Goal: Book appointment/travel/reservation

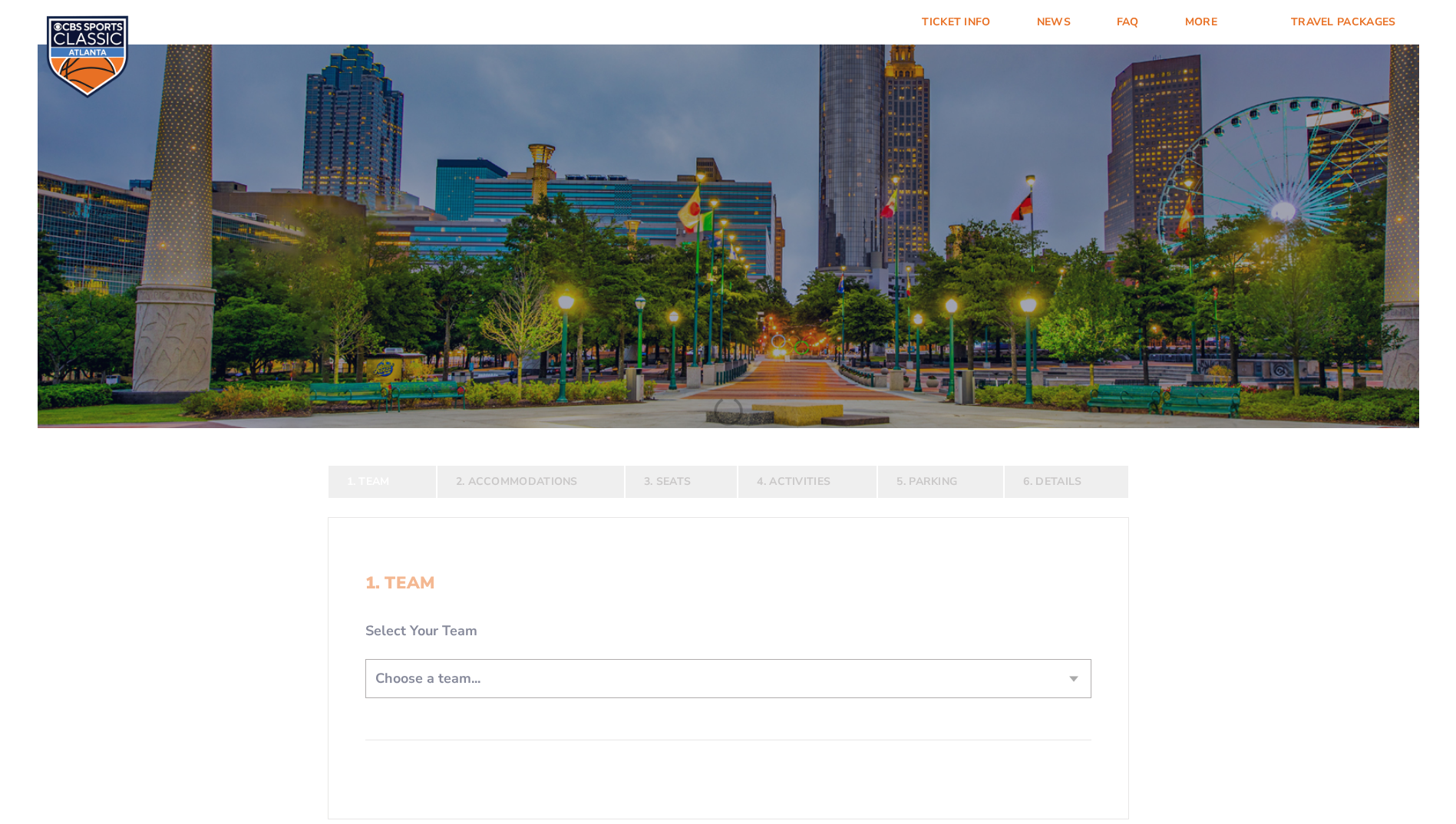
click at [1079, 676] on form "[US_STATE] [US_STATE] Travel Package [US_STATE][GEOGRAPHIC_DATA] [US_STATE] Sta…" at bounding box center [728, 502] width 1456 height 1005
click at [1075, 679] on form "[US_STATE] [US_STATE] Travel Package [US_STATE][GEOGRAPHIC_DATA] [US_STATE] Sta…" at bounding box center [728, 502] width 1456 height 1005
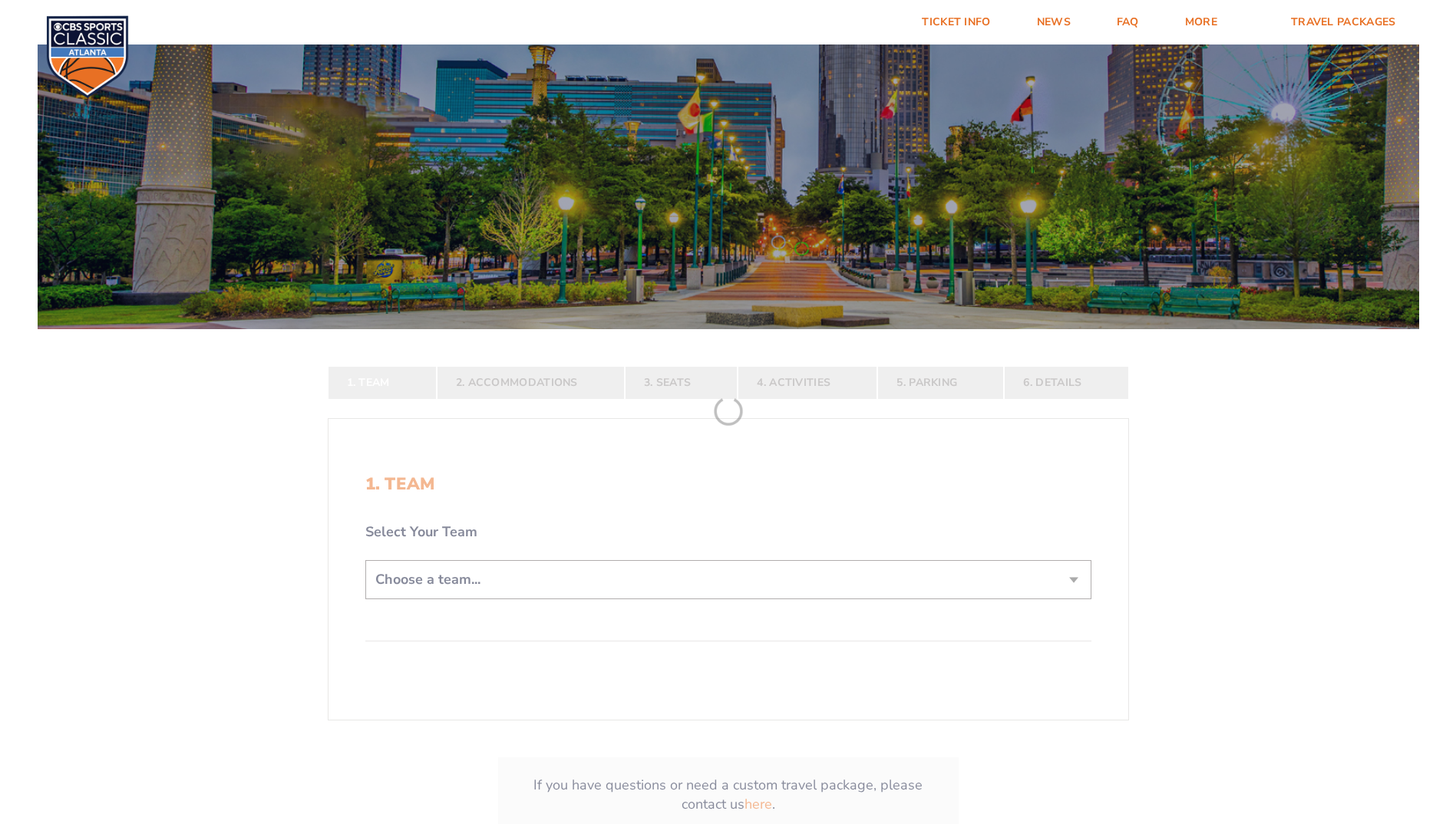
scroll to position [230, 0]
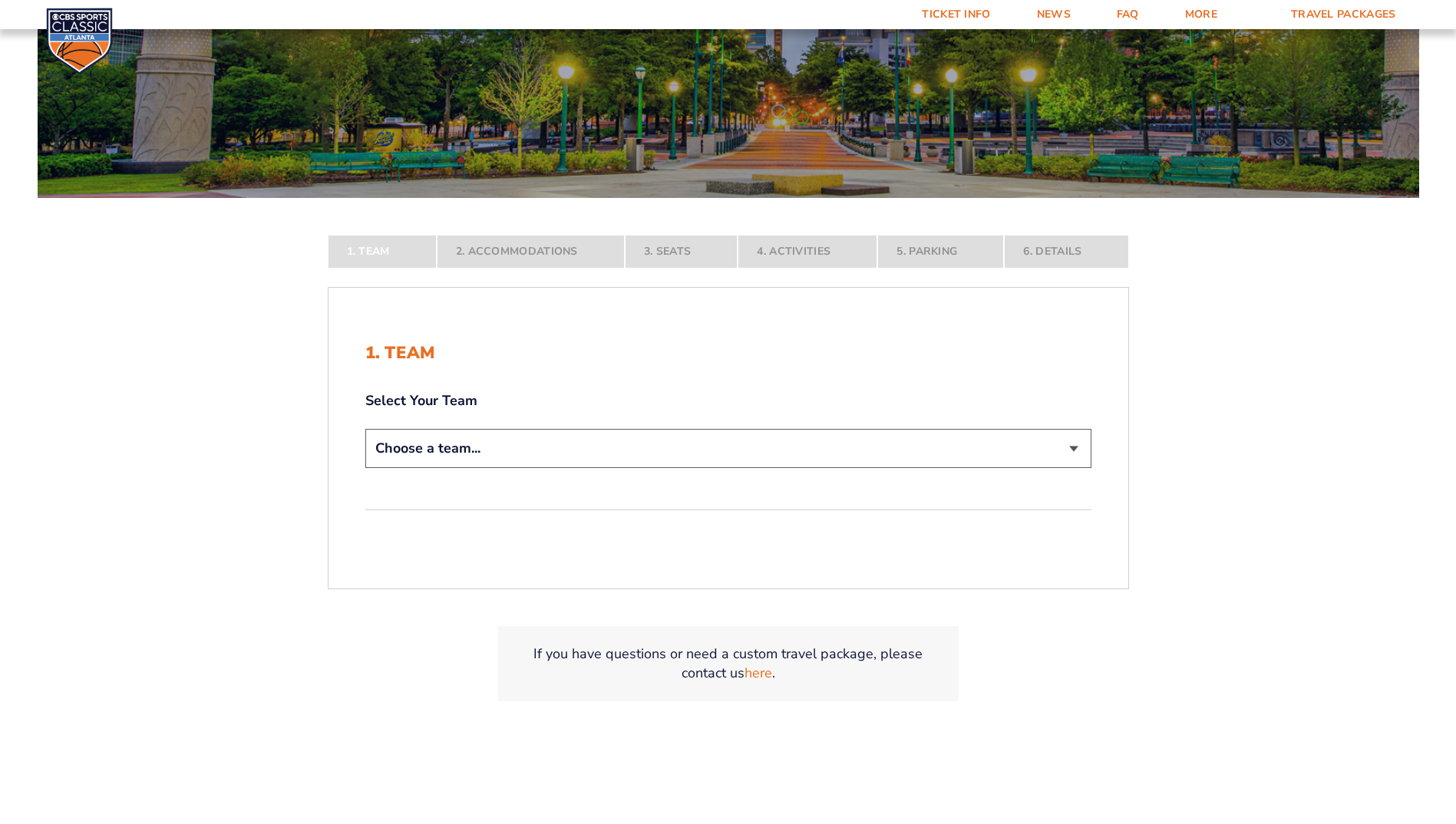
click at [1059, 455] on select "Choose a team... [US_STATE] Wildcats [US_STATE] State Buckeyes [US_STATE] Tar H…" at bounding box center [728, 448] width 726 height 39
select select "12956"
click at [365, 468] on select "Choose a team... [US_STATE] Wildcats [US_STATE] State Buckeyes [US_STATE] Tar H…" at bounding box center [728, 448] width 726 height 39
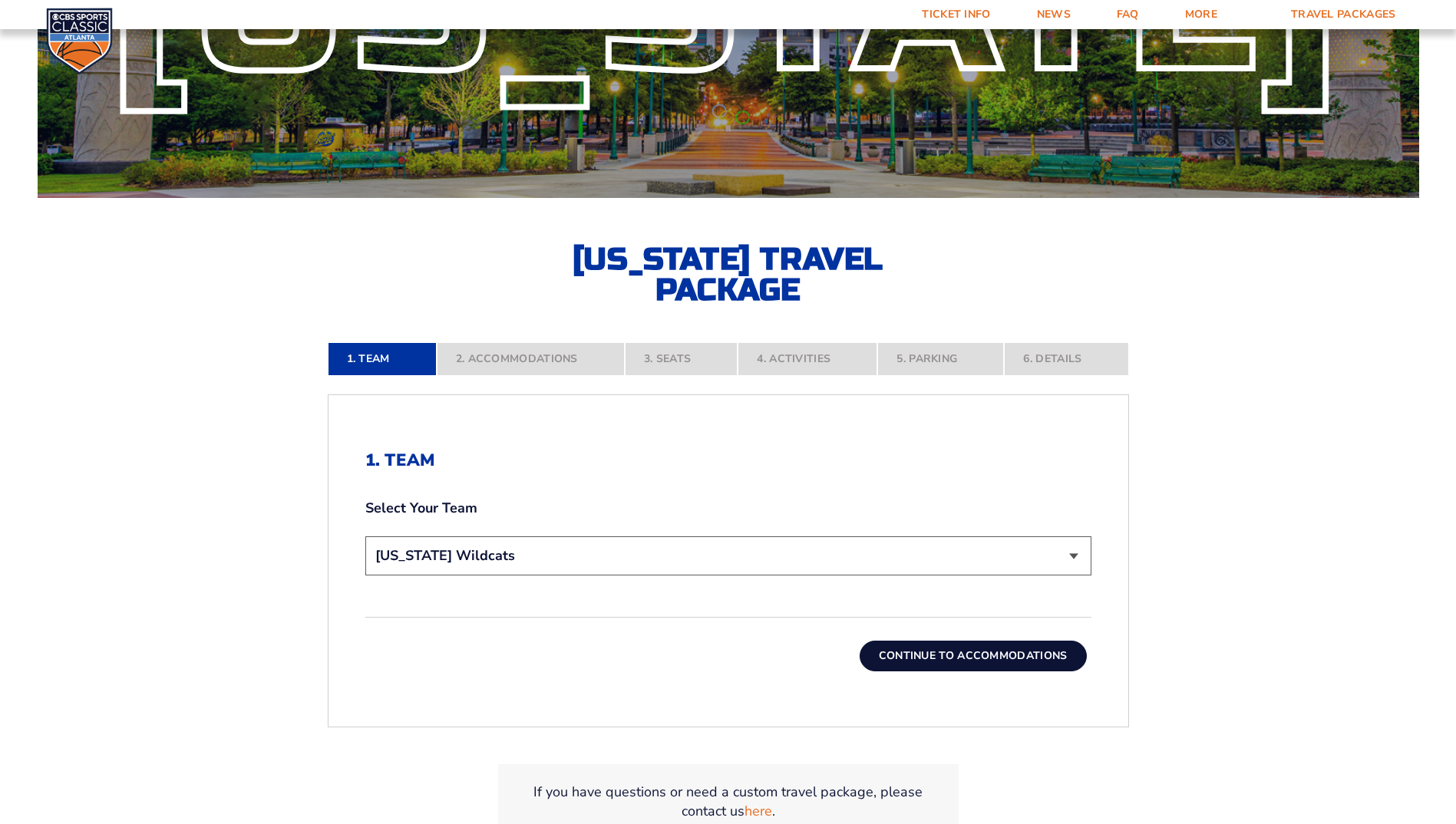
click at [976, 658] on button "Continue To Accommodations" at bounding box center [973, 656] width 227 height 31
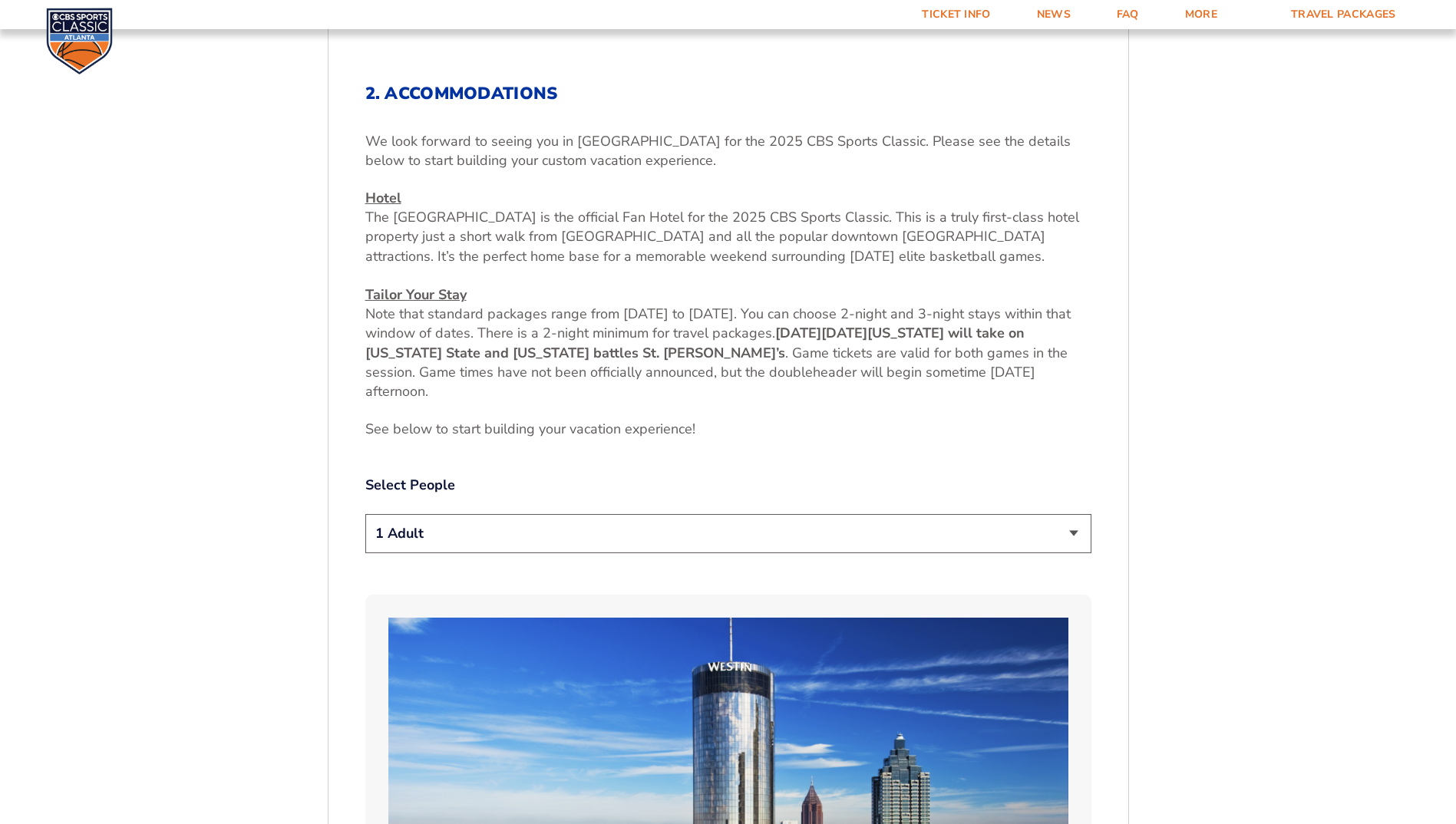
scroll to position [620, 0]
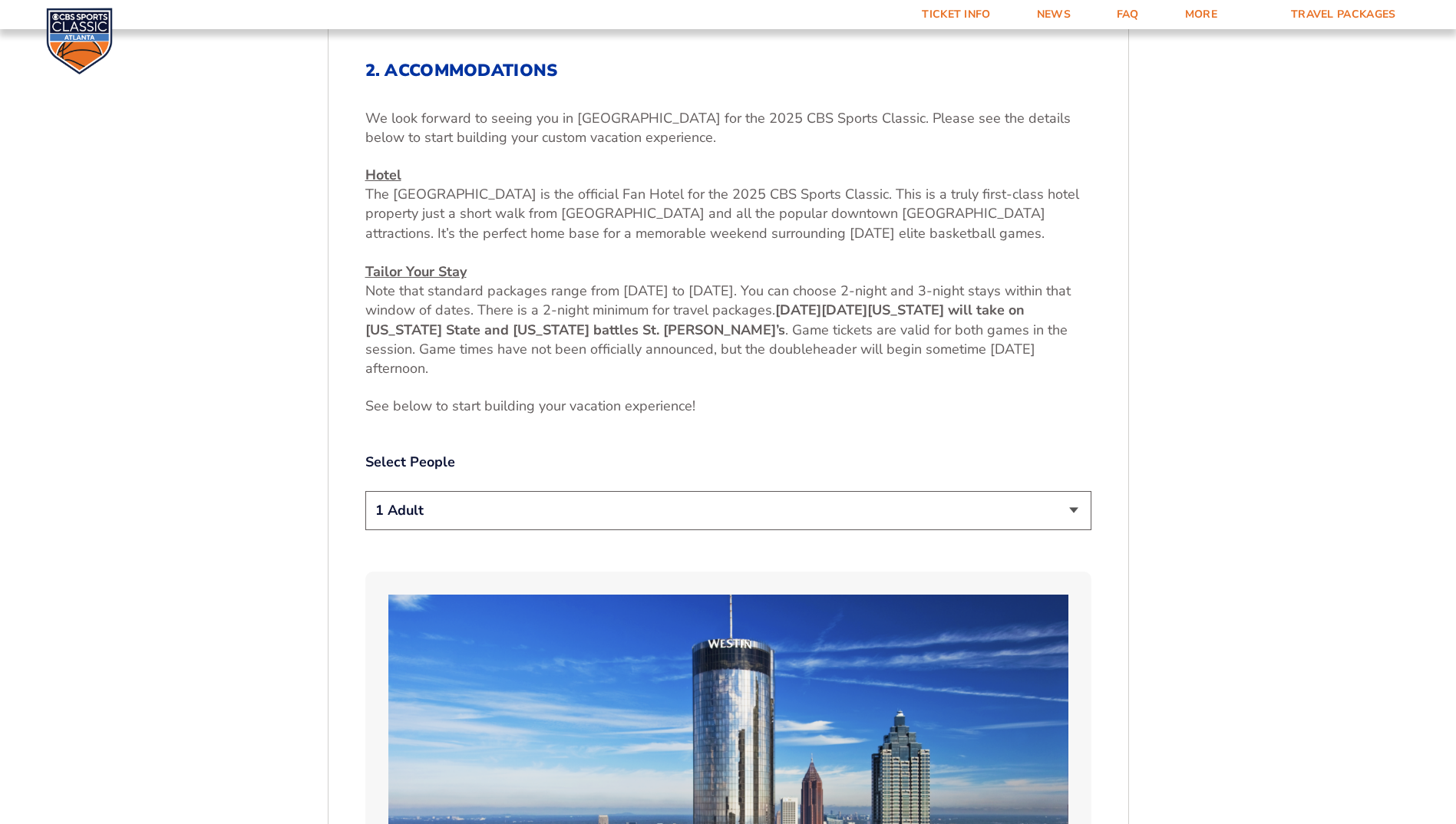
click at [1076, 512] on select "1 Adult 2 Adults 3 Adults 4 Adults 2 Adults + 1 Child 2 Adults + 2 Children 2 A…" at bounding box center [728, 510] width 726 height 39
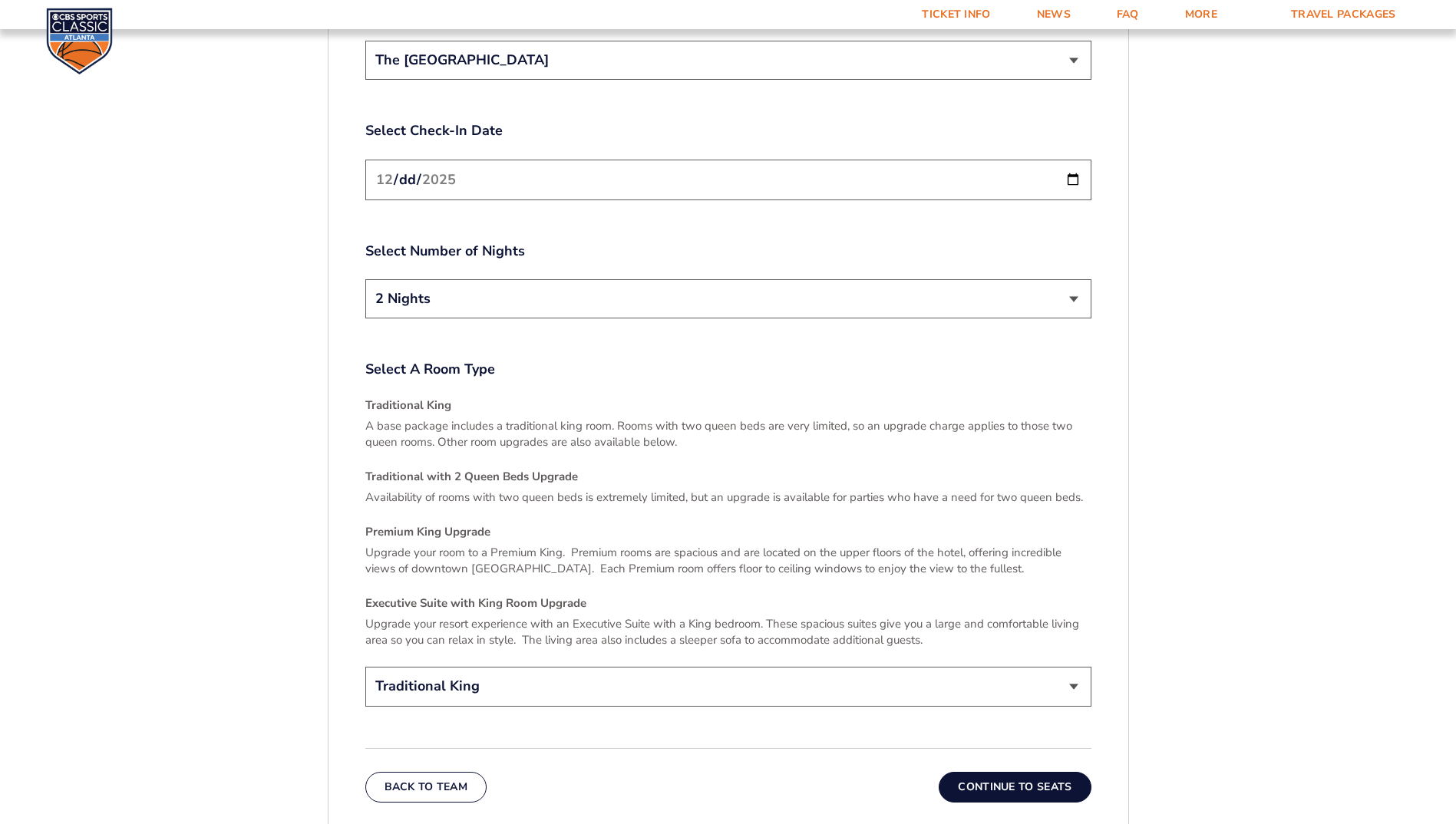
scroll to position [2077, 0]
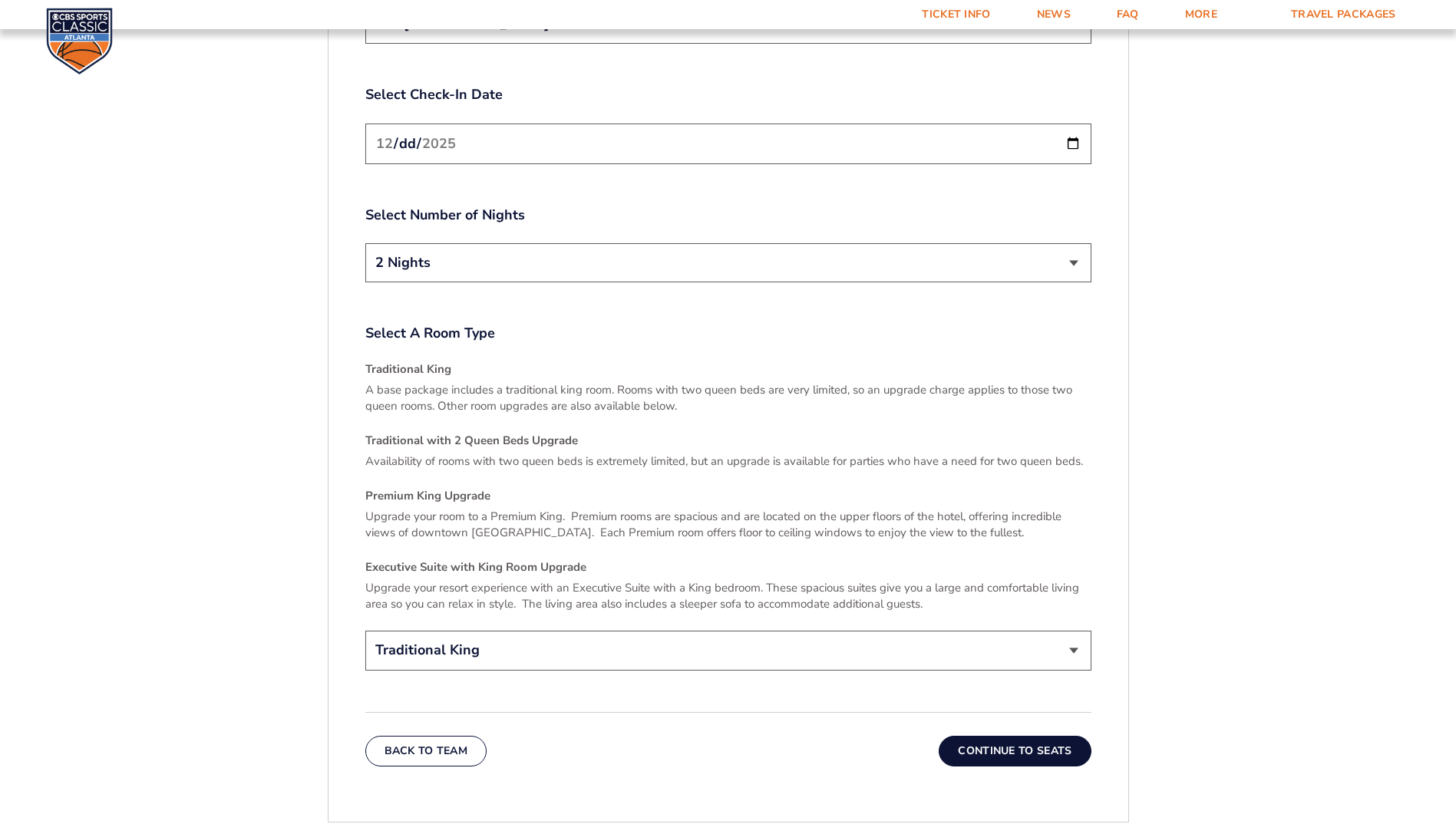
click at [1074, 635] on select "Traditional King Traditional with 2 Queen Beds Upgrade (+$45 per night) Premium…" at bounding box center [728, 650] width 726 height 39
click at [1074, 635] on select "Traditional King Traditional with 2 Queen Beds Upgrade (+$45 per night) Premium…" at bounding box center [728, 650] width 726 height 39
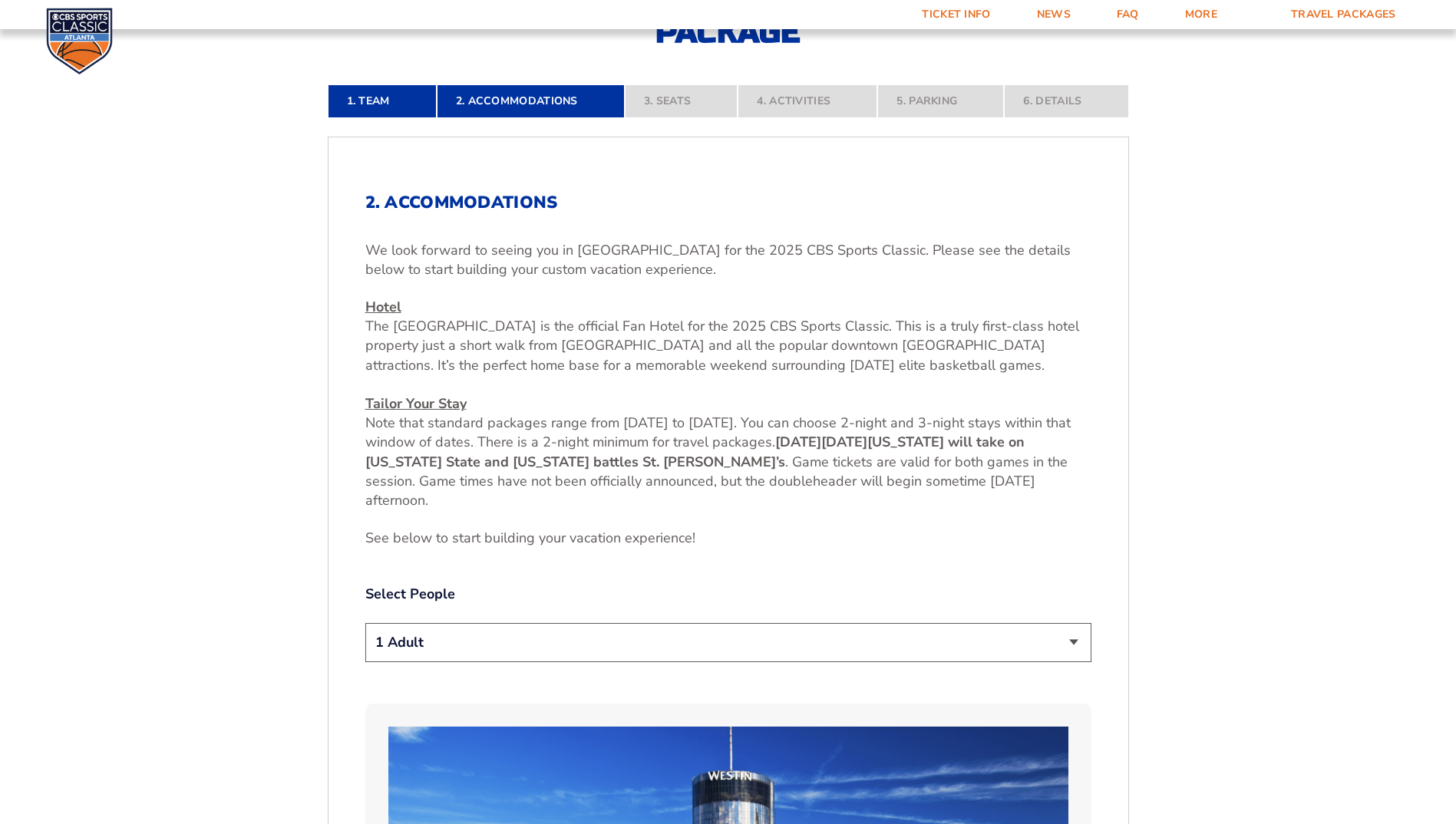
scroll to position [466, 0]
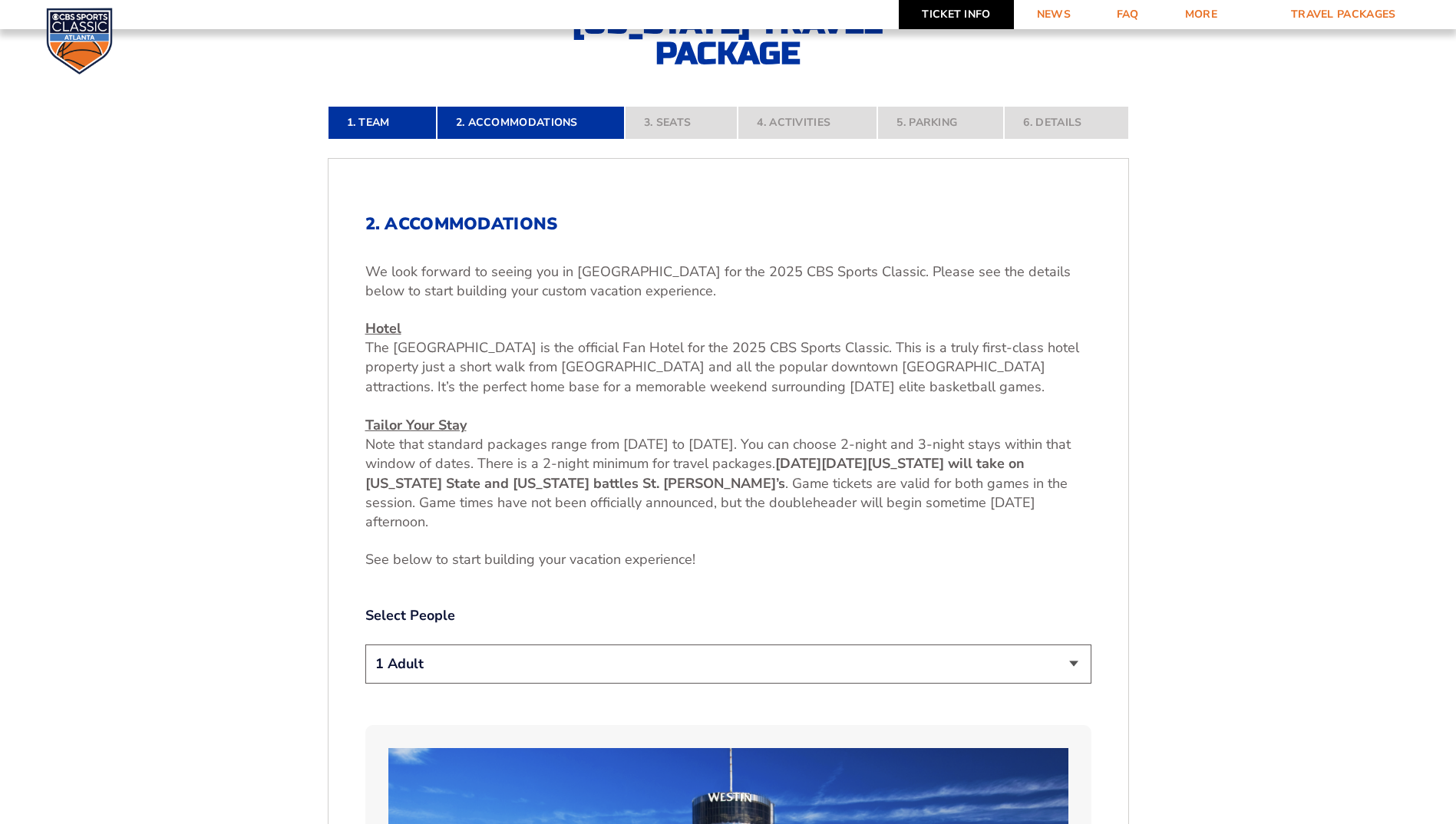
click at [951, 12] on link "Ticket Info" at bounding box center [956, 15] width 115 height 29
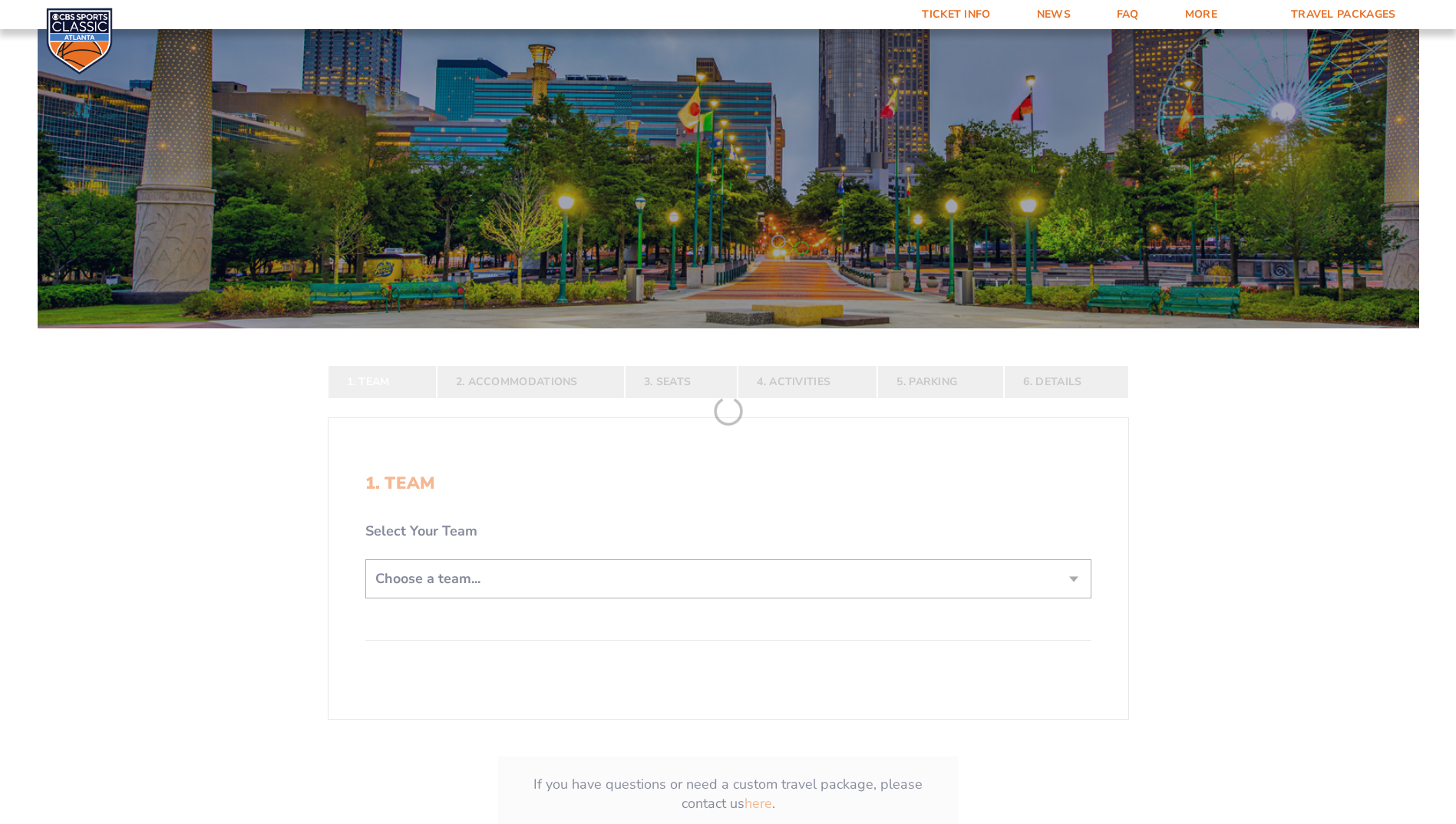
scroll to position [230, 0]
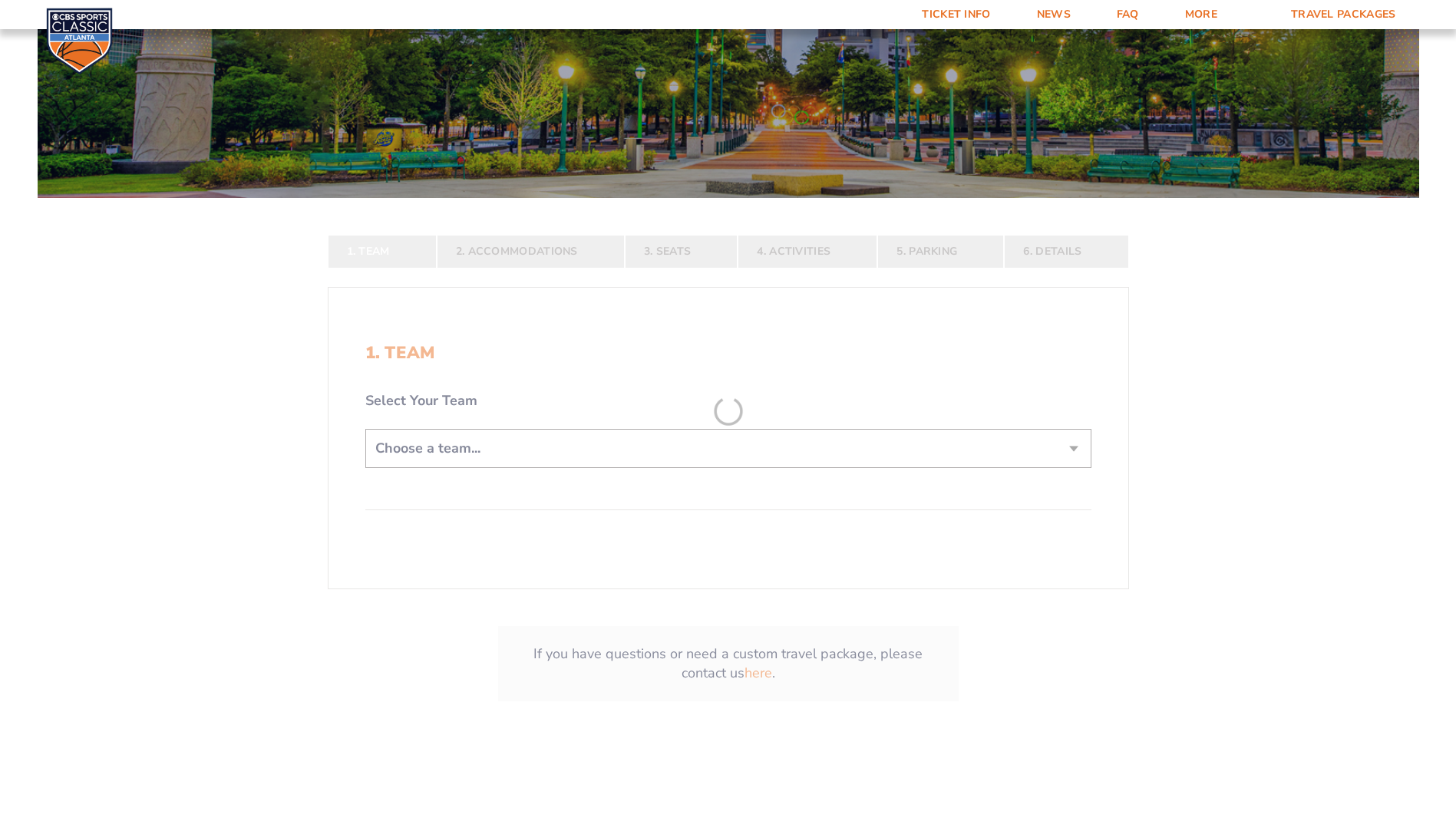
click at [1072, 454] on form "[US_STATE] [US_STATE] Travel Package [US_STATE][GEOGRAPHIC_DATA] [US_STATE] Sta…" at bounding box center [728, 272] width 1456 height 1005
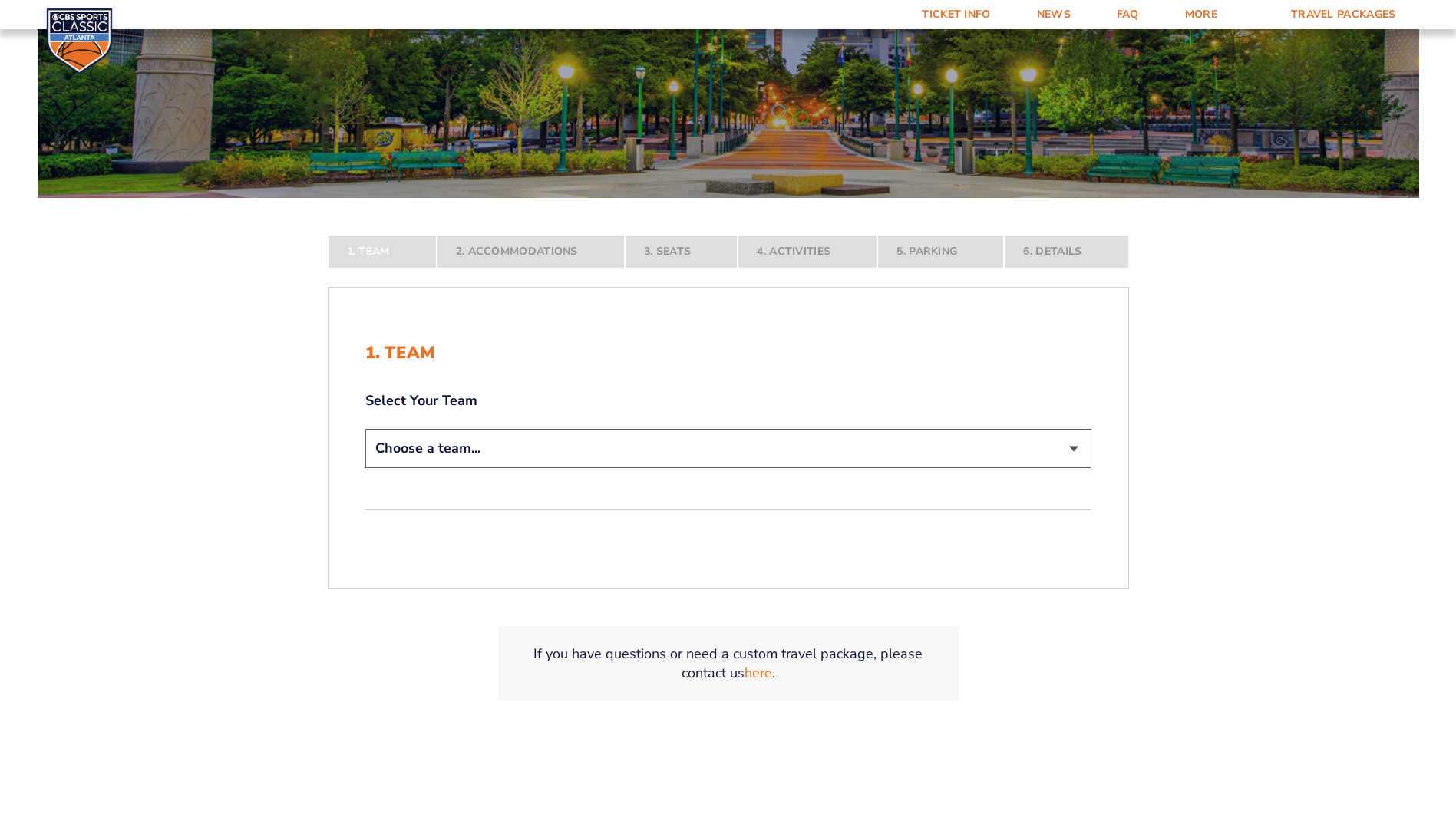
click at [1072, 447] on select "Choose a team... [US_STATE] Wildcats [US_STATE] State Buckeyes [US_STATE] Tar H…" at bounding box center [728, 448] width 726 height 39
select select "12956"
click at [365, 468] on select "Choose a team... [US_STATE] Wildcats [US_STATE] State Buckeyes [US_STATE] Tar H…" at bounding box center [728, 448] width 726 height 39
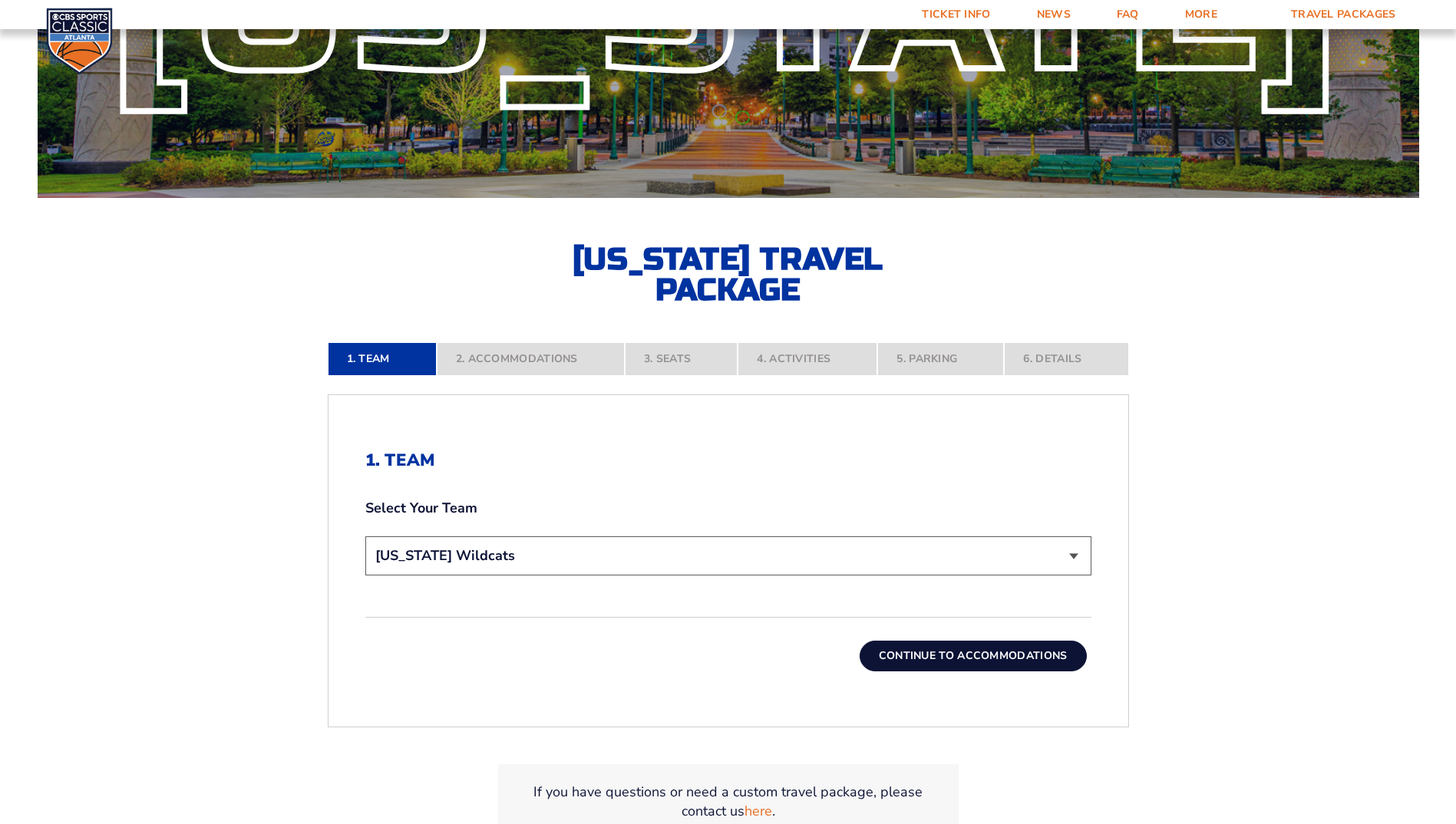
click at [979, 656] on form "[US_STATE] [US_STATE] Travel Package [US_STATE][GEOGRAPHIC_DATA] [US_STATE] Sta…" at bounding box center [728, 341] width 1456 height 1144
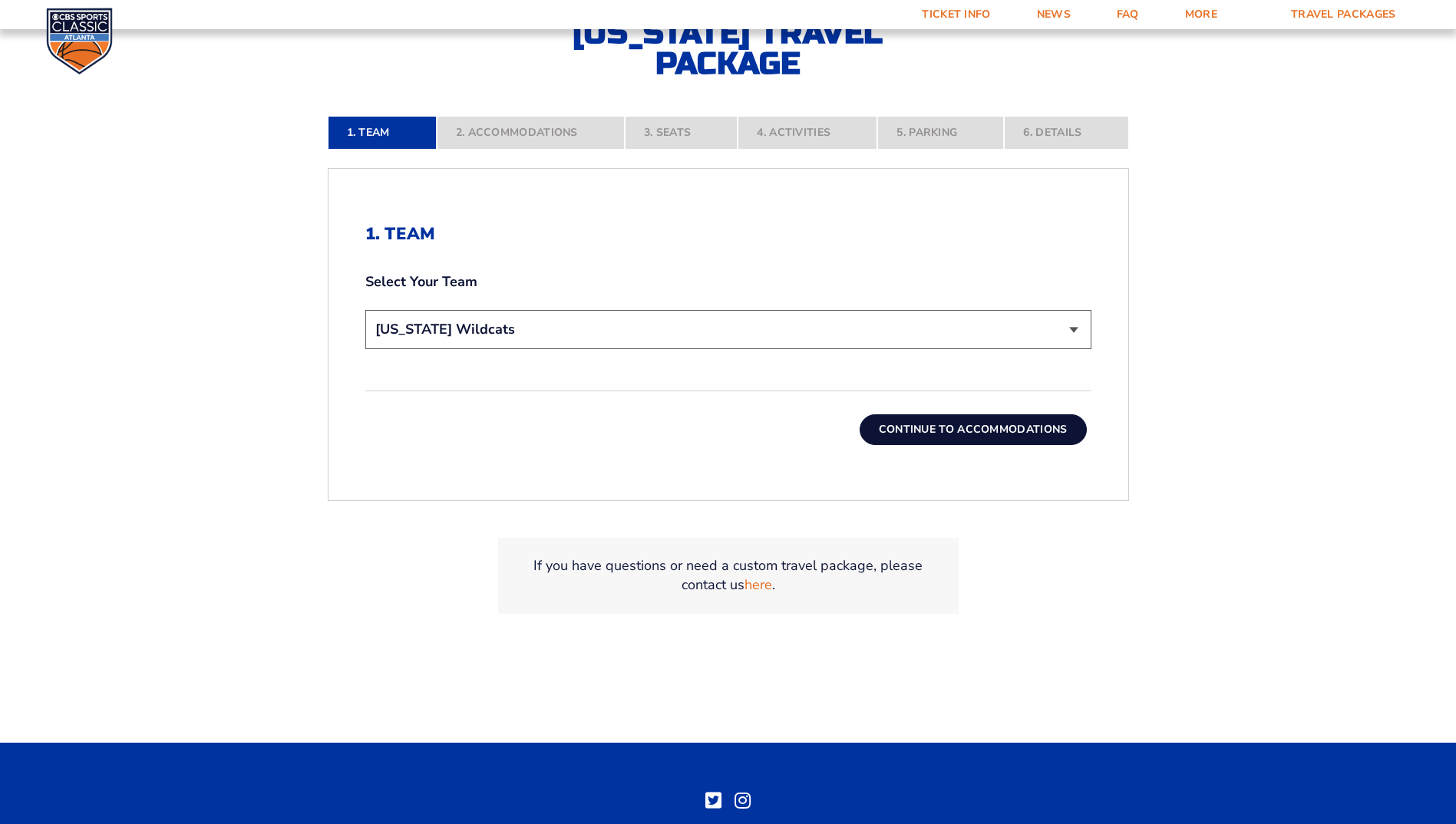
scroll to position [461, 0]
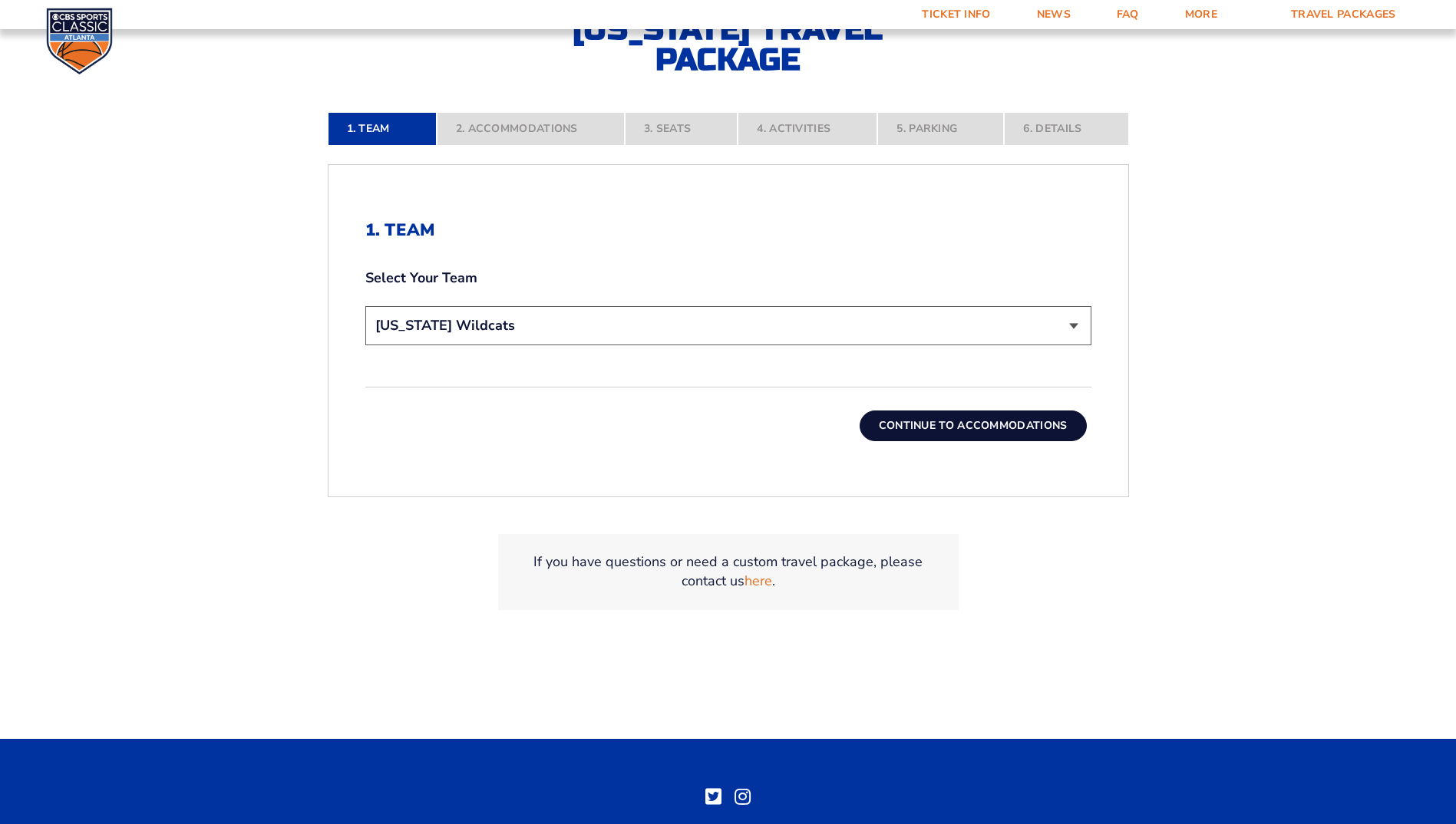
click at [936, 426] on button "Continue To Accommodations" at bounding box center [973, 426] width 227 height 31
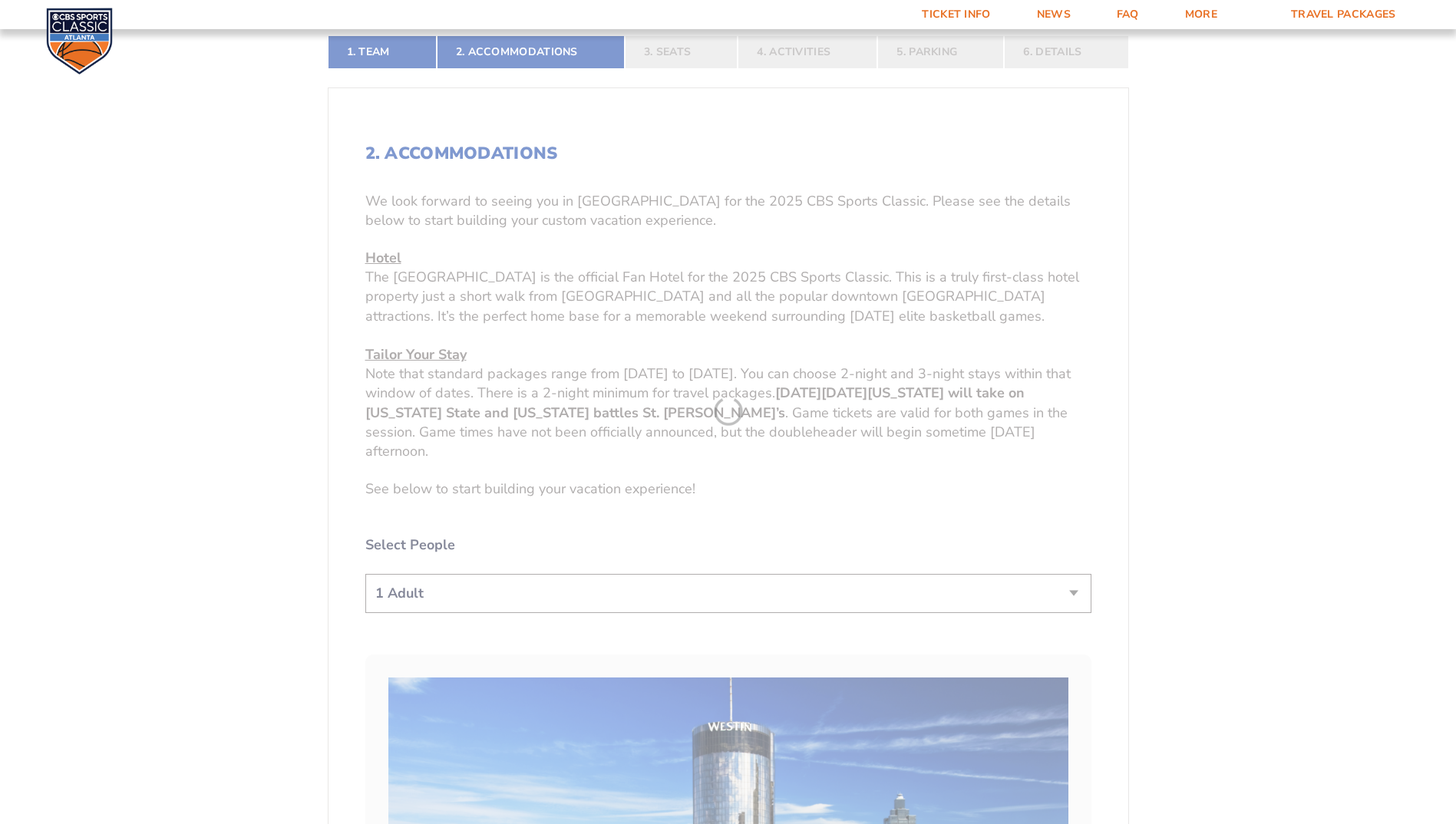
scroll to position [543, 0]
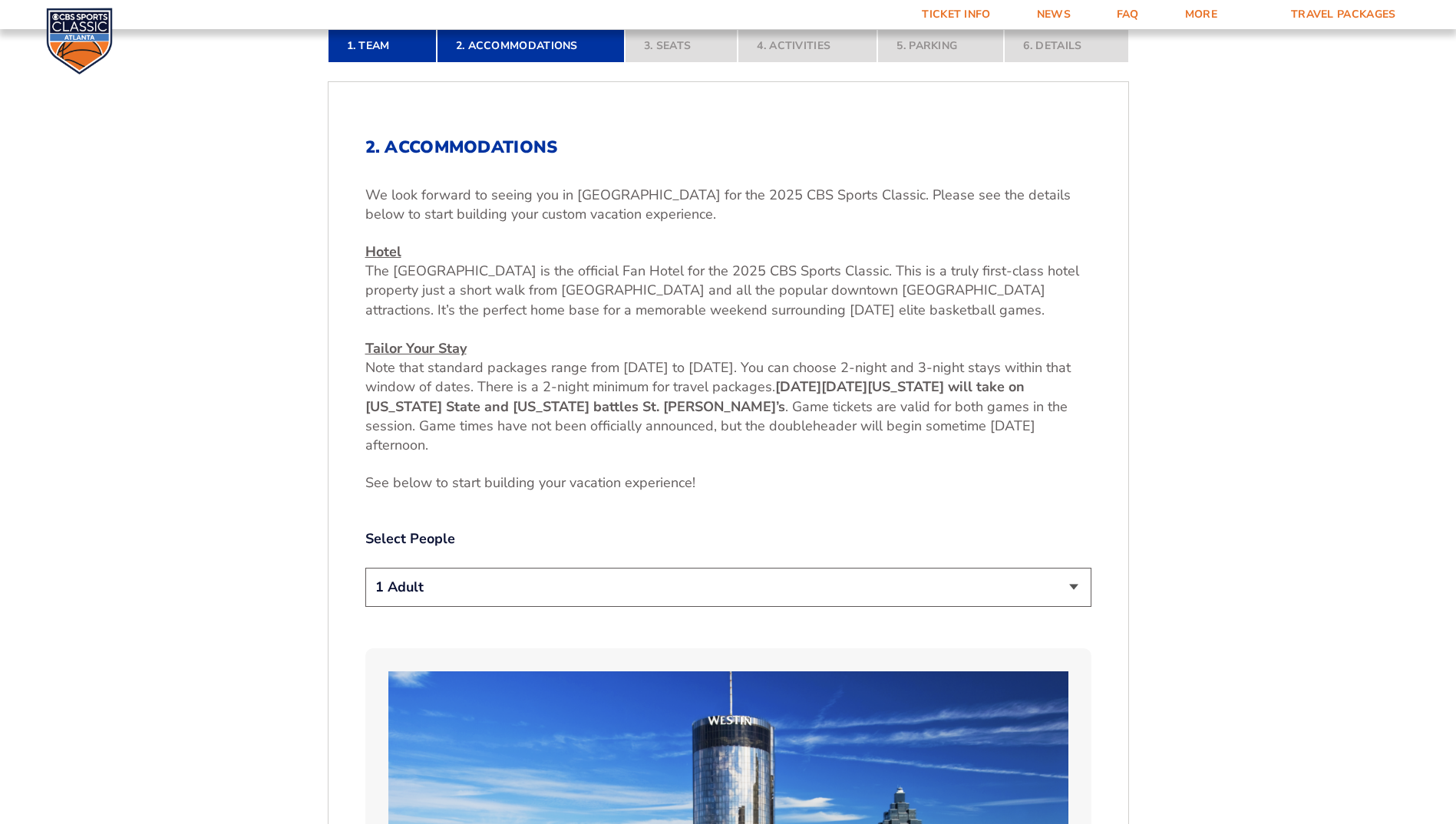
click at [1072, 587] on select "1 Adult 2 Adults 3 Adults 4 Adults 2 Adults + 1 Child 2 Adults + 2 Children 2 A…" at bounding box center [728, 587] width 726 height 39
select select "4 Adults"
click at [365, 567] on select "1 Adult 2 Adults 3 Adults 4 Adults 2 Adults + 1 Child 2 Adults + 2 Children 2 A…" at bounding box center [728, 587] width 726 height 39
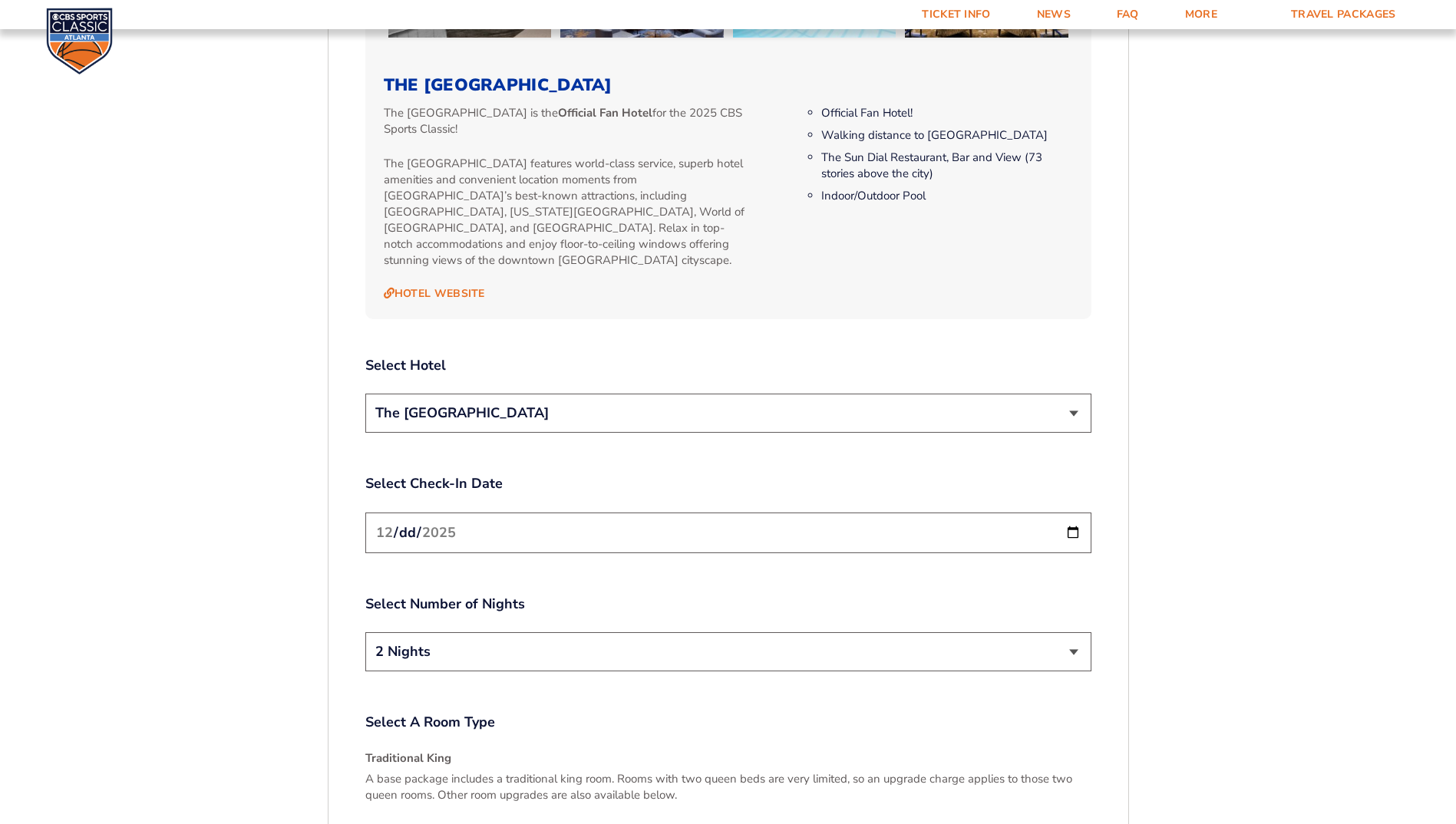
scroll to position [1694, 0]
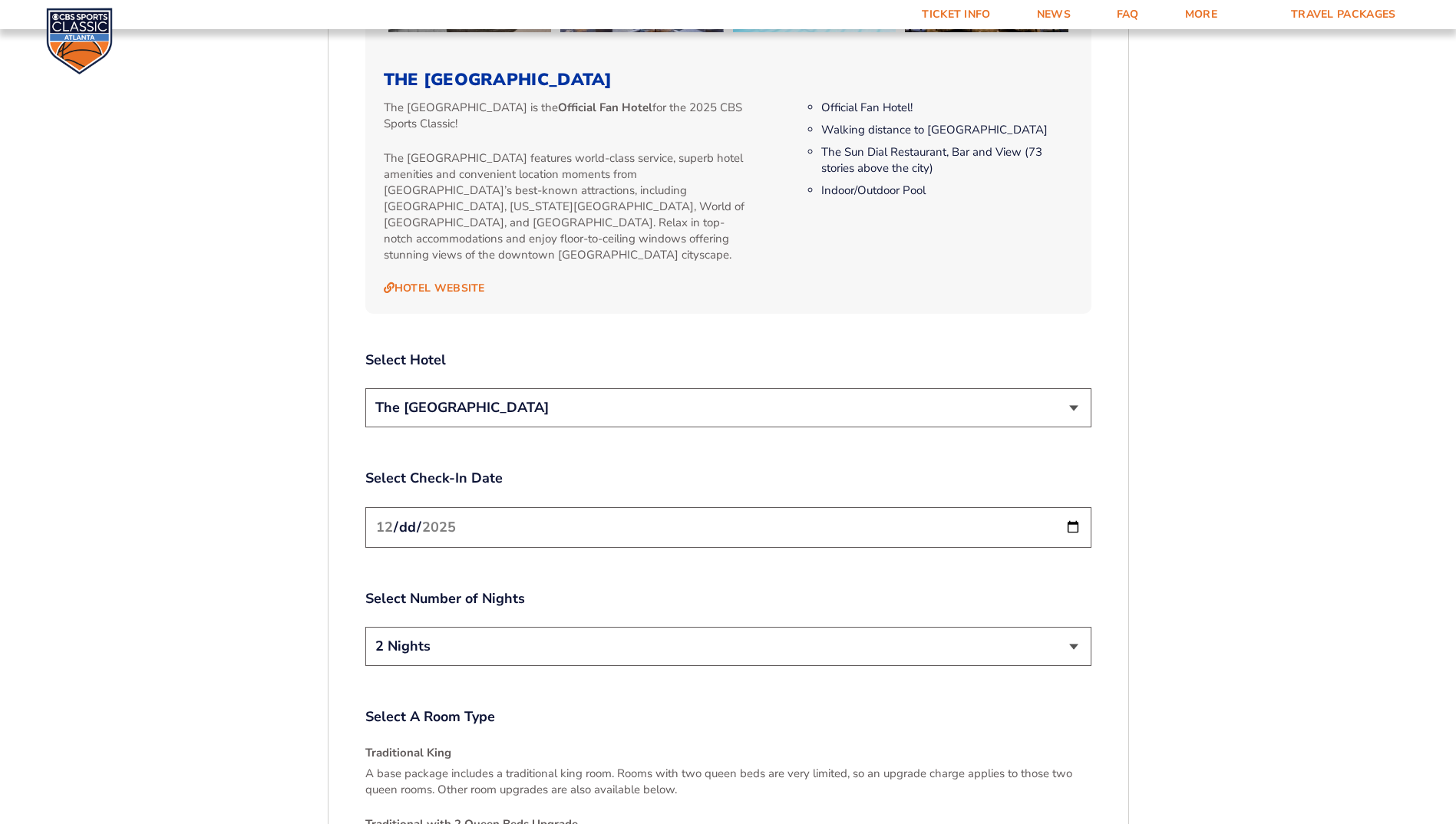
click at [1073, 519] on input "[DATE]" at bounding box center [728, 528] width 726 height 41
click at [1077, 517] on input "[DATE]" at bounding box center [728, 528] width 726 height 41
click at [1070, 627] on select "2 Nights 3 Nights" at bounding box center [728, 646] width 726 height 39
click at [365, 627] on select "2 Nights 3 Nights" at bounding box center [728, 646] width 726 height 39
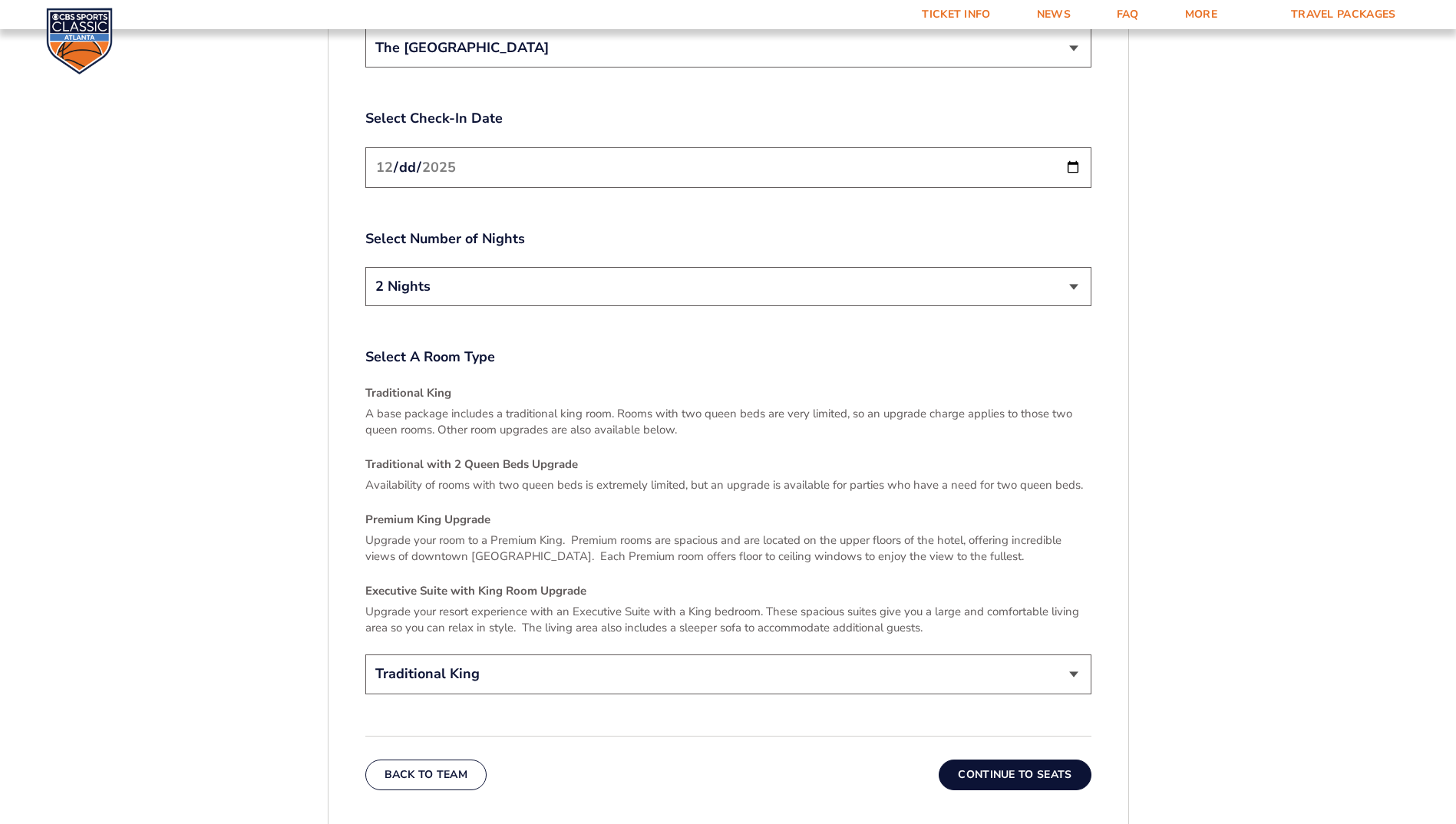
scroll to position [2077, 0]
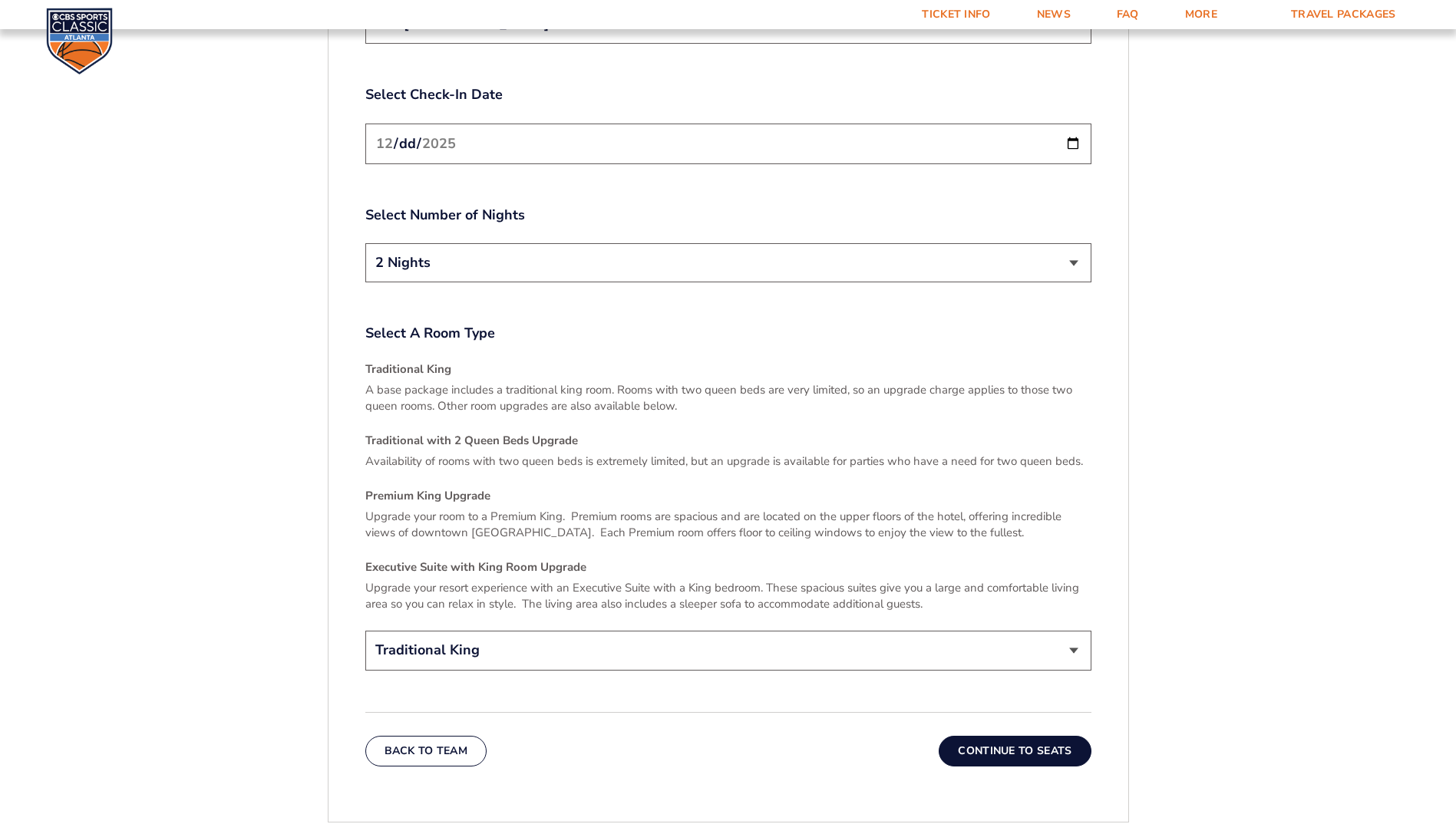
click at [1075, 631] on select "Traditional King Traditional with 2 Queen Beds Upgrade (+$45 per night) Premium…" at bounding box center [728, 650] width 726 height 39
select select "Traditional with 2 Queen Beds Upgrade"
click at [365, 631] on select "Traditional King Traditional with 2 Queen Beds Upgrade (+$45 per night) Premium…" at bounding box center [728, 650] width 726 height 39
click at [1032, 736] on button "Continue To Seats" at bounding box center [1015, 751] width 152 height 31
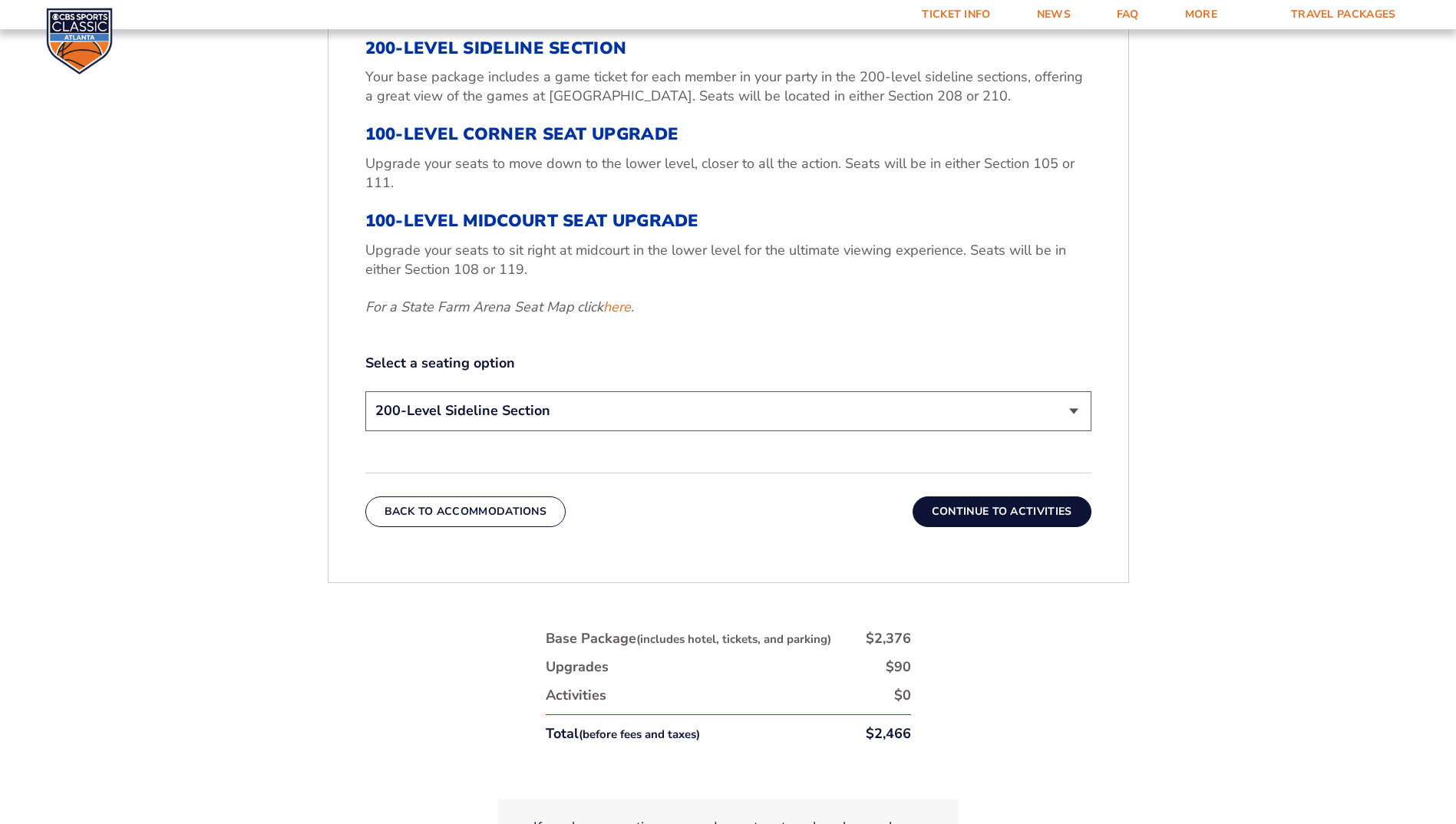
scroll to position [697, 0]
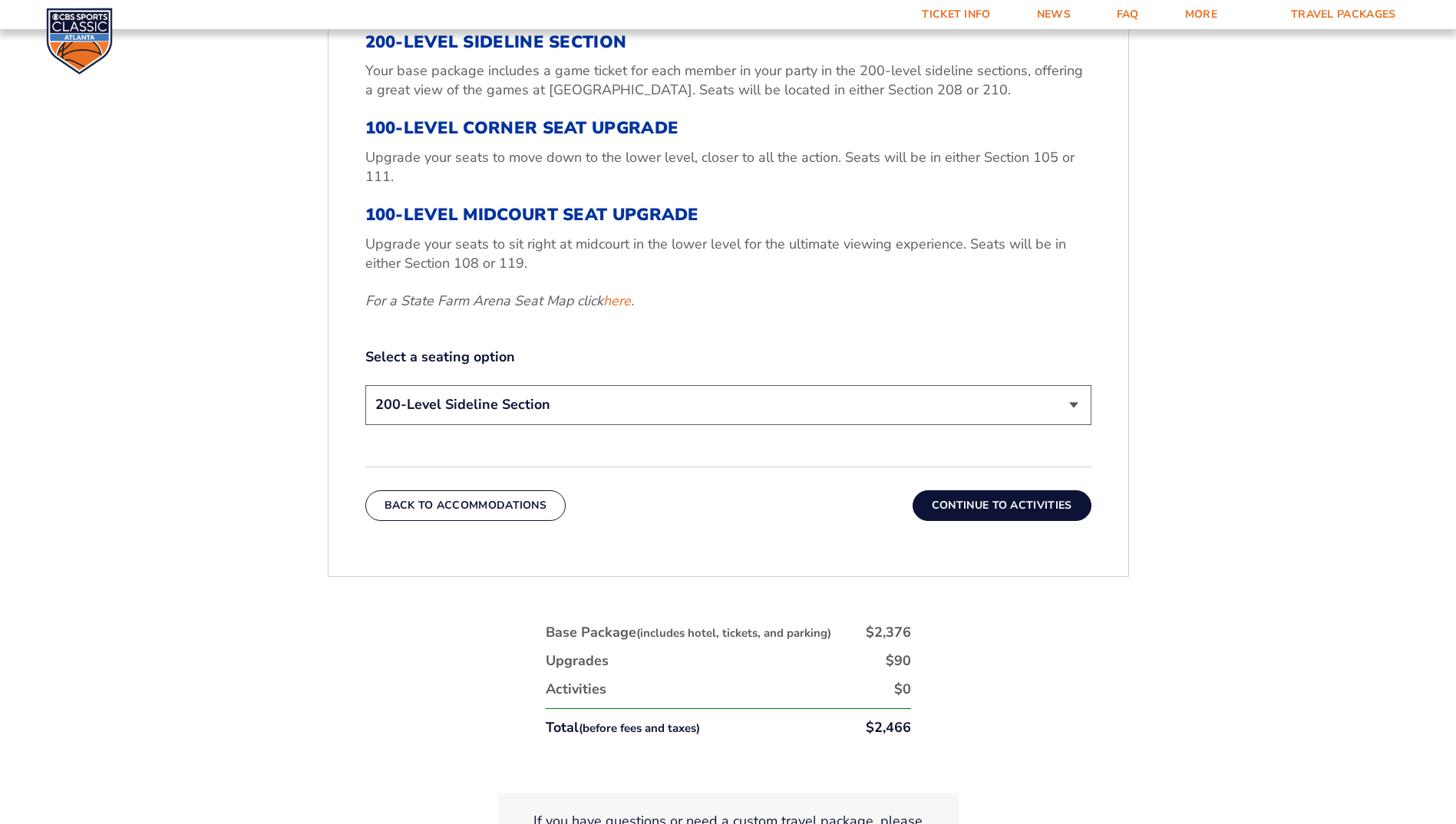
click at [1070, 403] on select "200-Level Sideline Section 100-Level Corner Seat Upgrade (+$120 per person) 100…" at bounding box center [728, 404] width 726 height 39
select select "100-Level Corner Seat Upgrade"
click at [365, 385] on select "200-Level Sideline Section 100-Level Corner Seat Upgrade (+$120 per person) 100…" at bounding box center [728, 404] width 726 height 39
click at [1028, 502] on button "Continue To Activities" at bounding box center [1002, 506] width 179 height 31
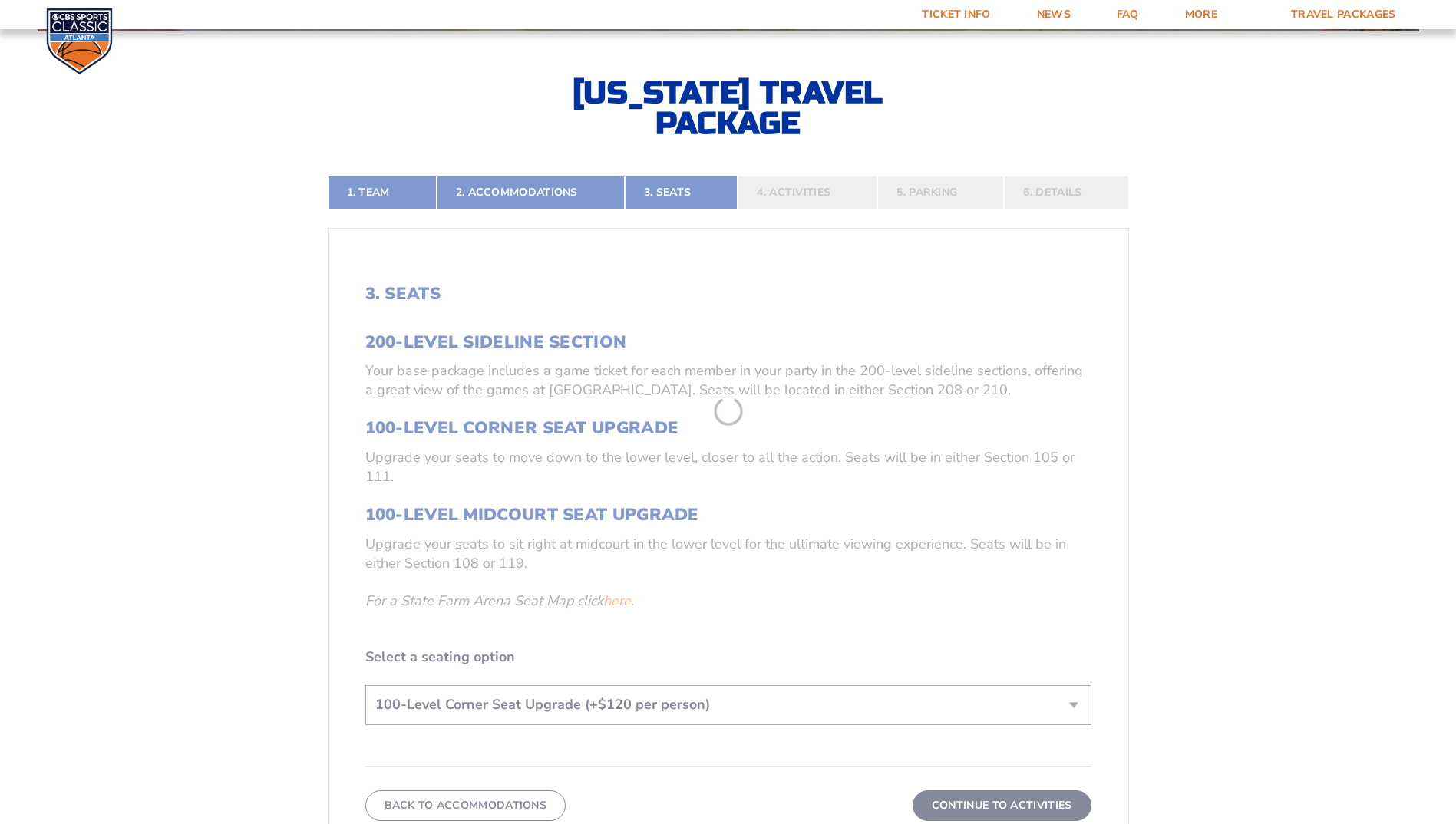
scroll to position [390, 0]
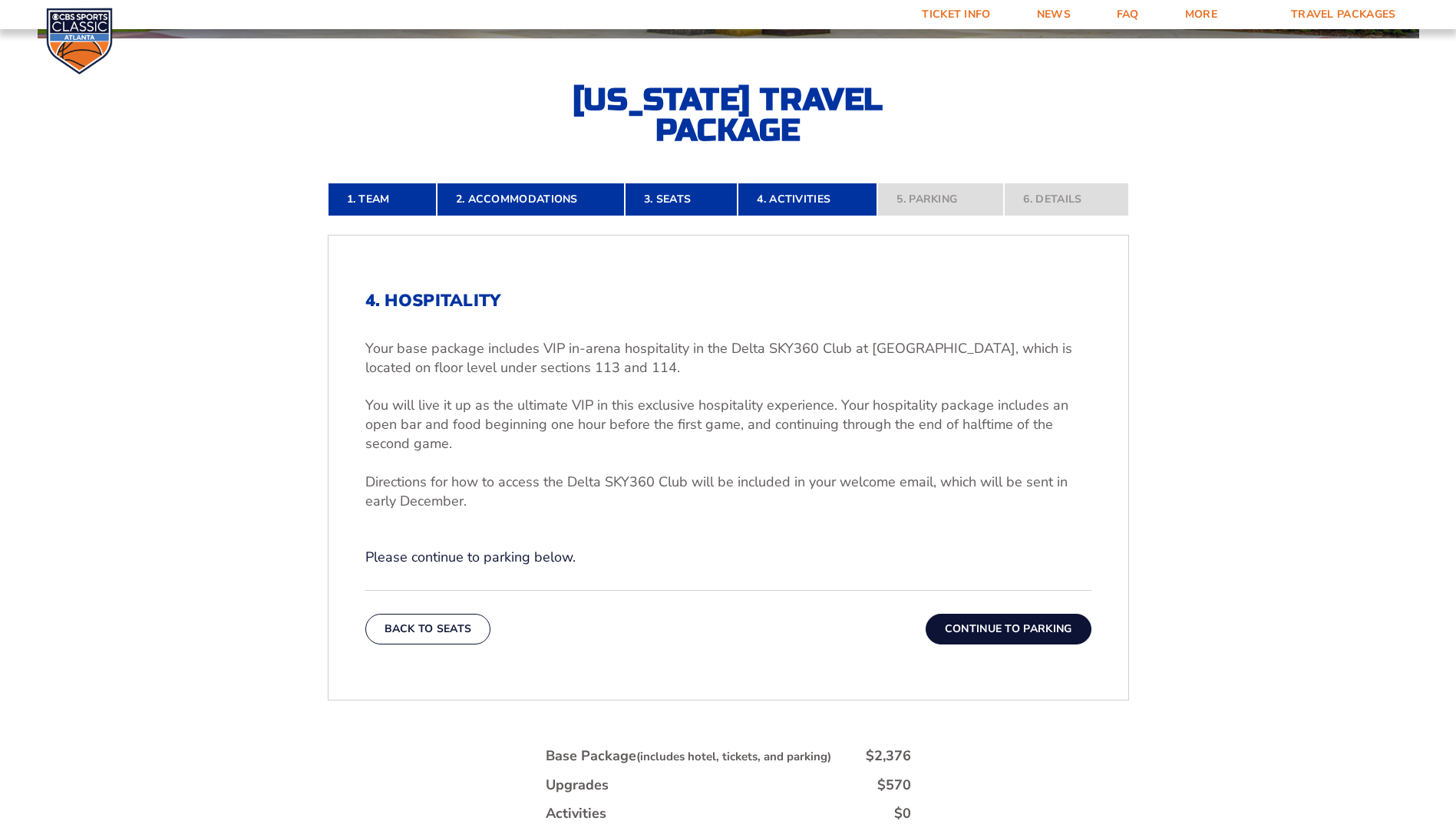
click at [1006, 625] on button "Continue To Parking" at bounding box center [1008, 630] width 166 height 31
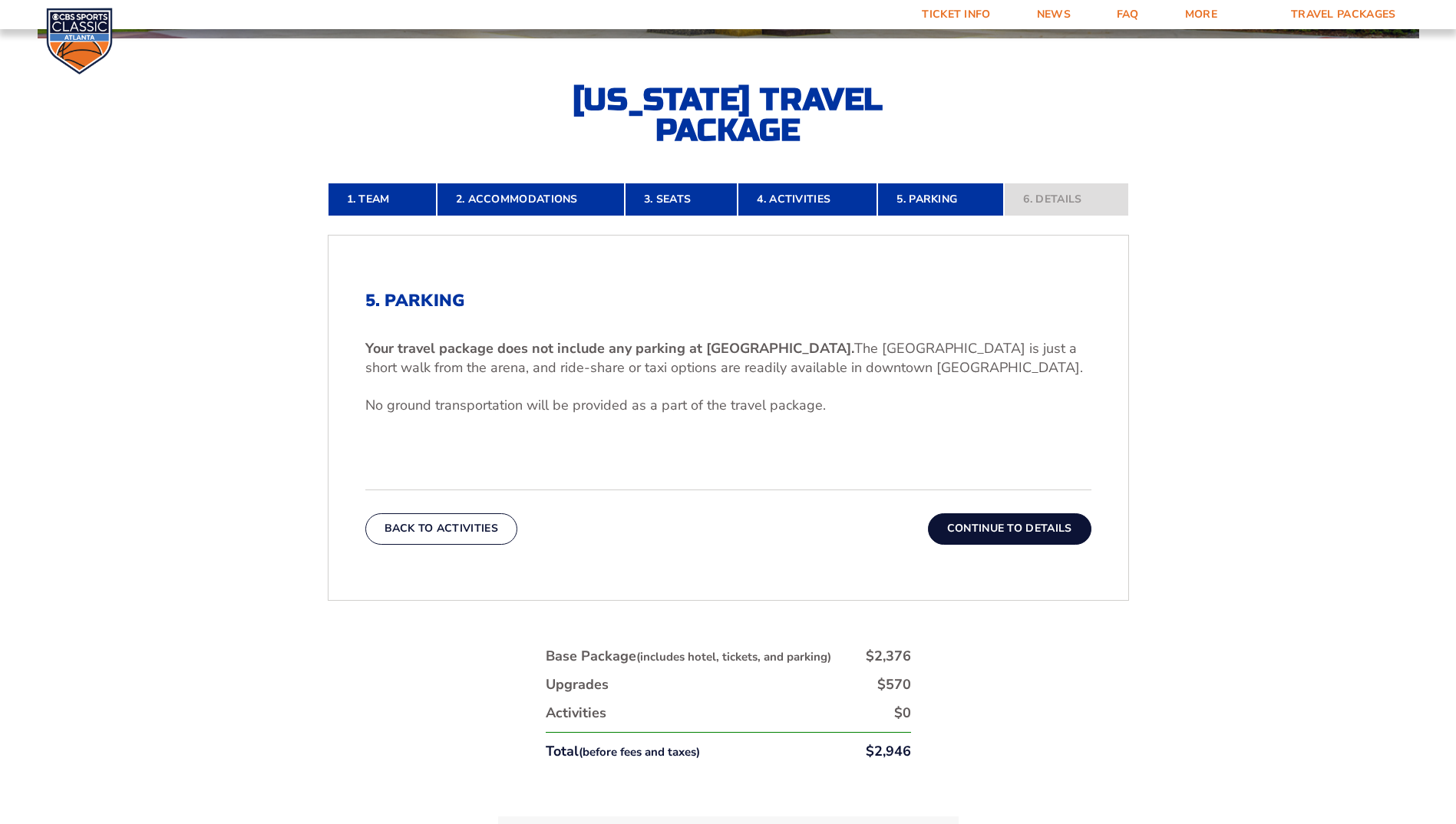
click at [991, 532] on button "Continue To Details" at bounding box center [1010, 529] width 163 height 31
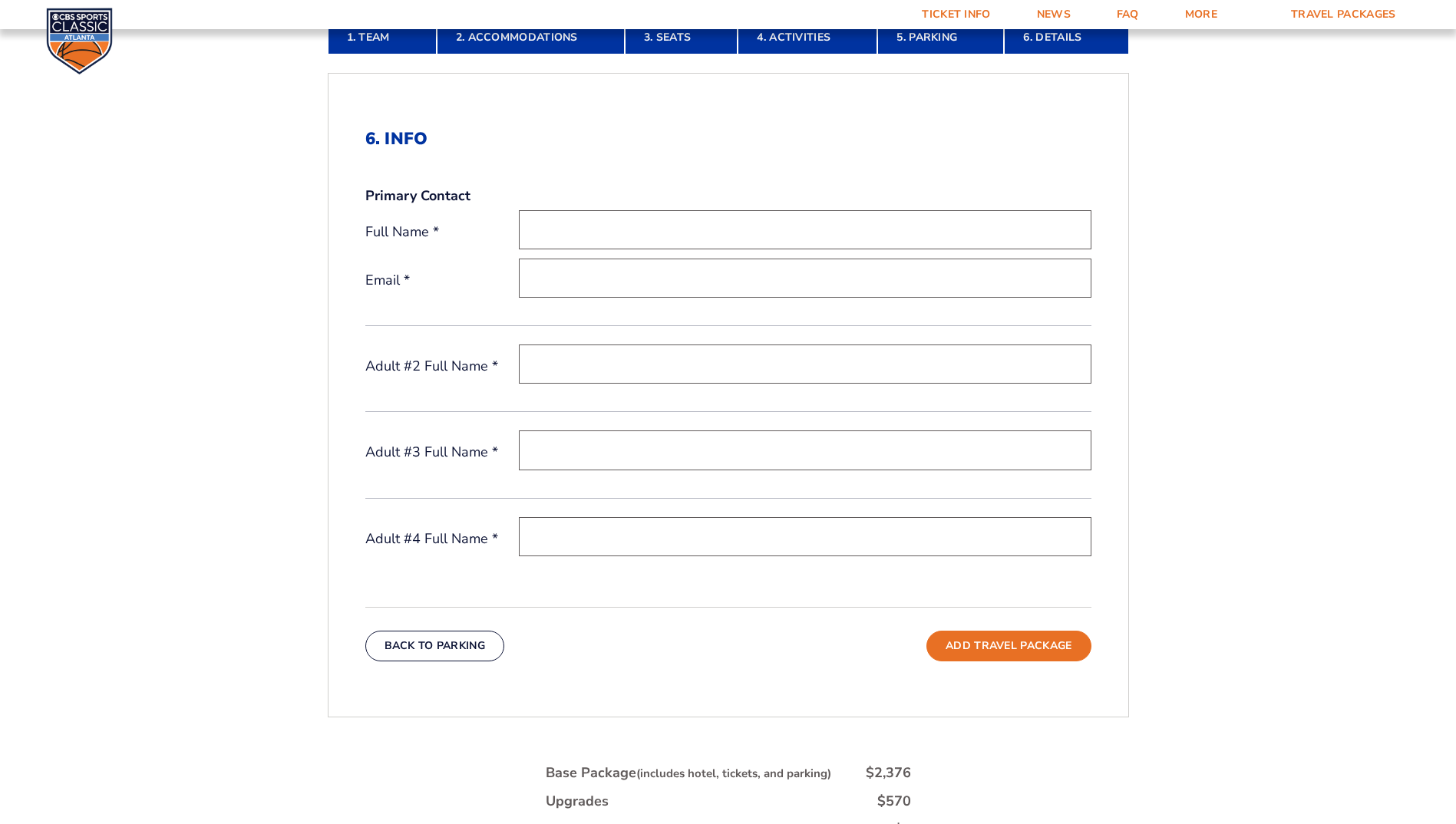
scroll to position [466, 0]
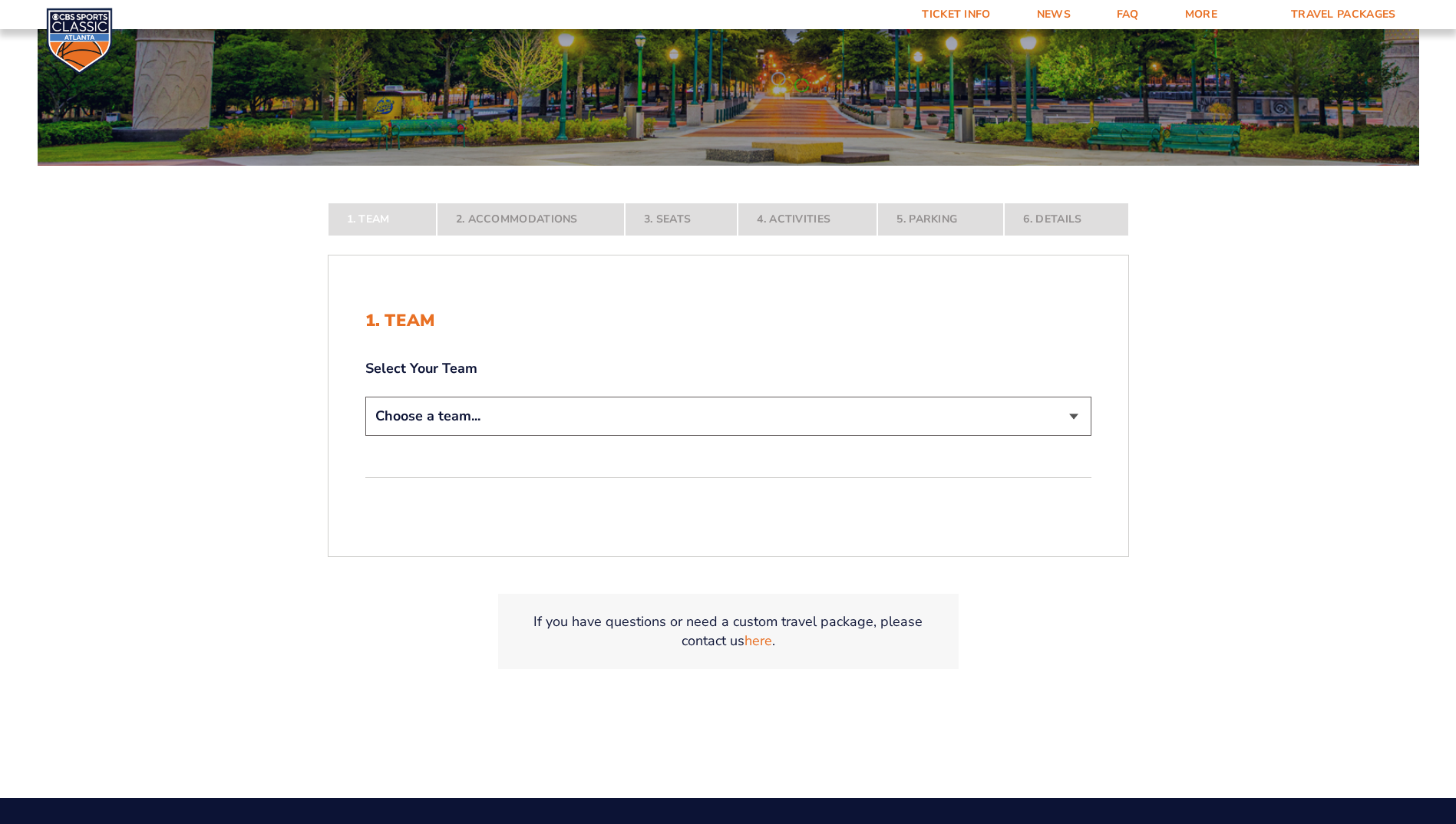
scroll to position [307, 0]
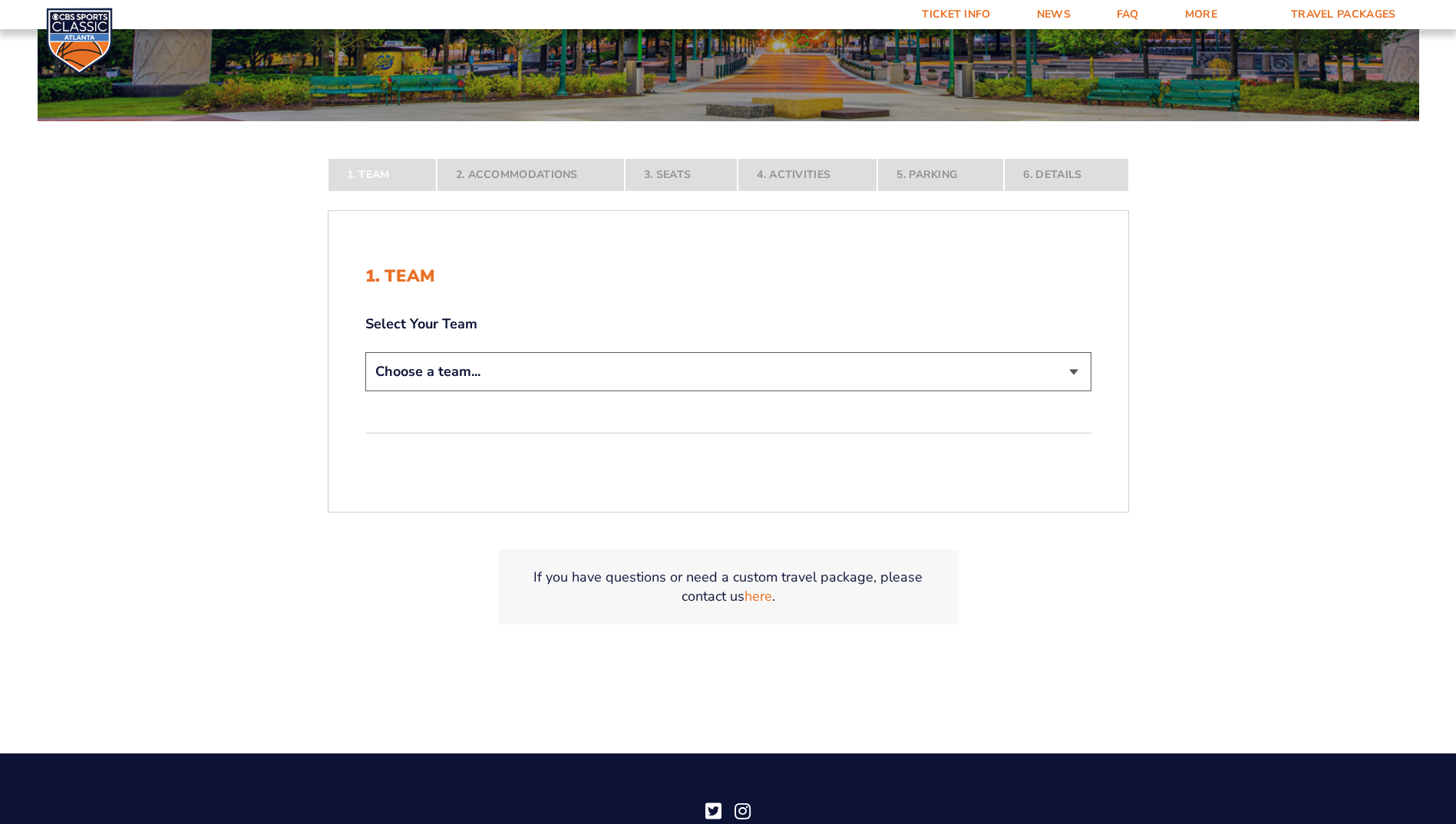
click at [1069, 367] on select "Choose a team... [US_STATE] Wildcats [US_STATE] State Buckeyes [US_STATE] Tar H…" at bounding box center [728, 371] width 726 height 39
select select "12956"
click at [365, 392] on select "Choose a team... [US_STATE] Wildcats [US_STATE] State Buckeyes [US_STATE] Tar H…" at bounding box center [728, 371] width 726 height 39
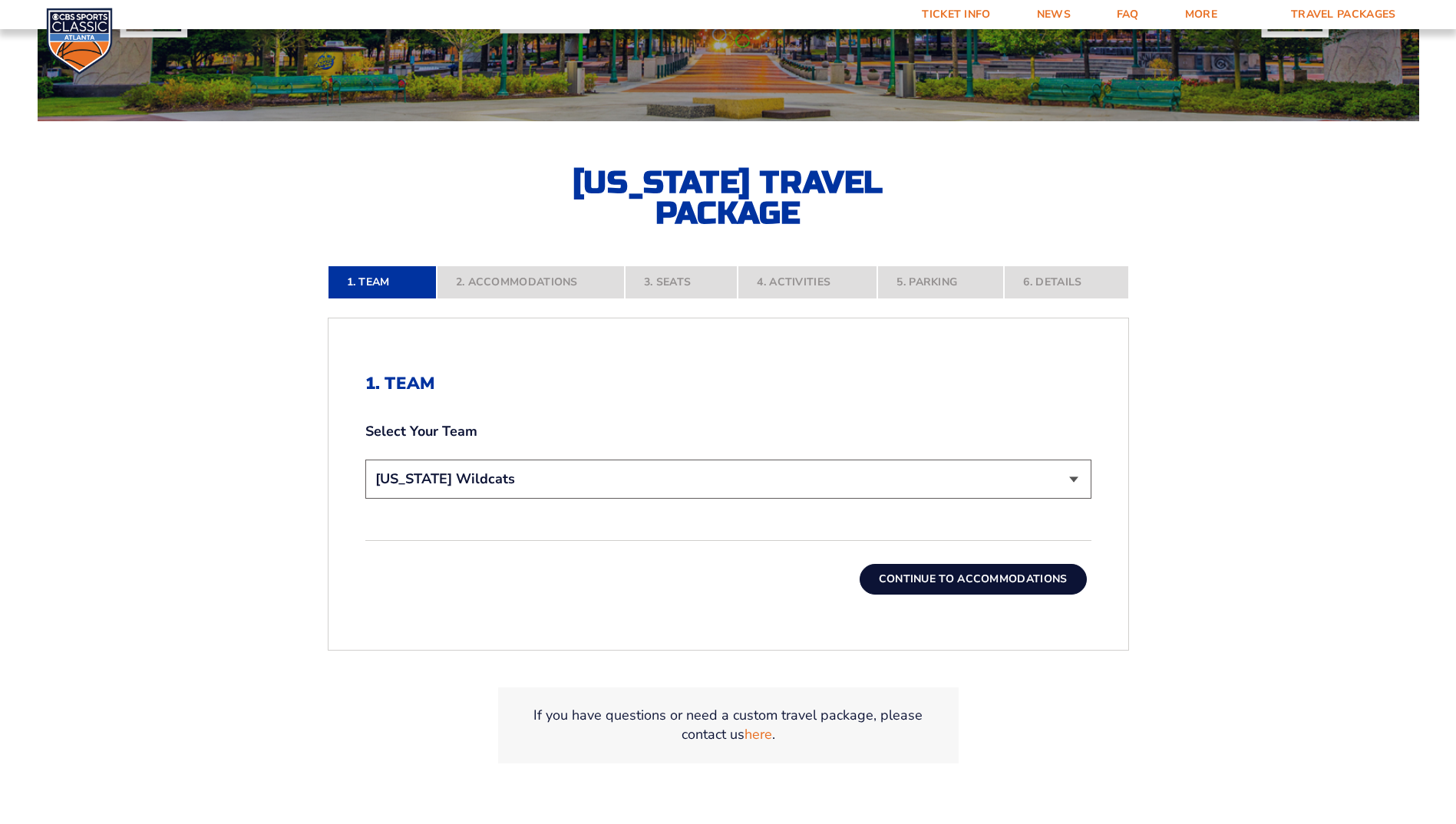
click at [918, 570] on button "Continue To Accommodations" at bounding box center [973, 579] width 227 height 31
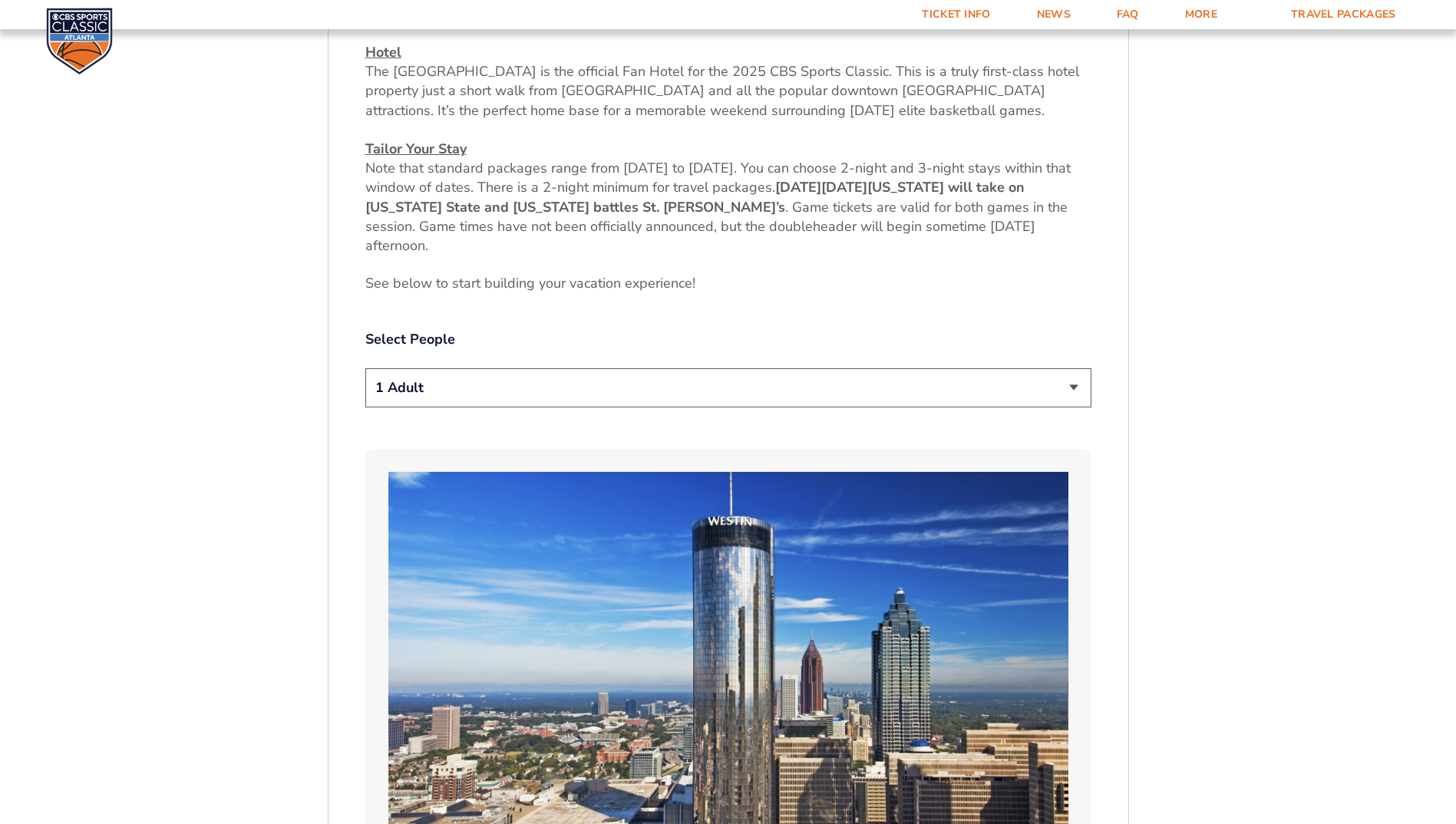
scroll to position [773, 0]
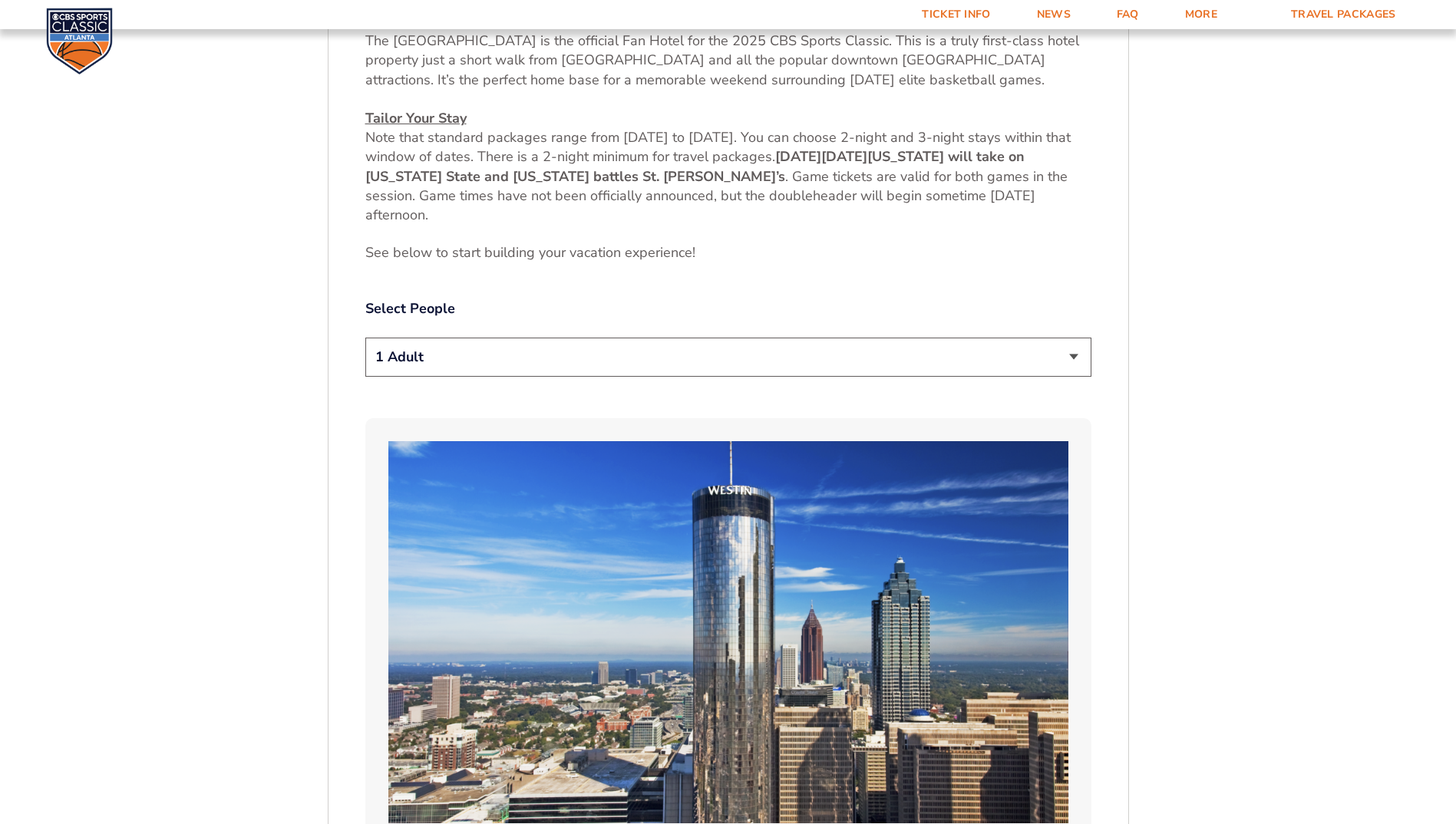
click at [1069, 356] on select "1 Adult 2 Adults 3 Adults 4 Adults 2 Adults + 1 Child 2 Adults + 2 Children 2 A…" at bounding box center [728, 357] width 726 height 39
select select "2 Adults + 3 Children"
click at [365, 337] on select "1 Adult 2 Adults 3 Adults 4 Adults 2 Adults + 1 Child 2 Adults + 2 Children 2 A…" at bounding box center [728, 357] width 726 height 39
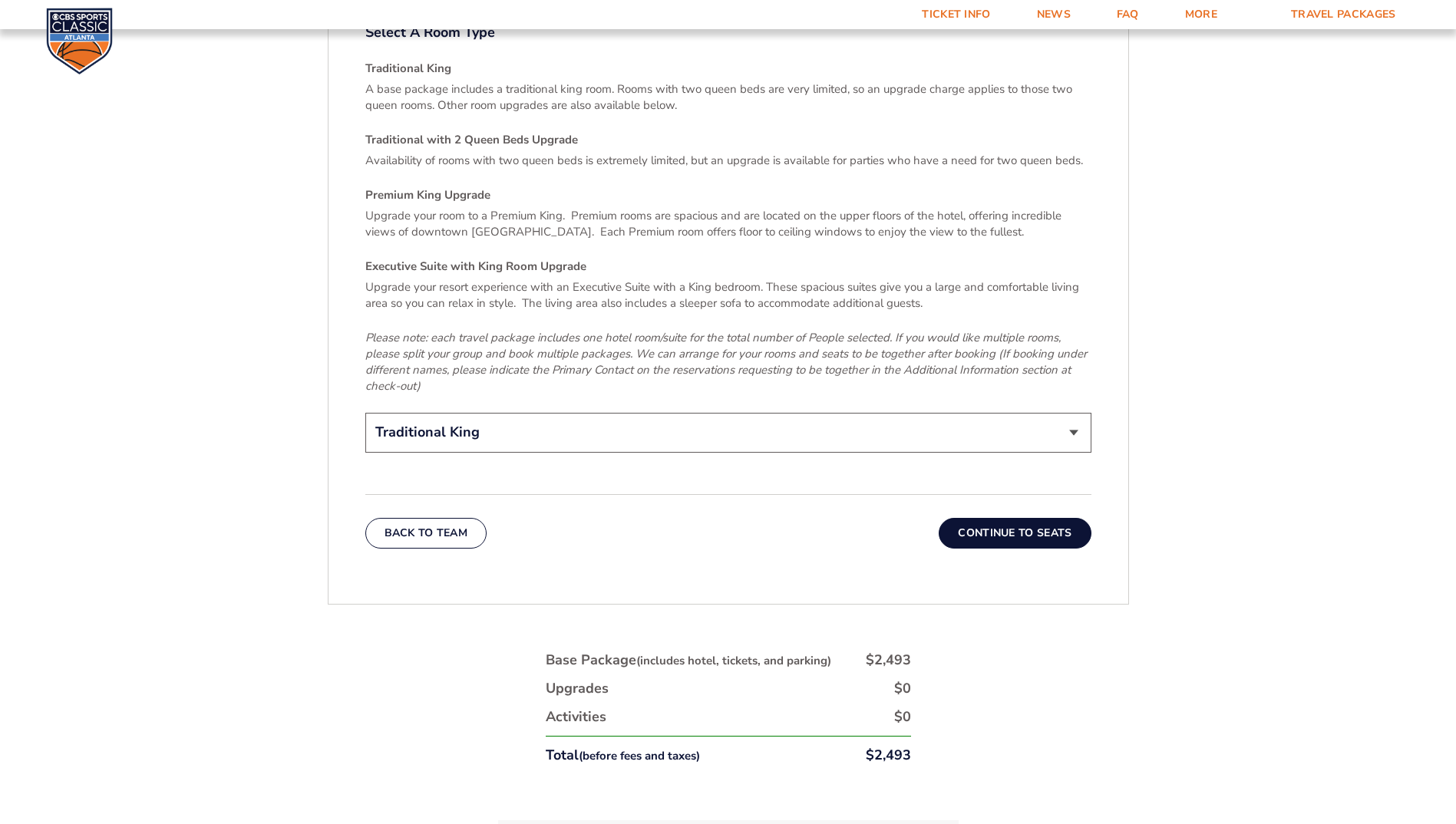
scroll to position [2385, 0]
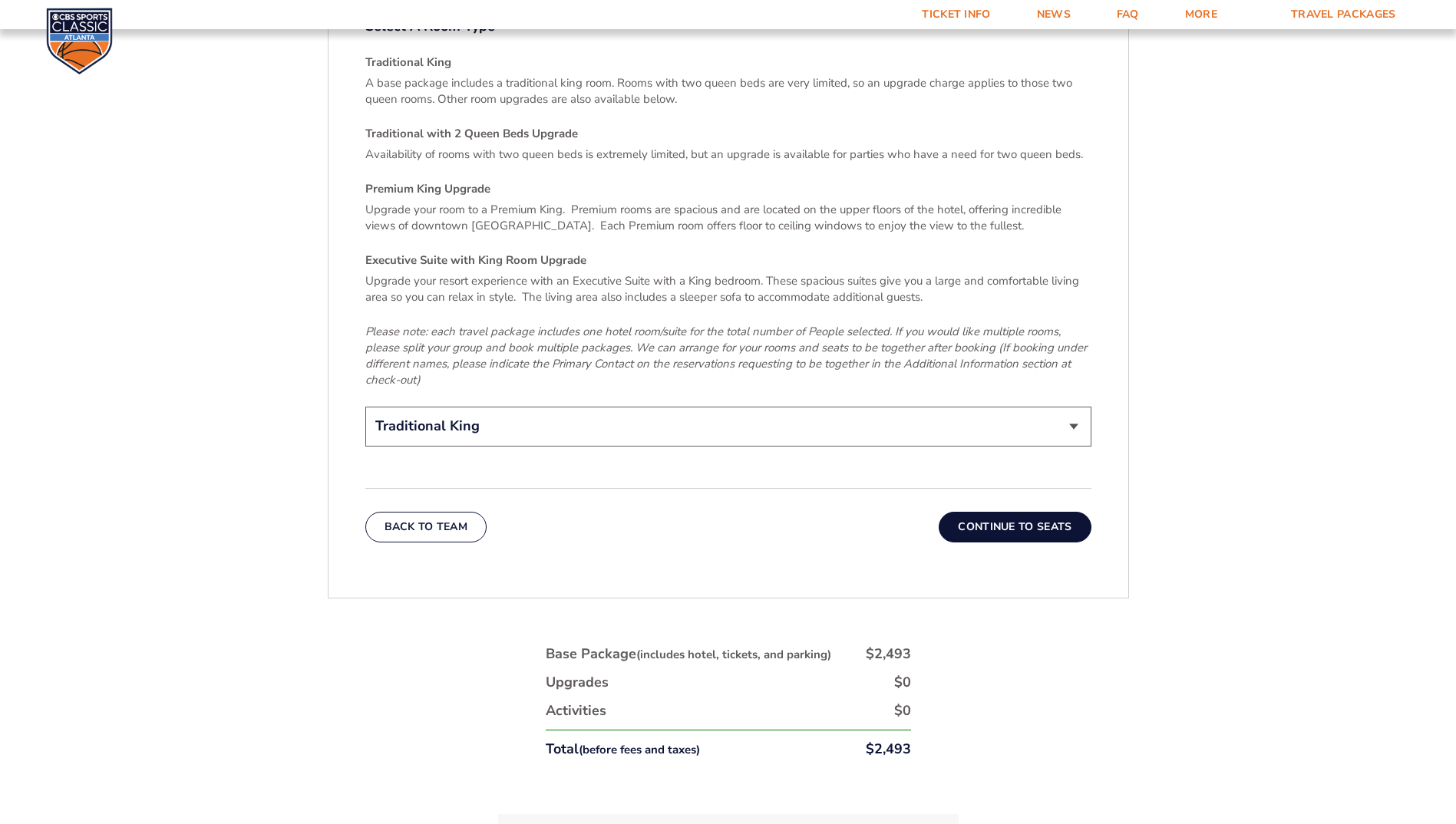
click at [1079, 413] on select "Traditional King Traditional with 2 Queen Beds Upgrade (+$45 per night) Premium…" at bounding box center [728, 426] width 726 height 39
click at [365, 406] on select "Traditional King Traditional with 2 Queen Beds Upgrade (+$45 per night) Premium…" at bounding box center [728, 426] width 726 height 39
click at [1074, 411] on select "Traditional King Traditional with 2 Queen Beds Upgrade (+$45 per night) Premium…" at bounding box center [728, 426] width 726 height 39
click at [365, 406] on select "Traditional King Traditional with 2 Queen Beds Upgrade (+$45 per night) Premium…" at bounding box center [728, 426] width 726 height 39
click at [1069, 406] on select "Traditional King Traditional with 2 Queen Beds Upgrade (+$45 per night) Premium…" at bounding box center [728, 426] width 726 height 39
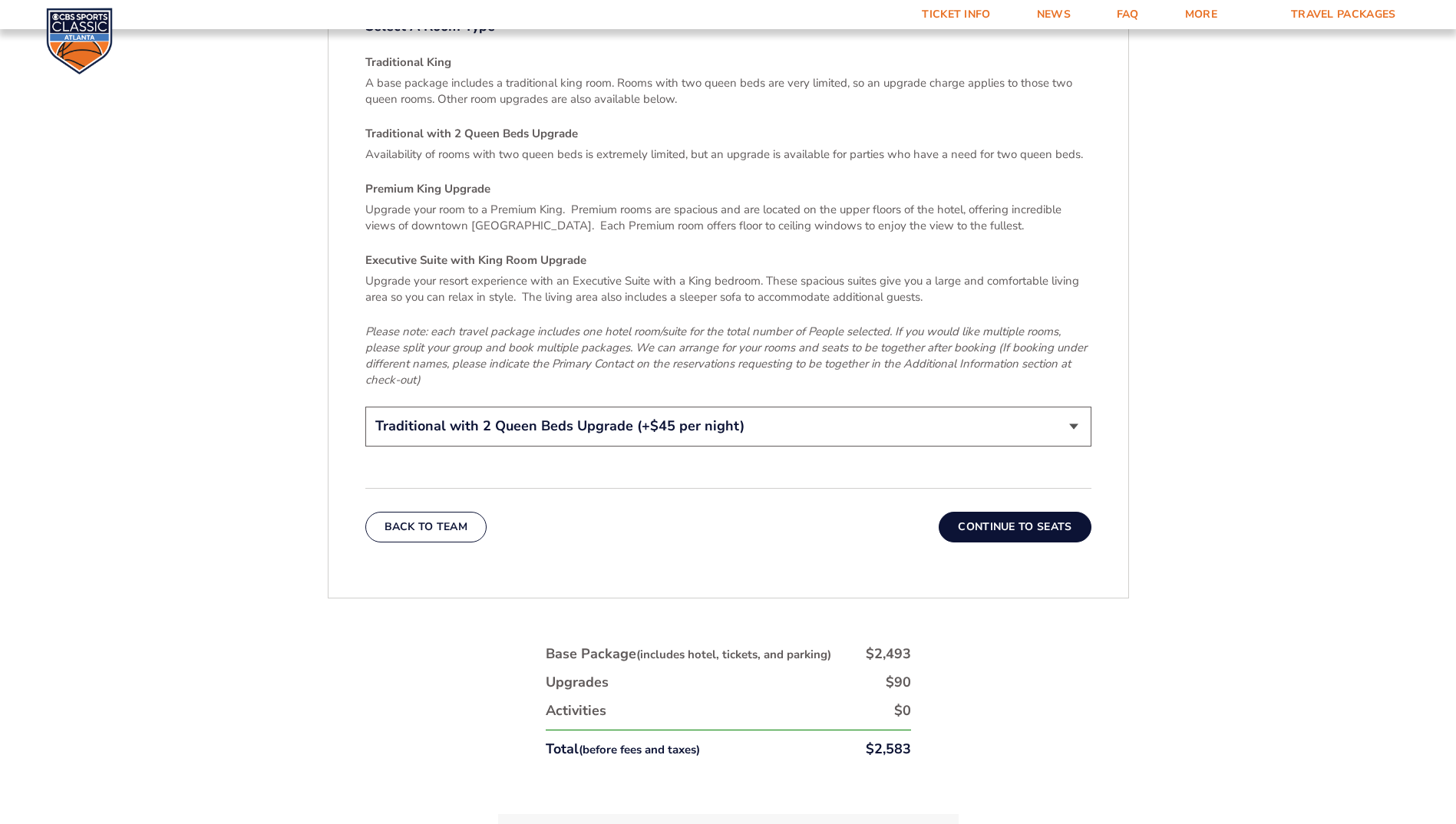
select select "Executive Suite with King Room Upgrade"
click at [365, 406] on select "Traditional King Traditional with 2 Queen Beds Upgrade (+$45 per night) Premium…" at bounding box center [728, 426] width 726 height 39
click at [1049, 512] on button "Continue To Seats" at bounding box center [1015, 528] width 152 height 31
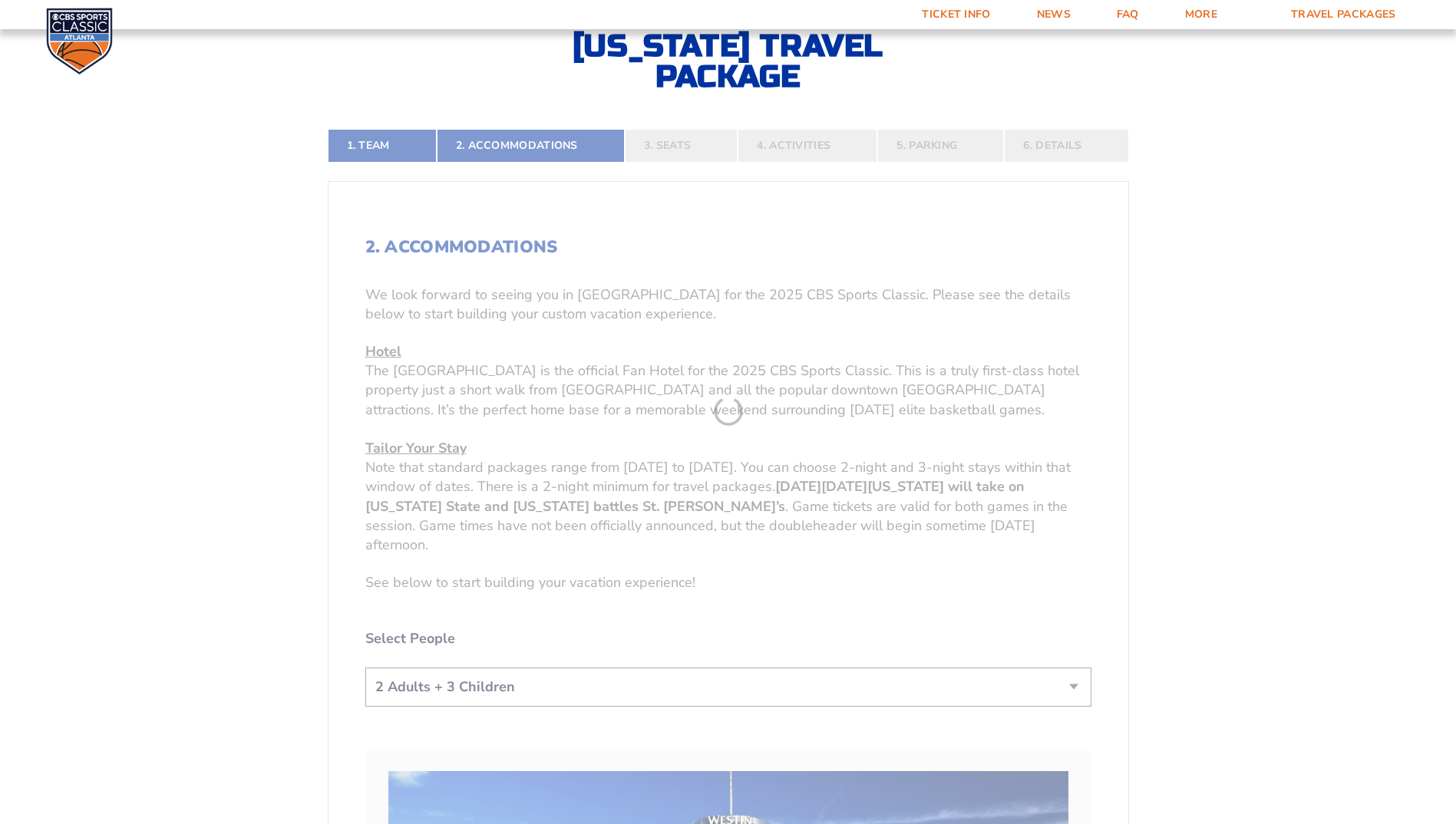
scroll to position [390, 0]
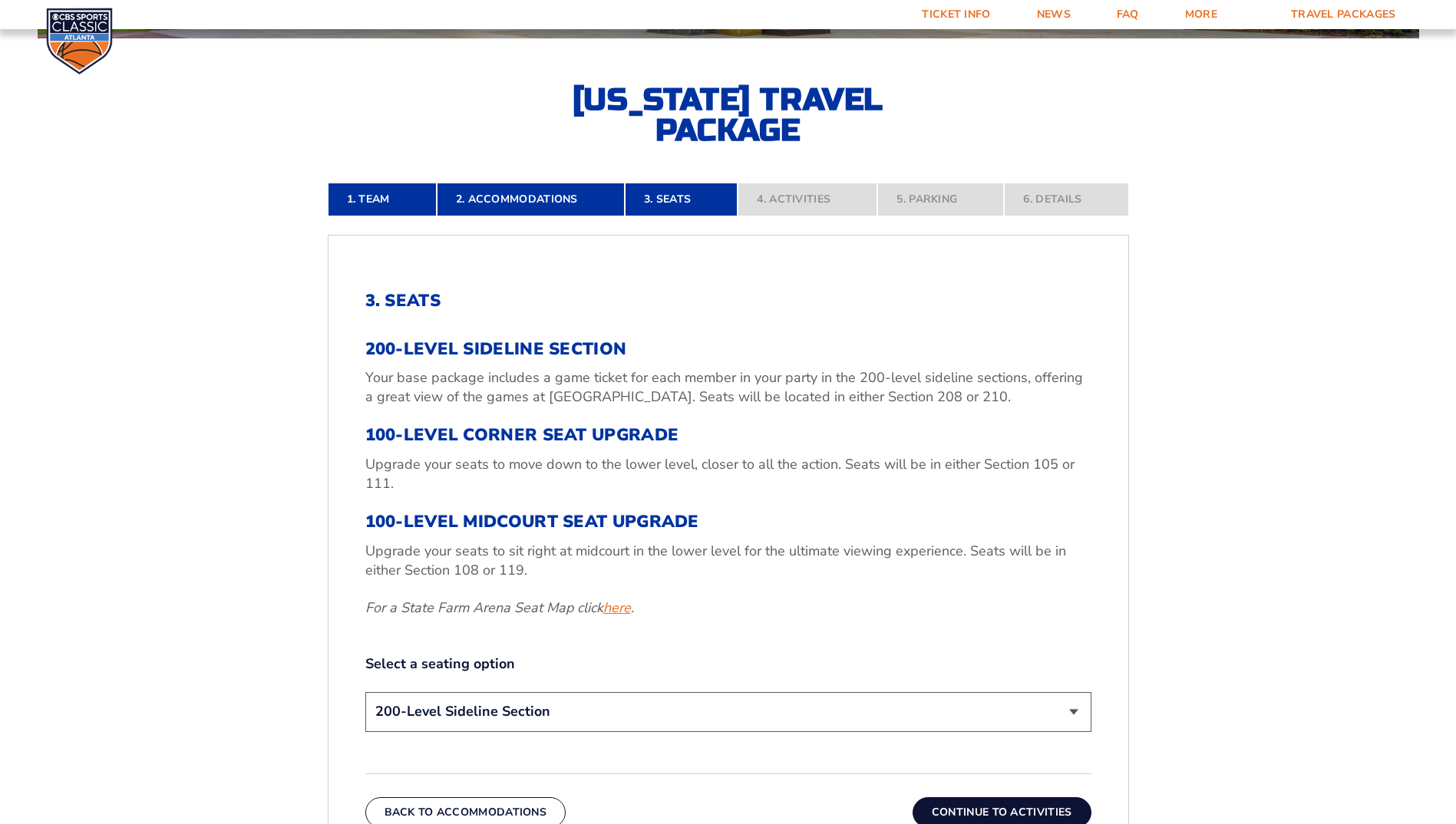
click at [614, 607] on link "here" at bounding box center [617, 608] width 27 height 19
click at [1057, 711] on select "200-Level Sideline Section 100-Level Corner Seat Upgrade (+$120 per person) 100…" at bounding box center [728, 711] width 726 height 39
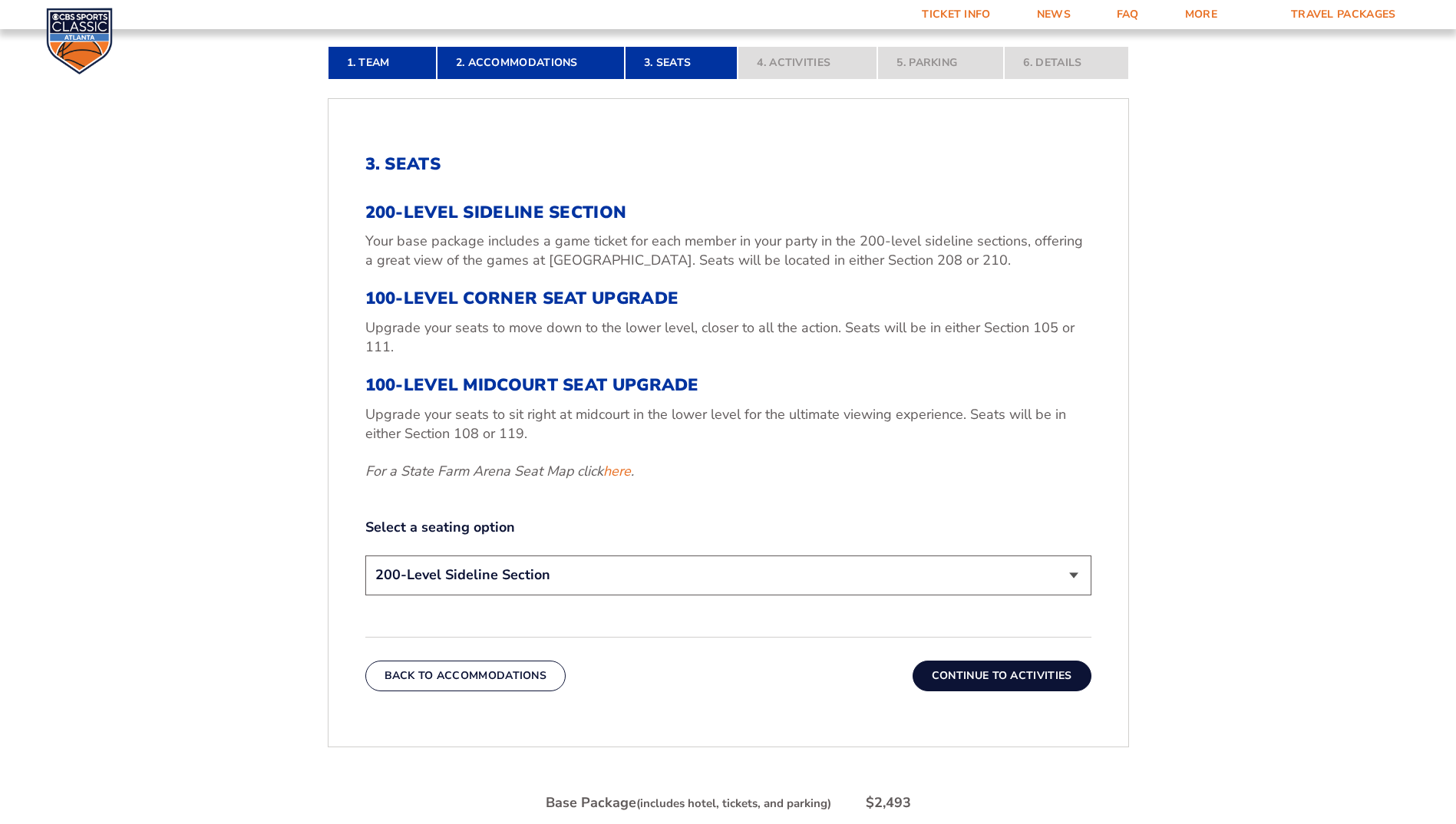
scroll to position [543, 0]
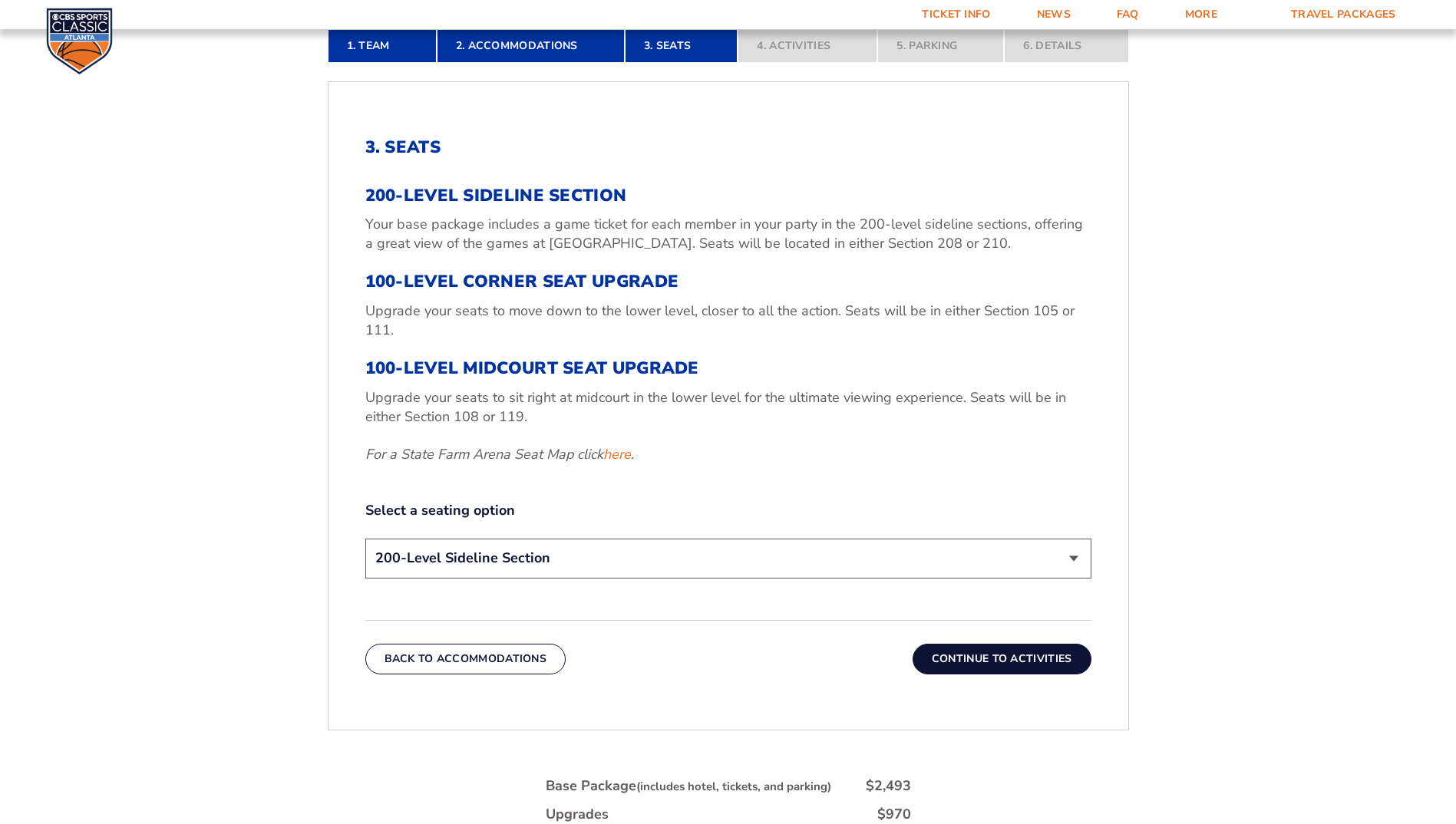
click at [1041, 560] on select "200-Level Sideline Section 100-Level Corner Seat Upgrade (+$120 per person) 100…" at bounding box center [728, 558] width 726 height 39
select select "100-Level Corner Seat Upgrade"
click at [365, 538] on select "200-Level Sideline Section 100-Level Corner Seat Upgrade (+$120 per person) 100…" at bounding box center [728, 558] width 726 height 39
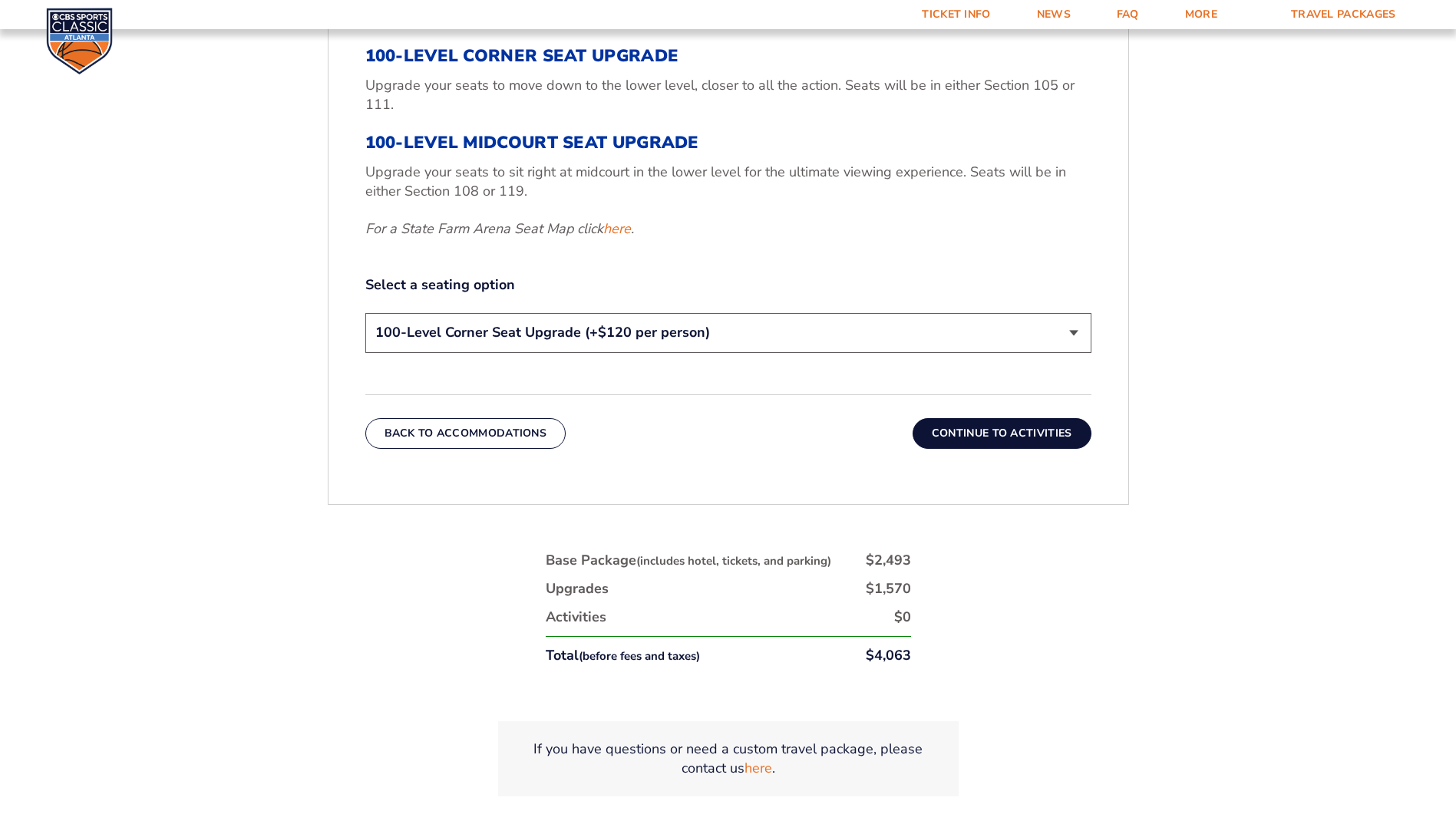
scroll to position [773, 0]
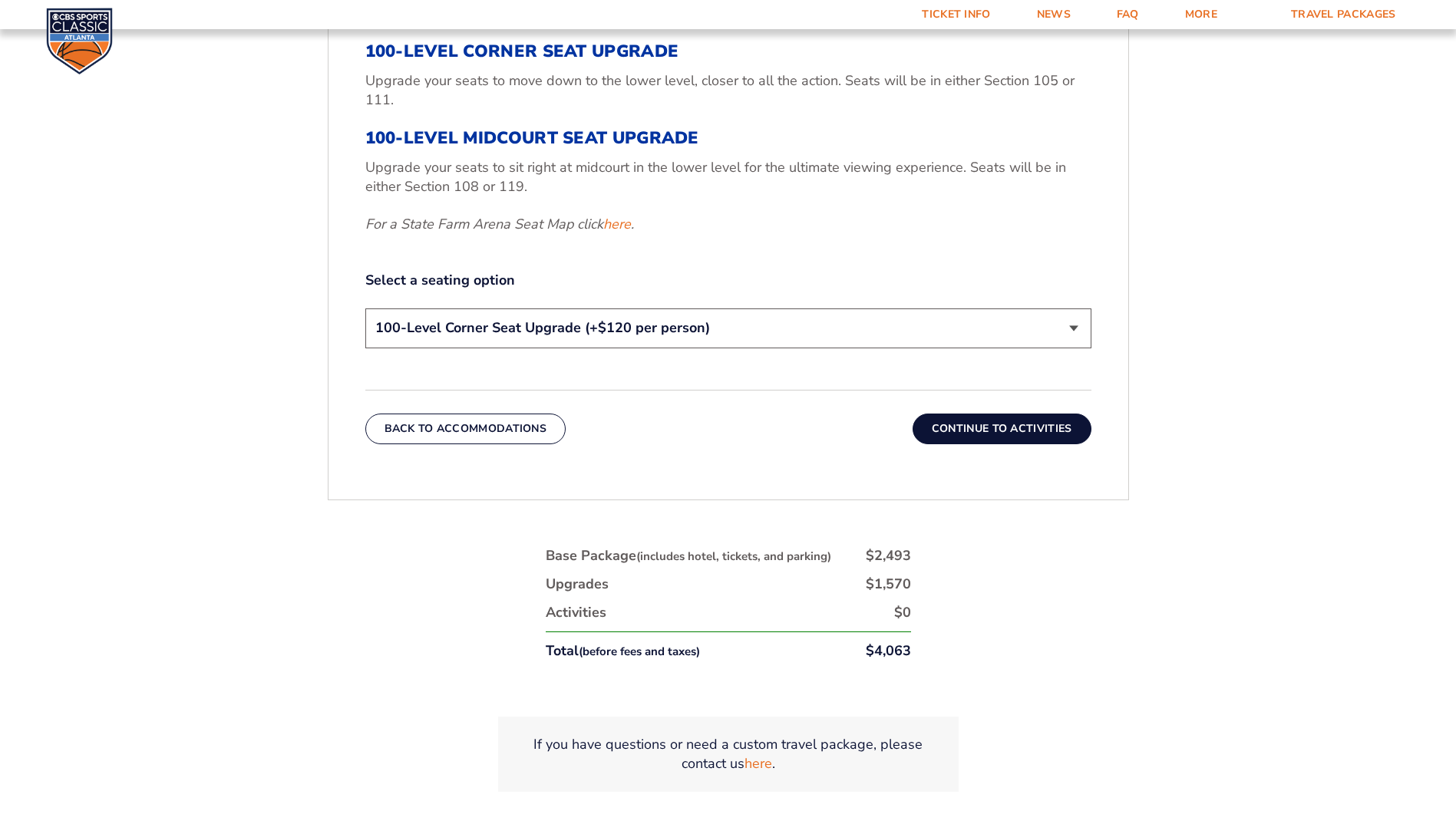
click at [1015, 422] on button "Continue To Activities" at bounding box center [1002, 429] width 179 height 31
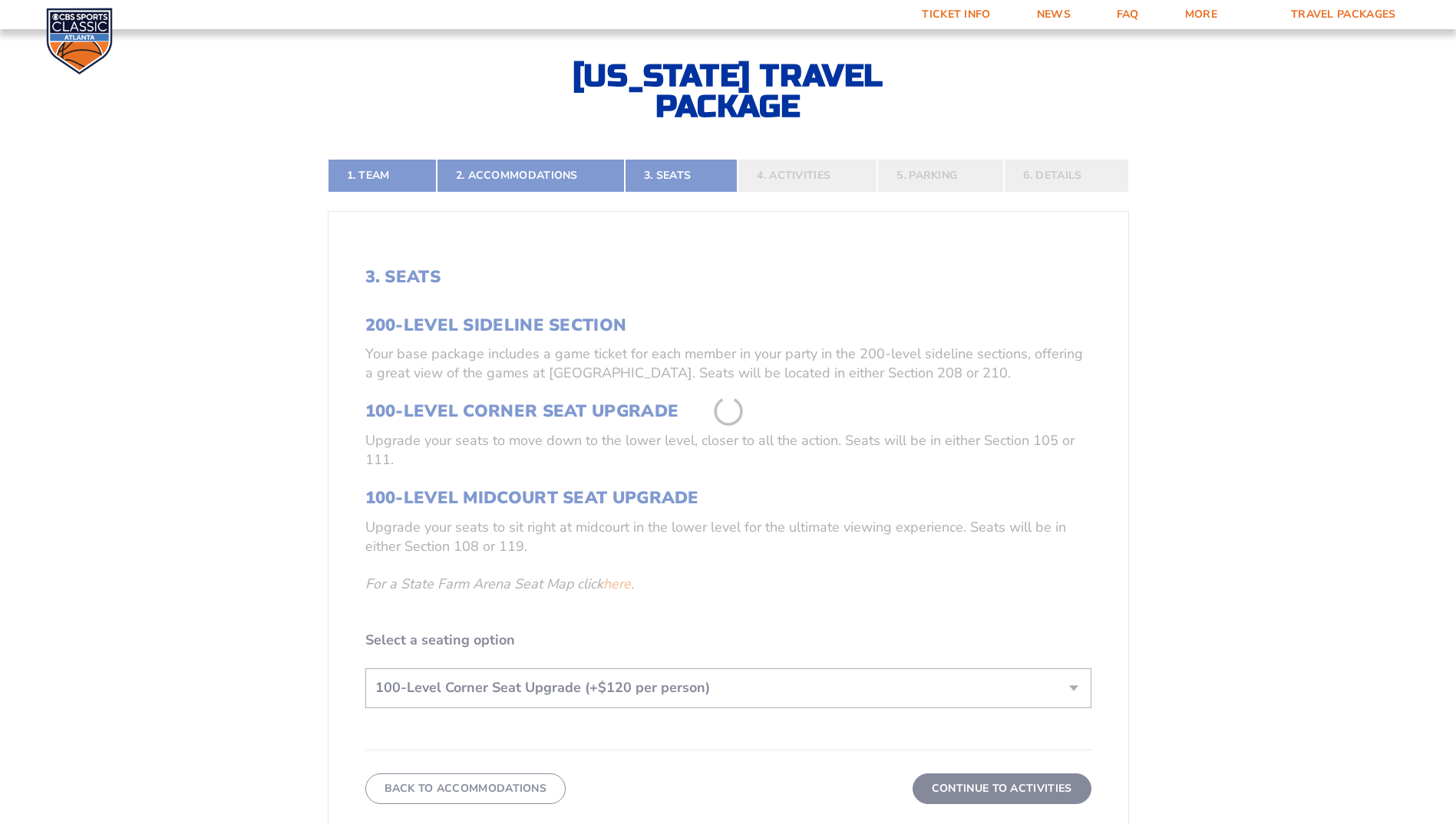
scroll to position [390, 0]
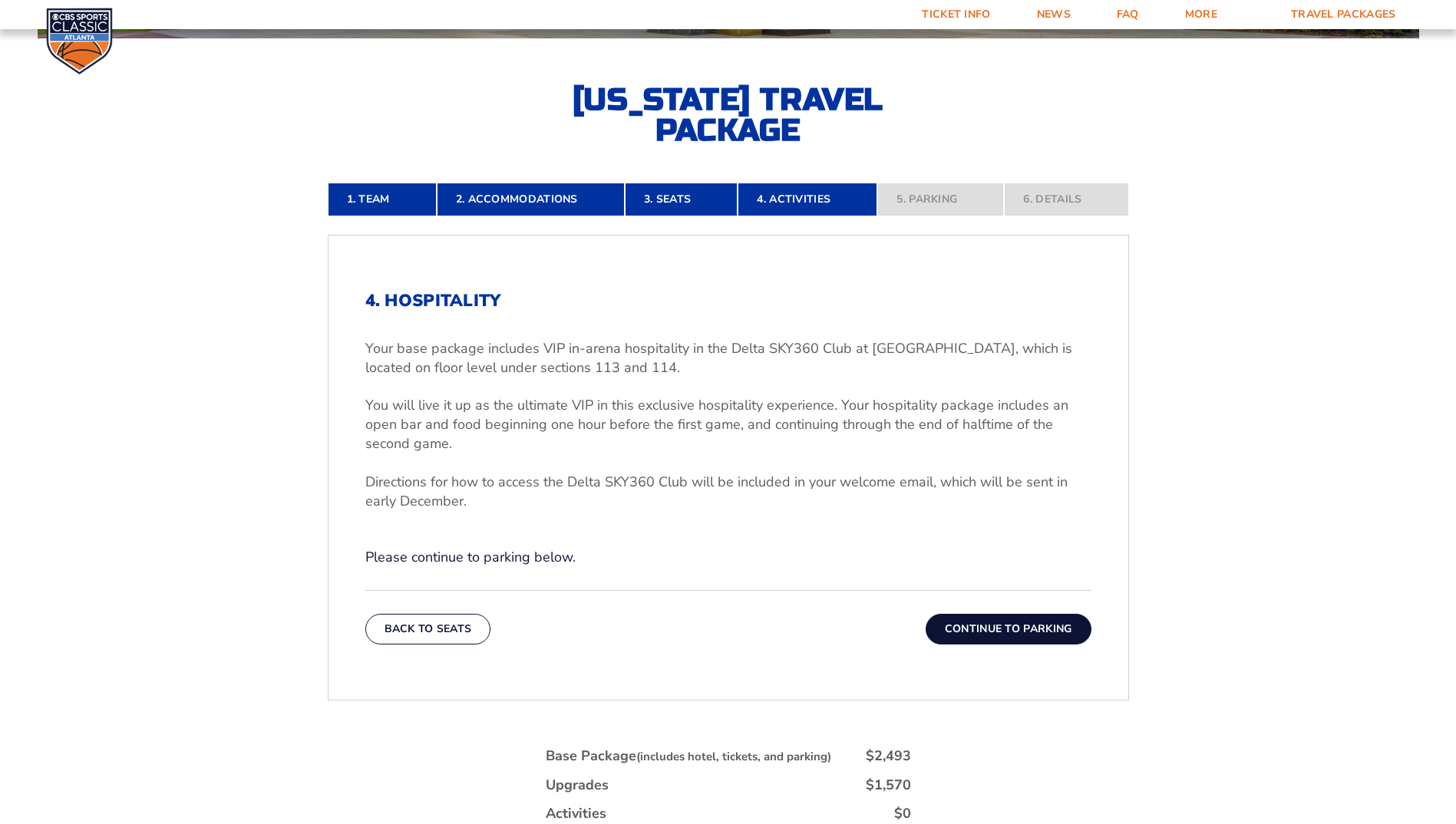
click at [994, 628] on button "Continue To Parking" at bounding box center [1008, 630] width 166 height 31
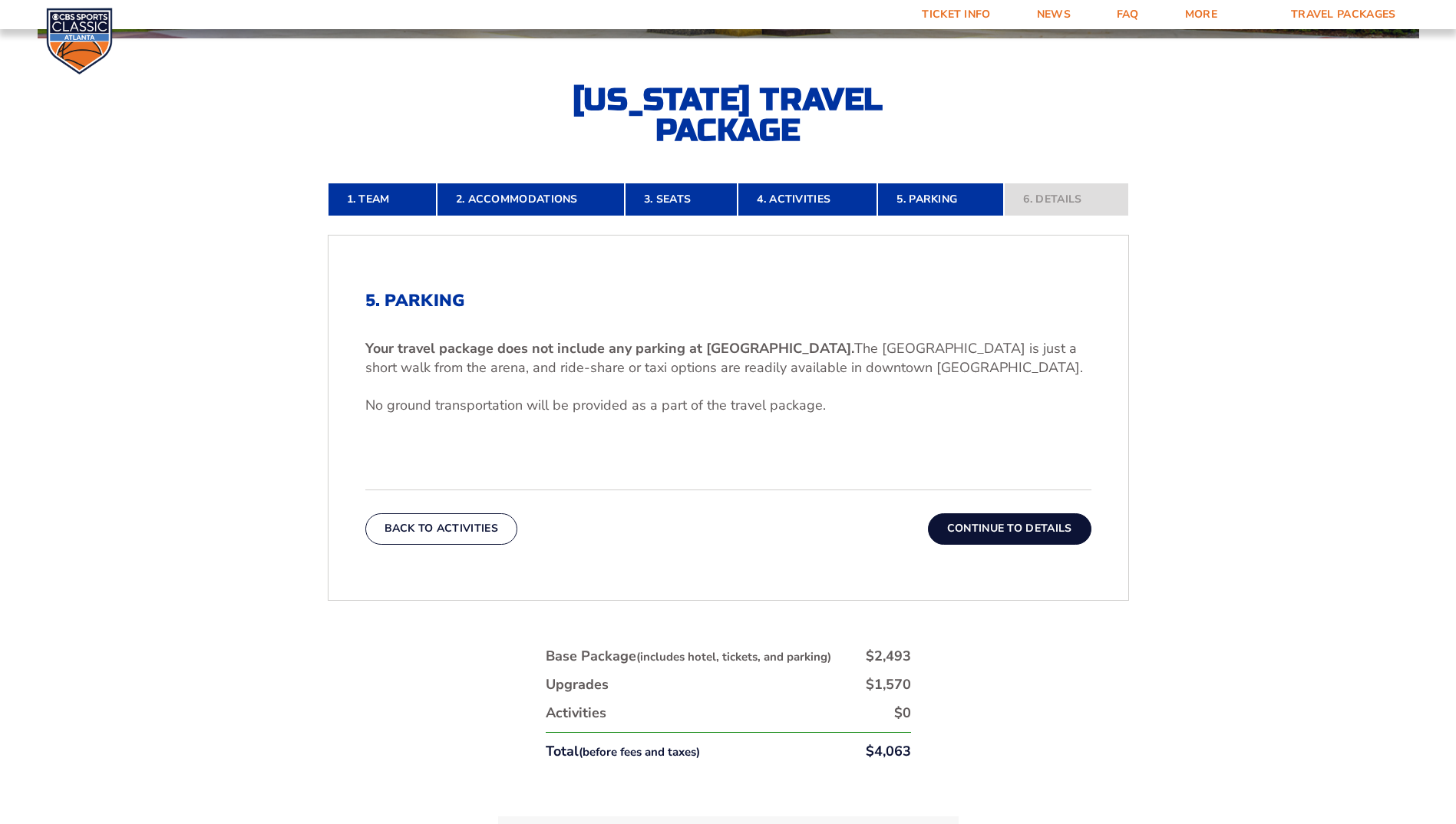
click at [1005, 527] on button "Continue To Details" at bounding box center [1010, 529] width 163 height 31
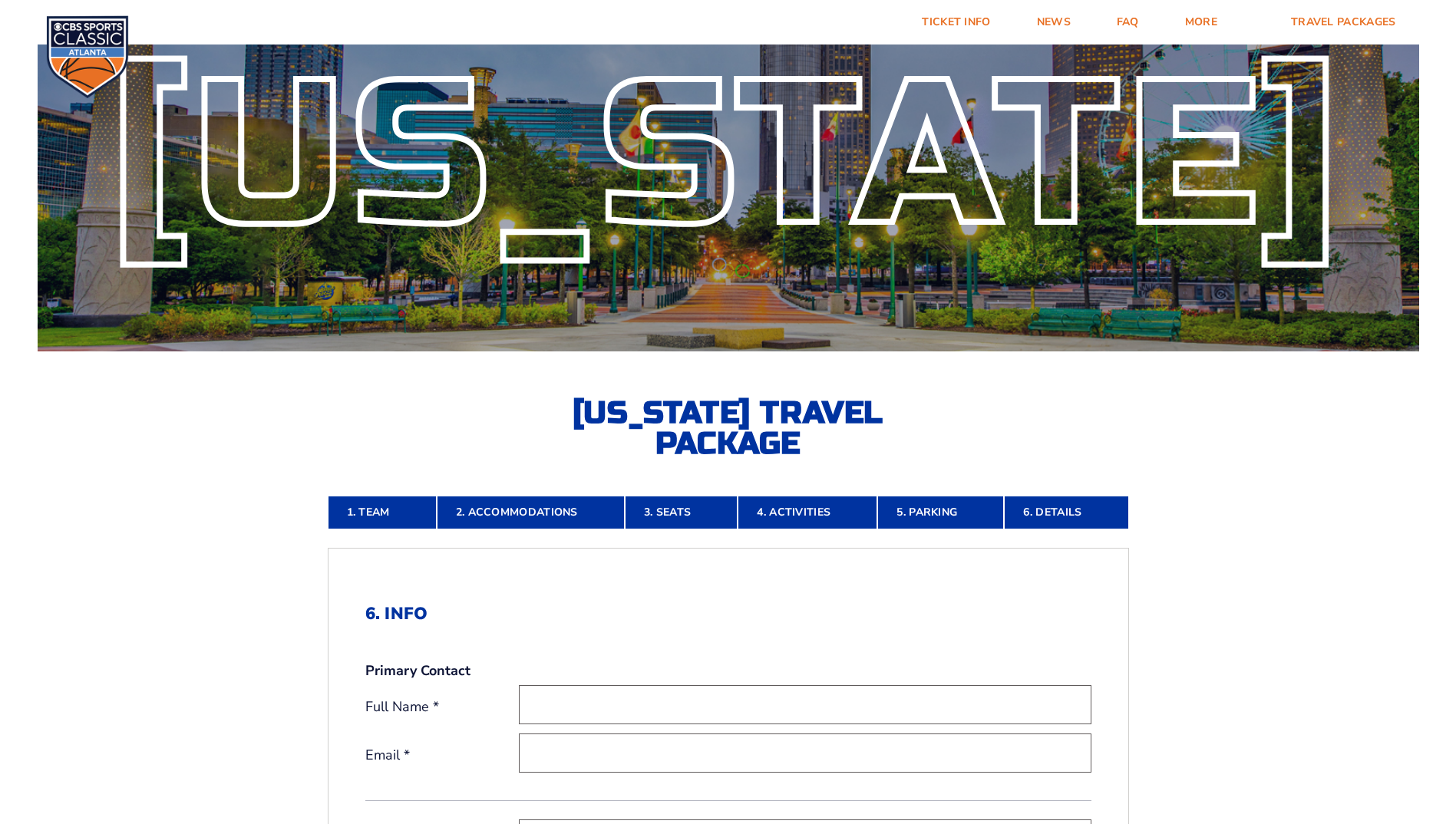
scroll to position [0, 0]
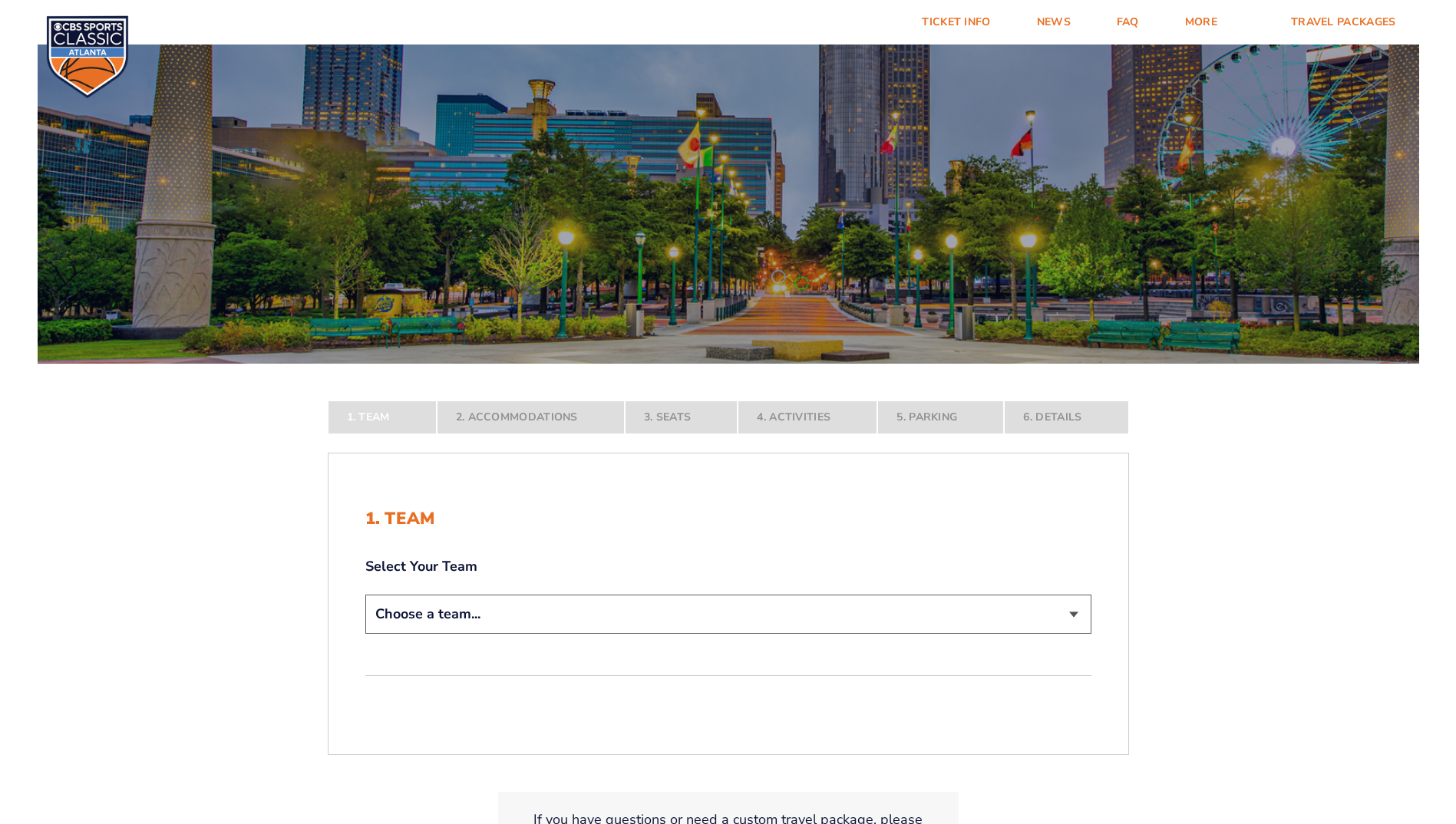
scroll to position [154, 0]
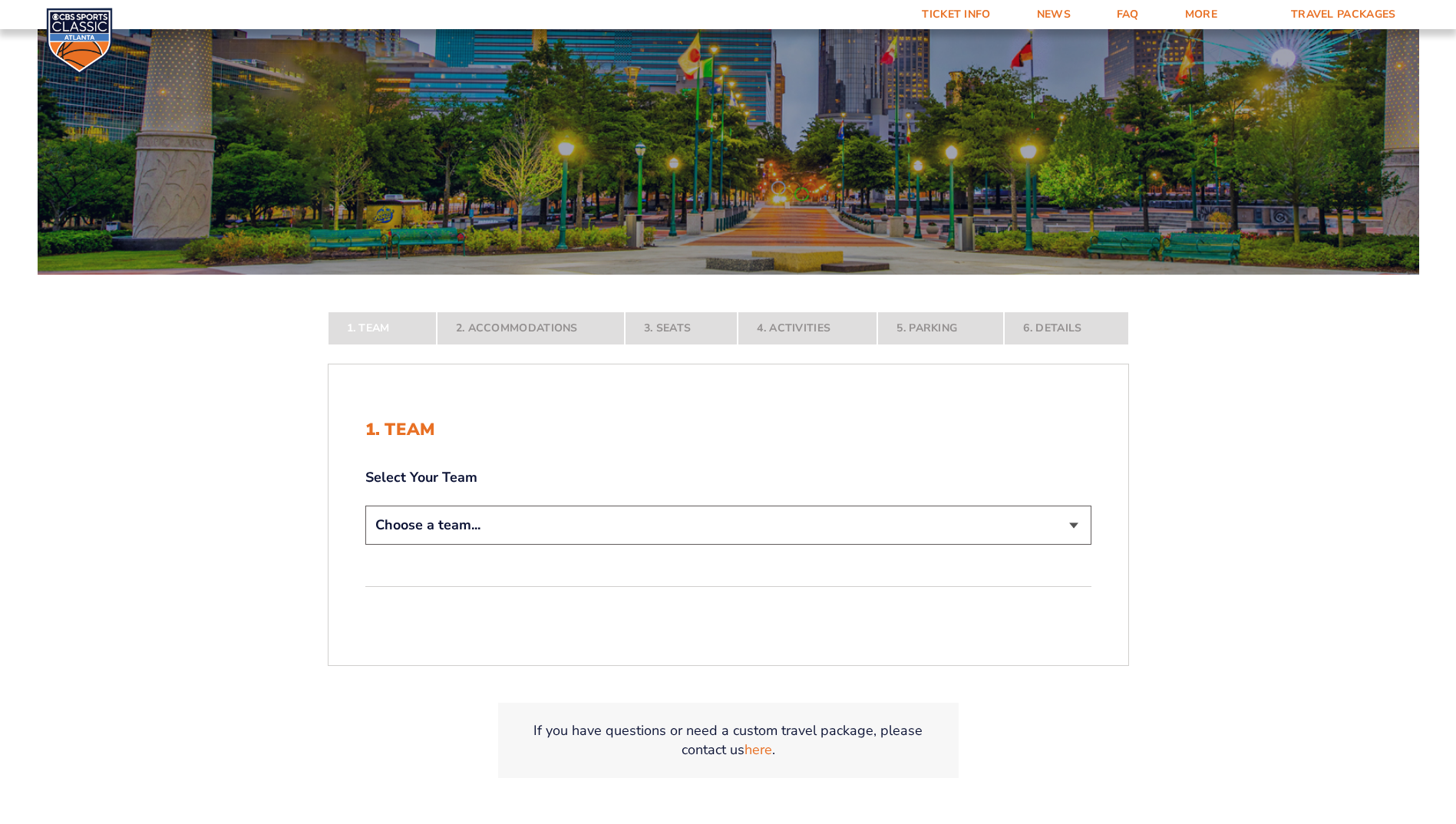
click at [845, 523] on select "Choose a team... [US_STATE] Wildcats [US_STATE] State Buckeyes [US_STATE] Tar H…" at bounding box center [728, 525] width 726 height 39
select select "12956"
click at [365, 545] on select "Choose a team... [US_STATE] Wildcats [US_STATE] State Buckeyes [US_STATE] Tar H…" at bounding box center [728, 525] width 726 height 39
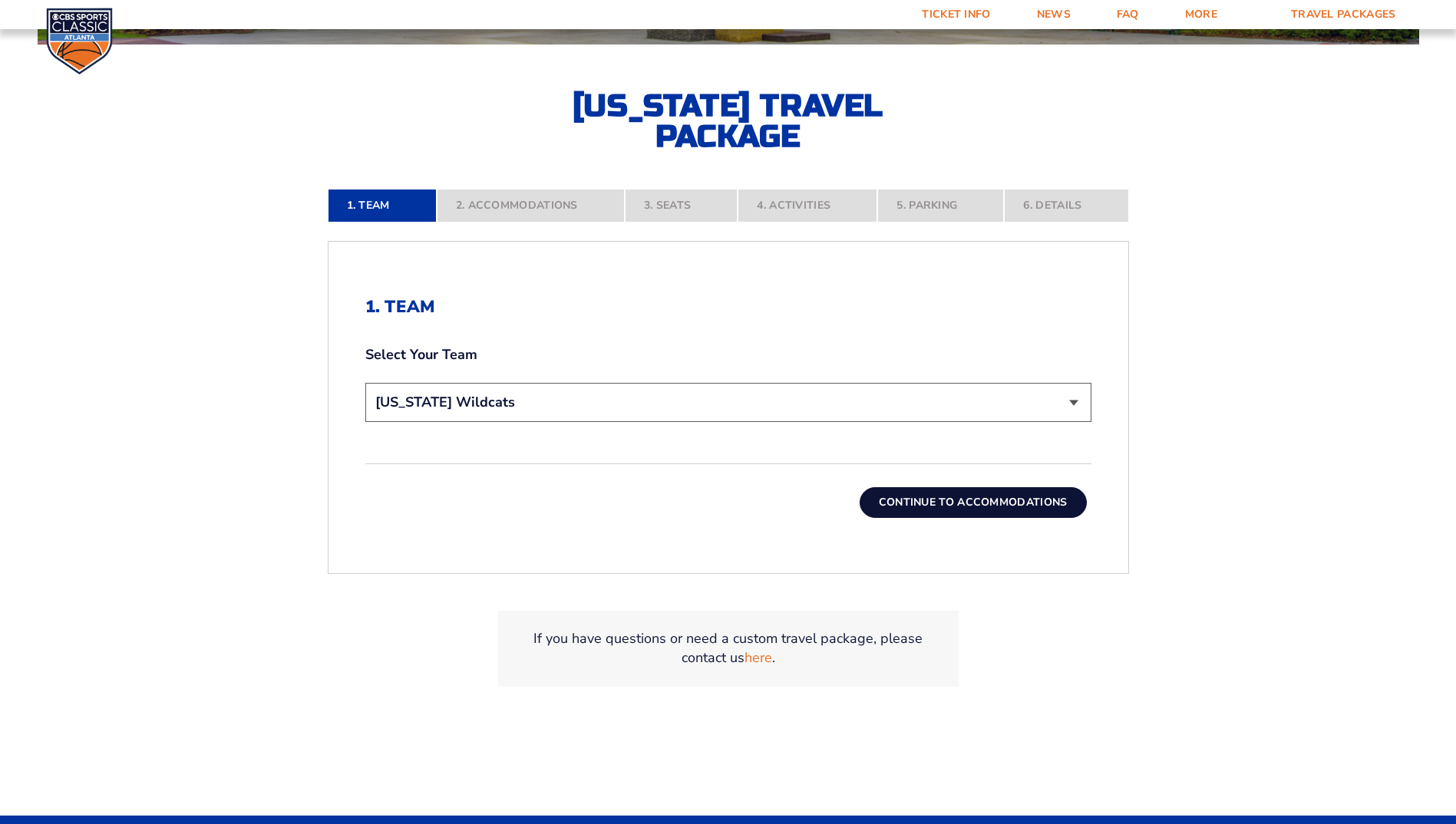
click at [966, 504] on button "Continue To Accommodations" at bounding box center [973, 502] width 227 height 31
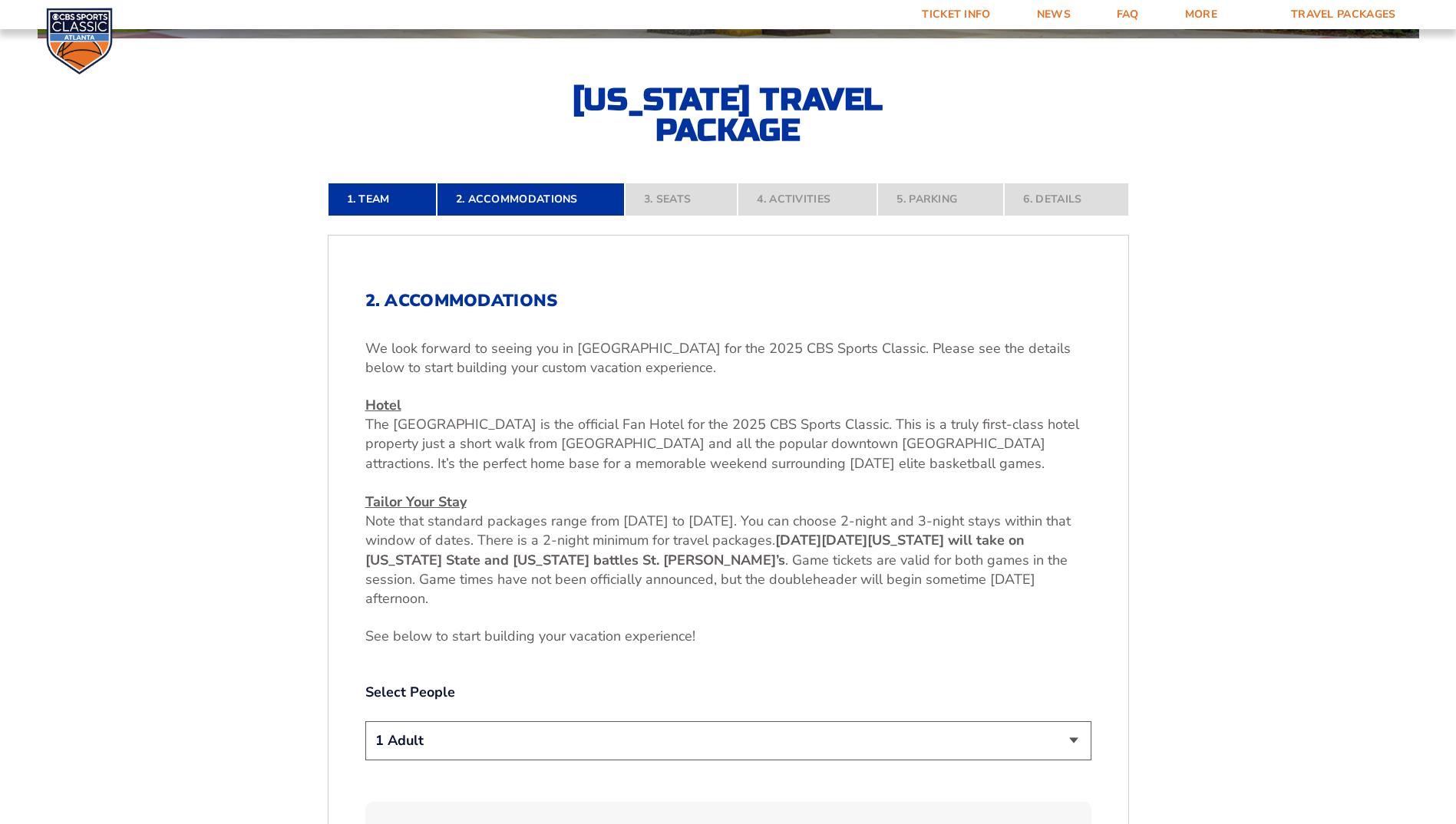
scroll to position [697, 0]
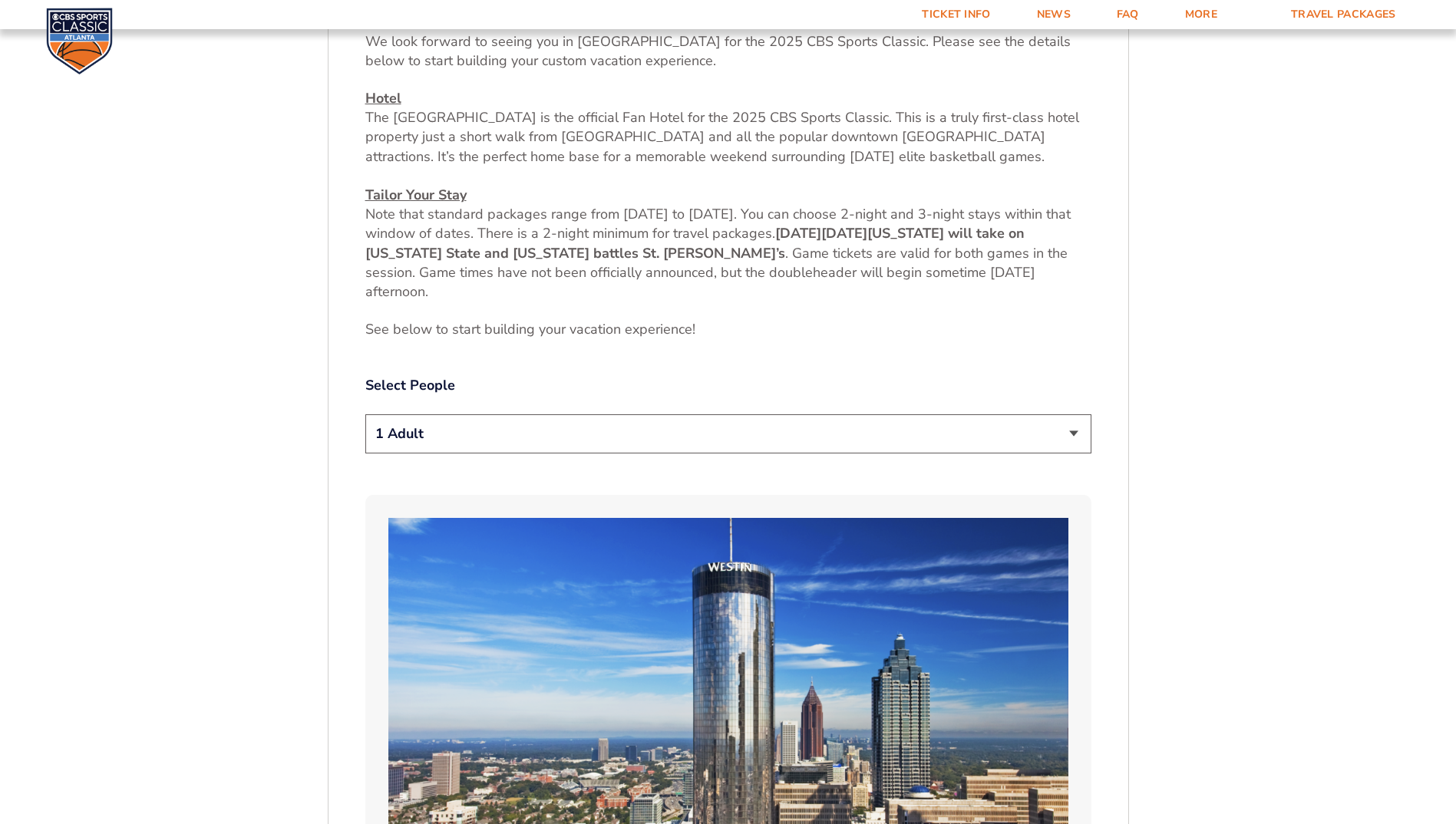
click at [1074, 429] on select "1 Adult 2 Adults 3 Adults 4 Adults 2 Adults + 1 Child 2 Adults + 2 Children 2 A…" at bounding box center [728, 433] width 726 height 39
select select "4 Adults"
click at [365, 414] on select "1 Adult 2 Adults 3 Adults 4 Adults 2 Adults + 1 Child 2 Adults + 2 Children 2 A…" at bounding box center [728, 433] width 726 height 39
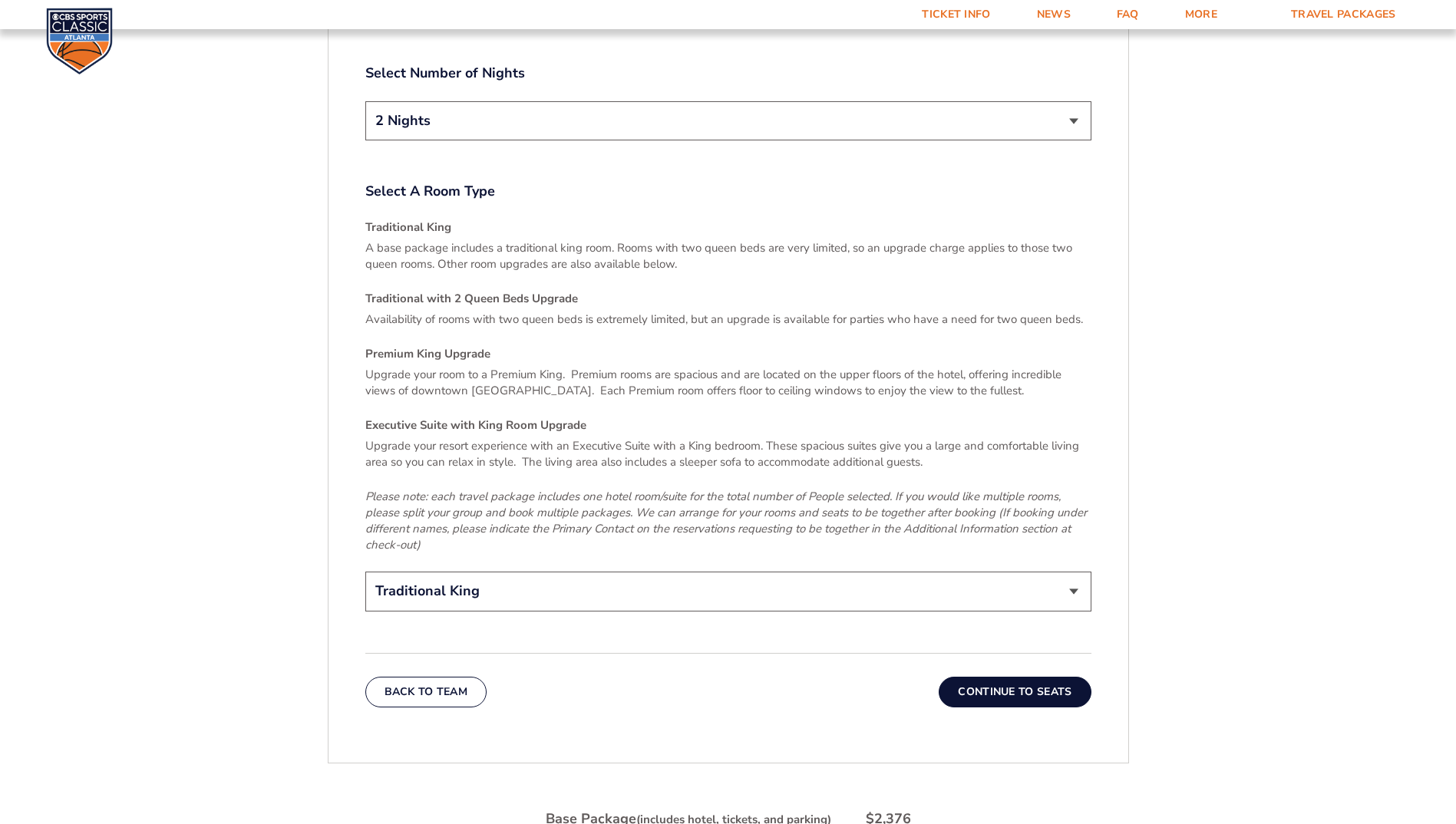
scroll to position [2231, 0]
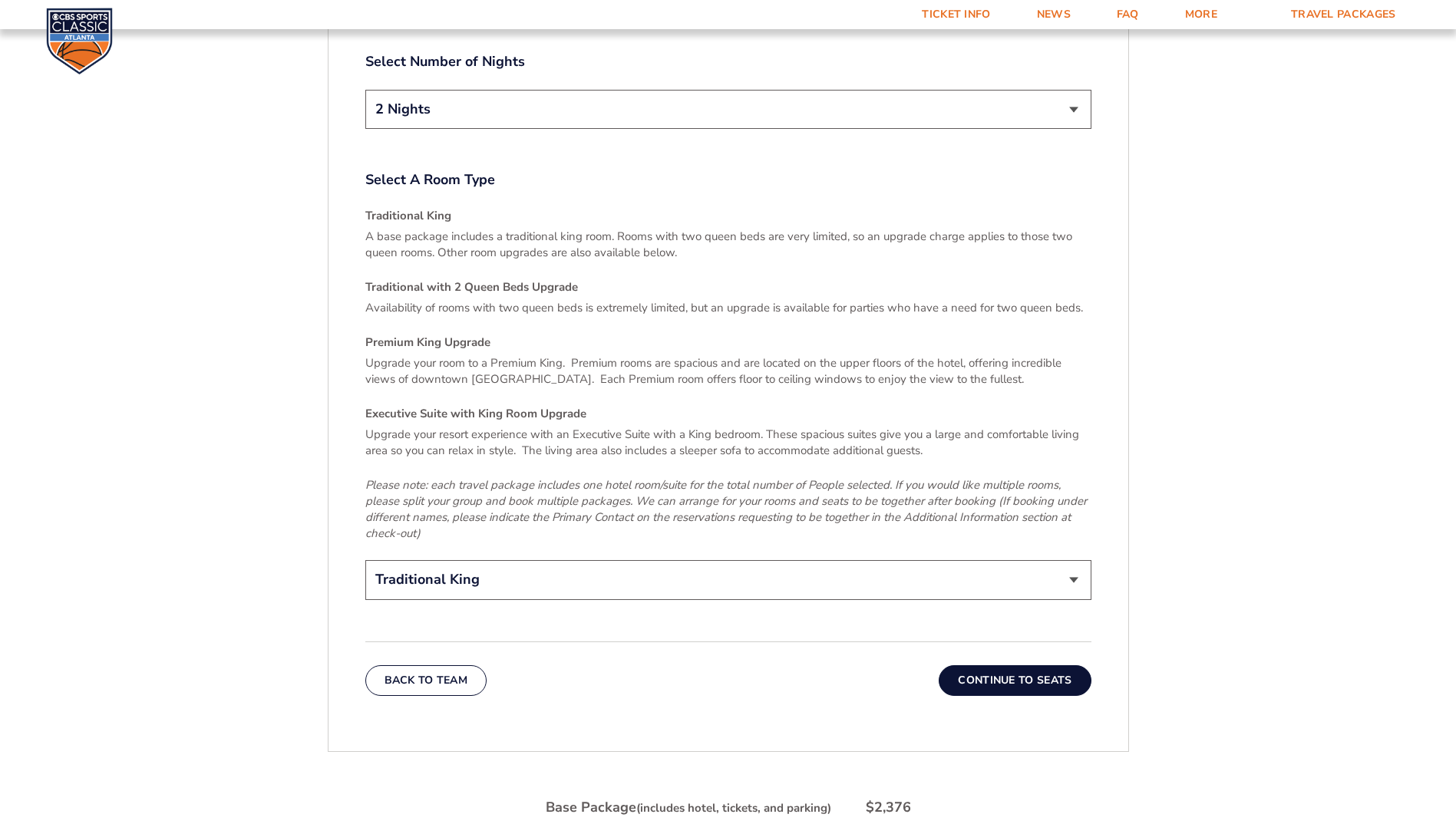
click at [1069, 560] on select "Traditional King Traditional with 2 Queen Beds Upgrade (+$45 per night) Premium…" at bounding box center [728, 579] width 726 height 39
select select "Traditional with 2 Queen Beds Upgrade"
click at [365, 560] on select "Traditional King Traditional with 2 Queen Beds Upgrade (+$45 per night) Premium…" at bounding box center [728, 579] width 726 height 39
click at [1019, 666] on button "Continue To Seats" at bounding box center [1015, 681] width 152 height 31
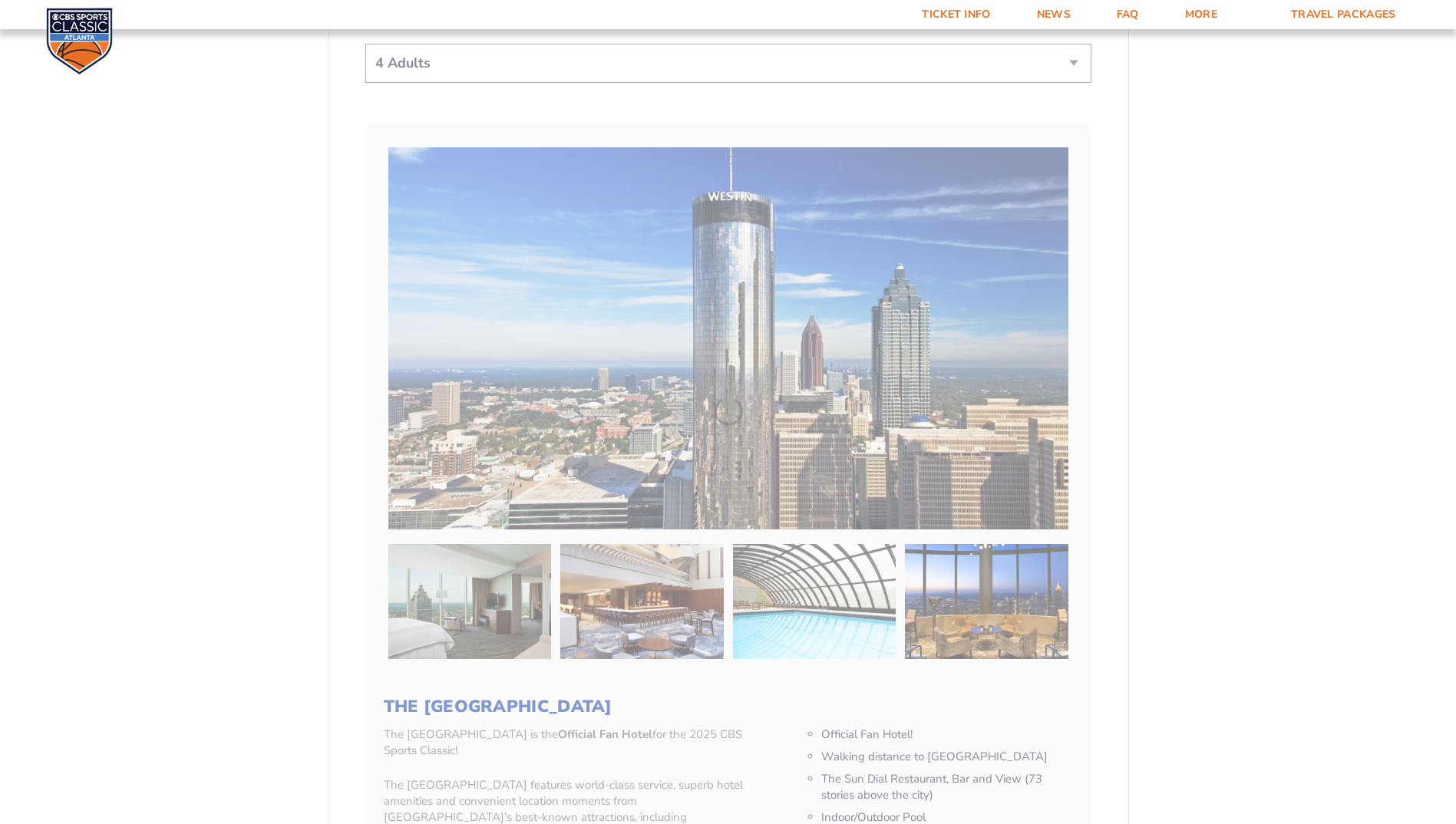
scroll to position [390, 0]
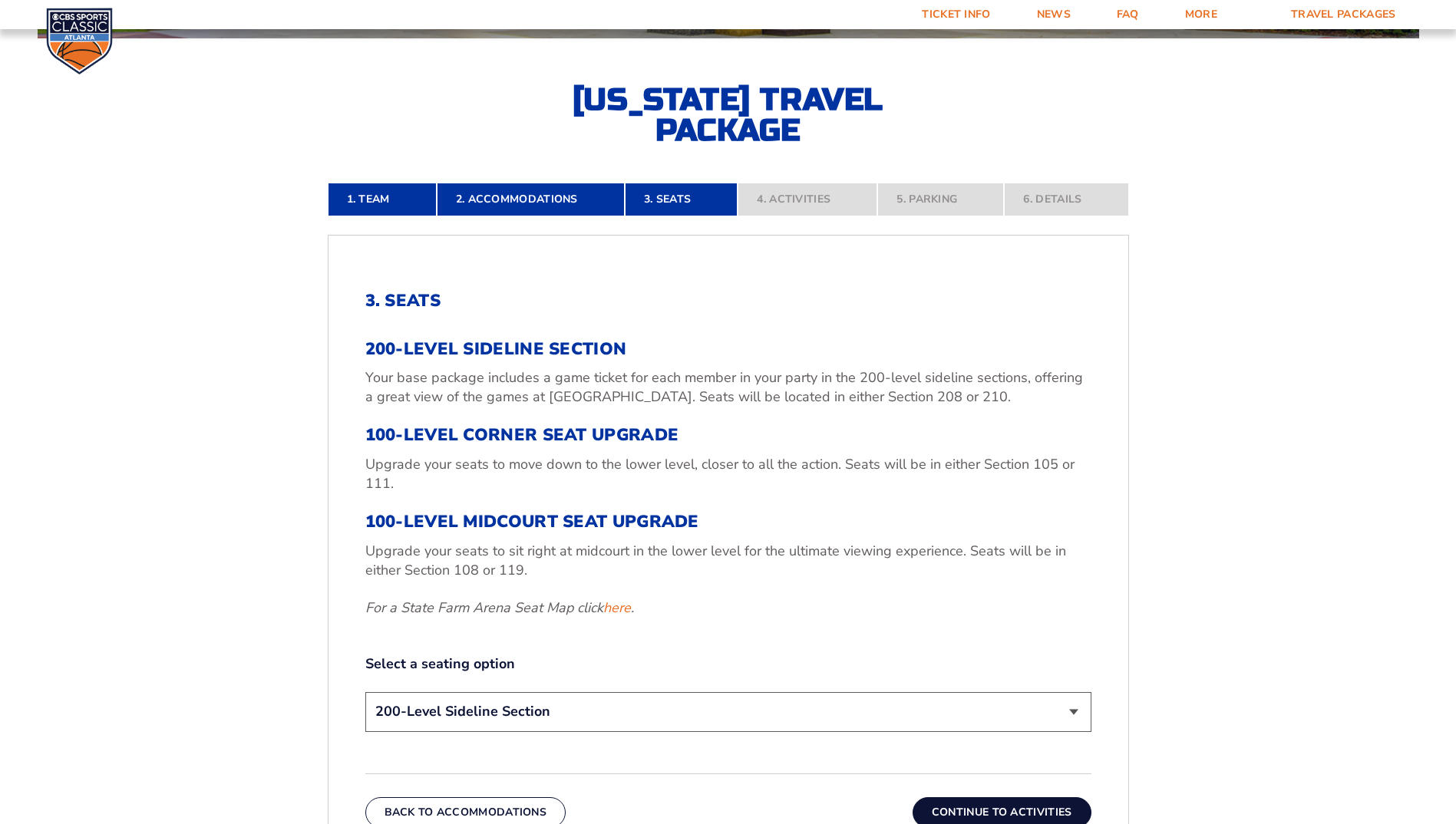
click at [1065, 708] on select "200-Level Sideline Section 100-Level Corner Seat Upgrade (+$120 per person) 100…" at bounding box center [728, 711] width 726 height 39
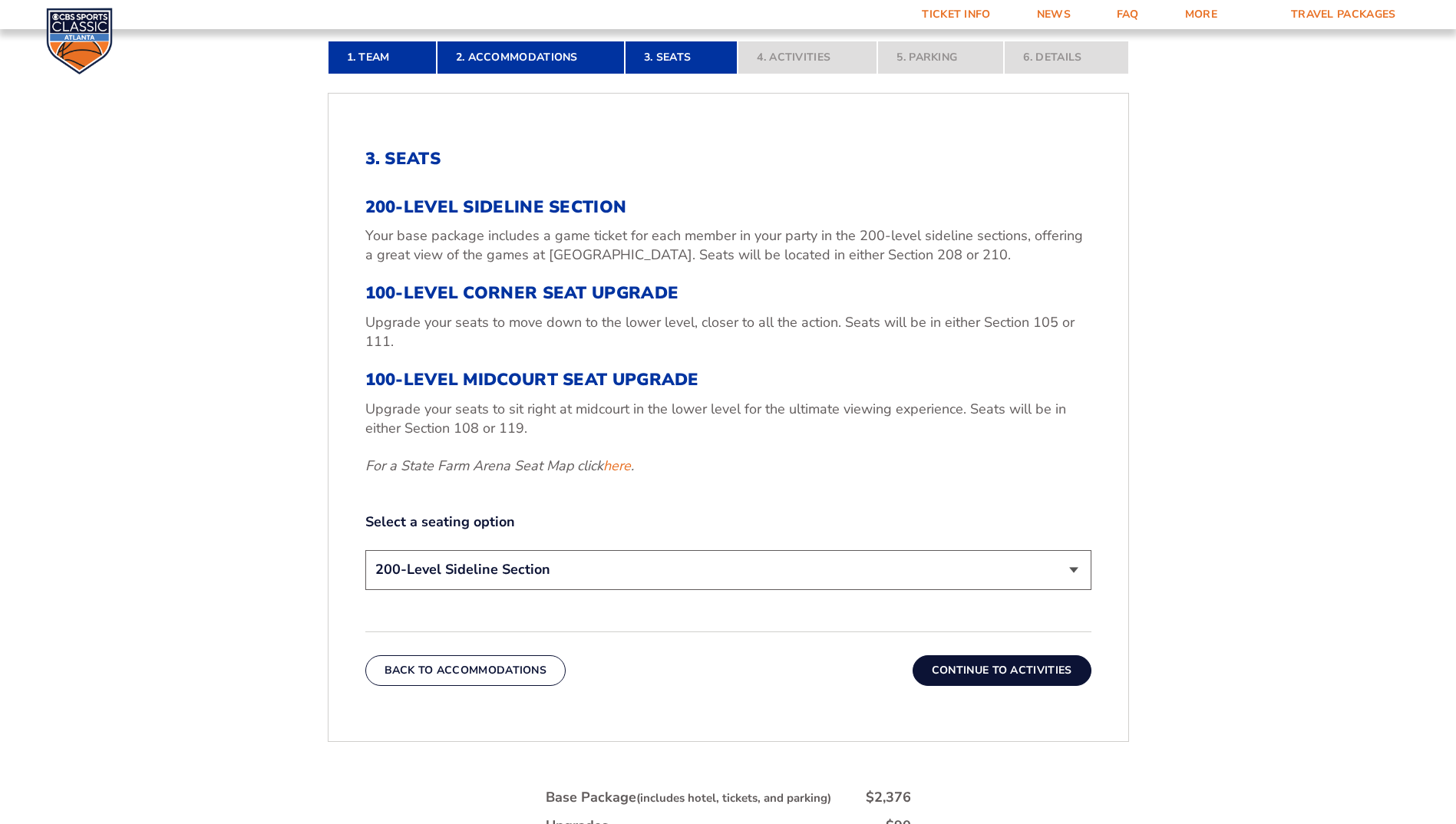
scroll to position [543, 0]
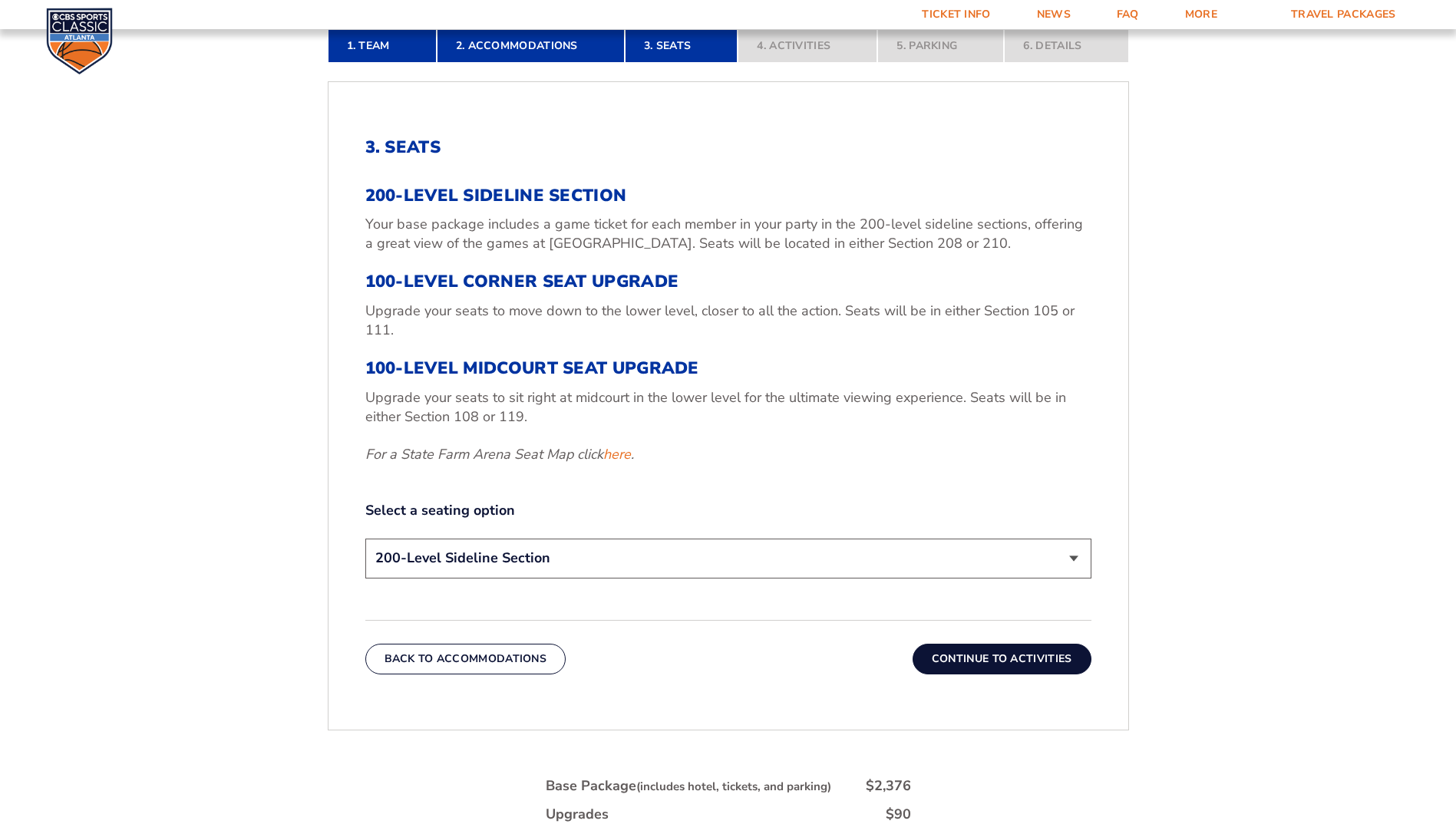
click at [1077, 557] on select "200-Level Sideline Section 100-Level Corner Seat Upgrade (+$120 per person) 100…" at bounding box center [728, 558] width 726 height 39
click at [365, 538] on select "200-Level Sideline Section 100-Level Corner Seat Upgrade (+$120 per person) 100…" at bounding box center [728, 558] width 726 height 39
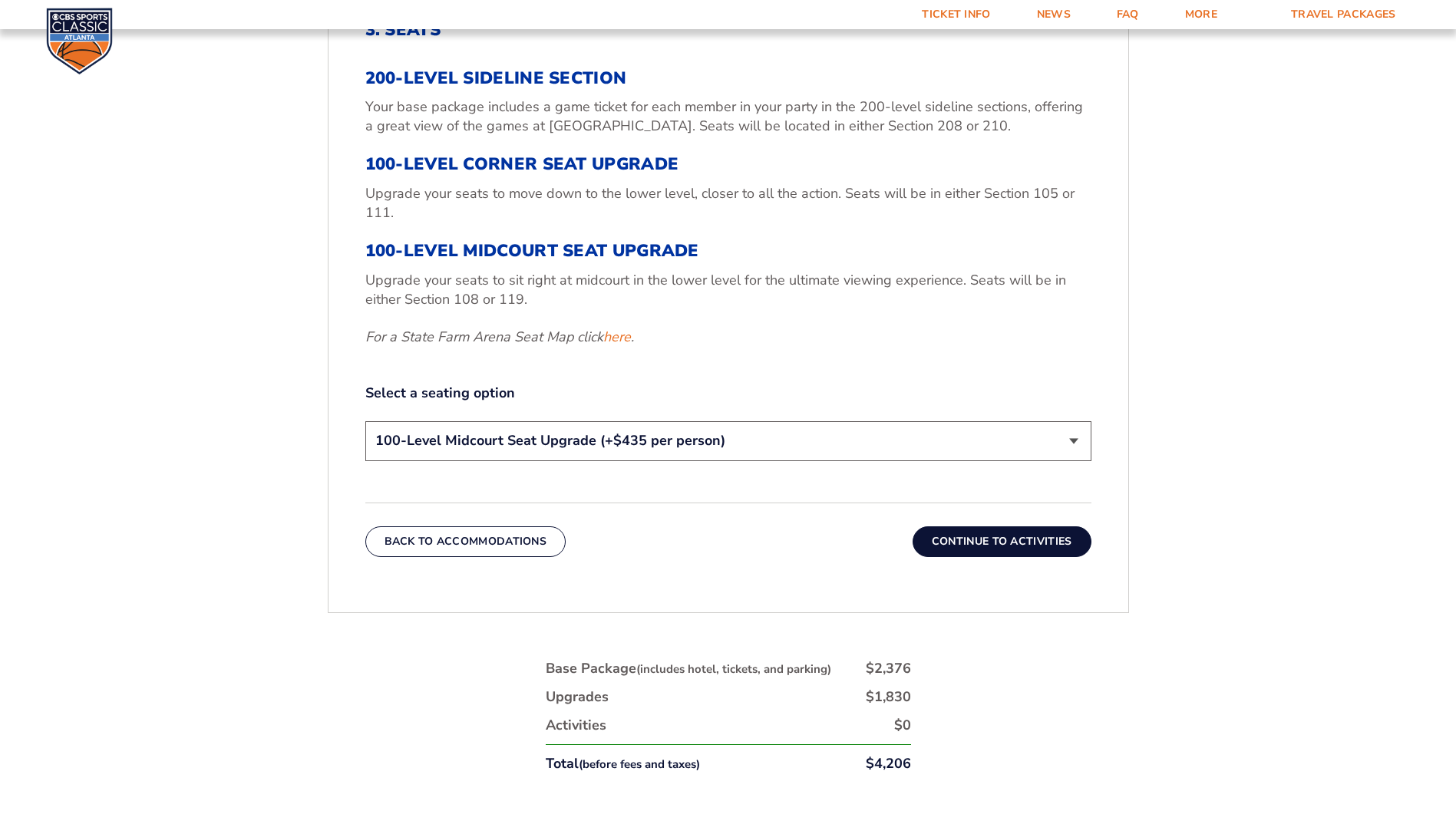
scroll to position [620, 0]
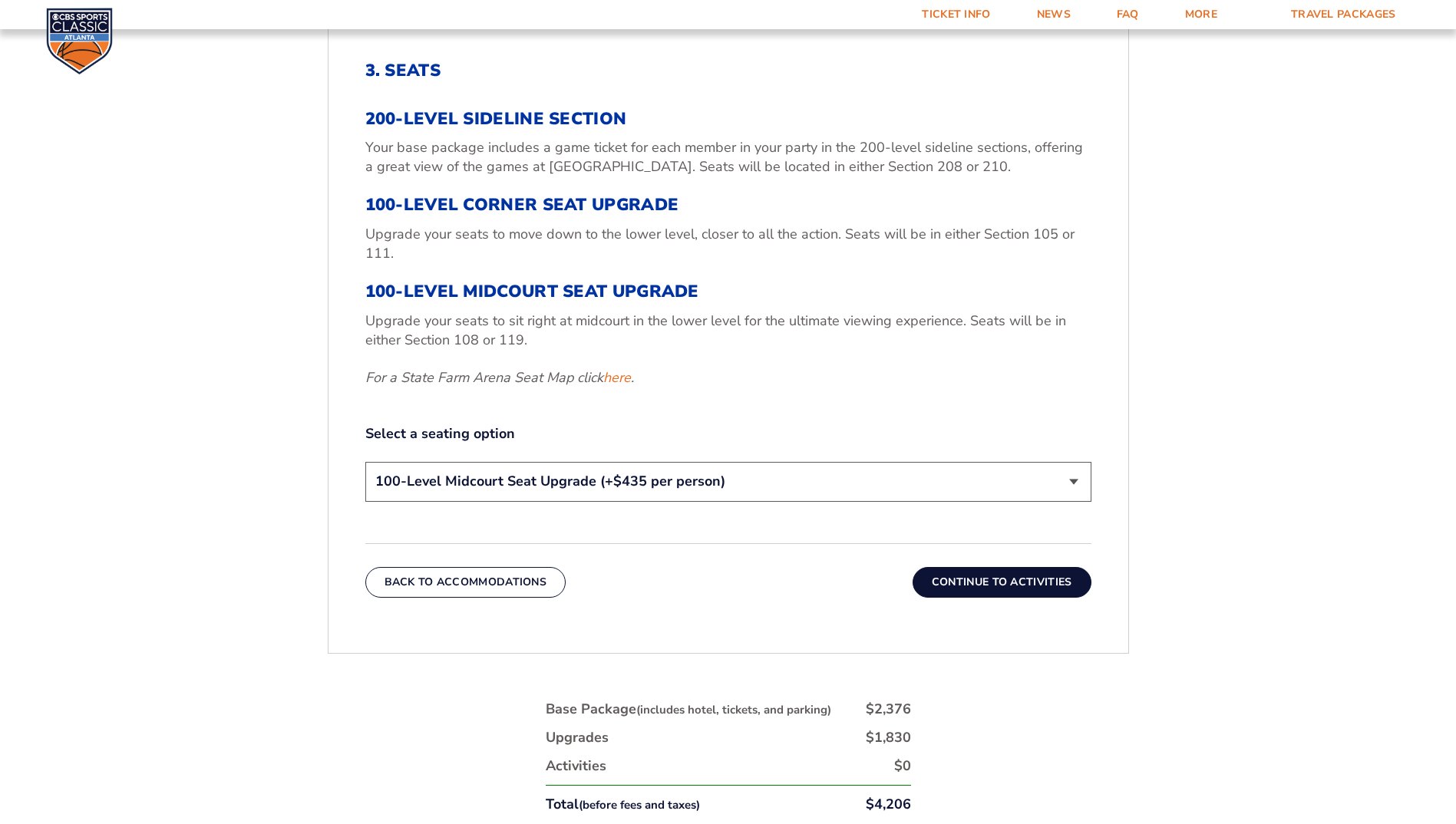
click at [1071, 479] on select "200-Level Sideline Section 100-Level Corner Seat Upgrade (+$120 per person) 100…" at bounding box center [728, 481] width 726 height 39
click at [365, 462] on select "200-Level Sideline Section 100-Level Corner Seat Upgrade (+$120 per person) 100…" at bounding box center [728, 481] width 726 height 39
click at [1074, 480] on select "200-Level Sideline Section 100-Level Corner Seat Upgrade (+$120 per person) 100…" at bounding box center [728, 481] width 726 height 39
select select "200-Level Sideline Section"
click at [365, 462] on select "200-Level Sideline Section 100-Level Corner Seat Upgrade (+$120 per person) 100…" at bounding box center [728, 481] width 726 height 39
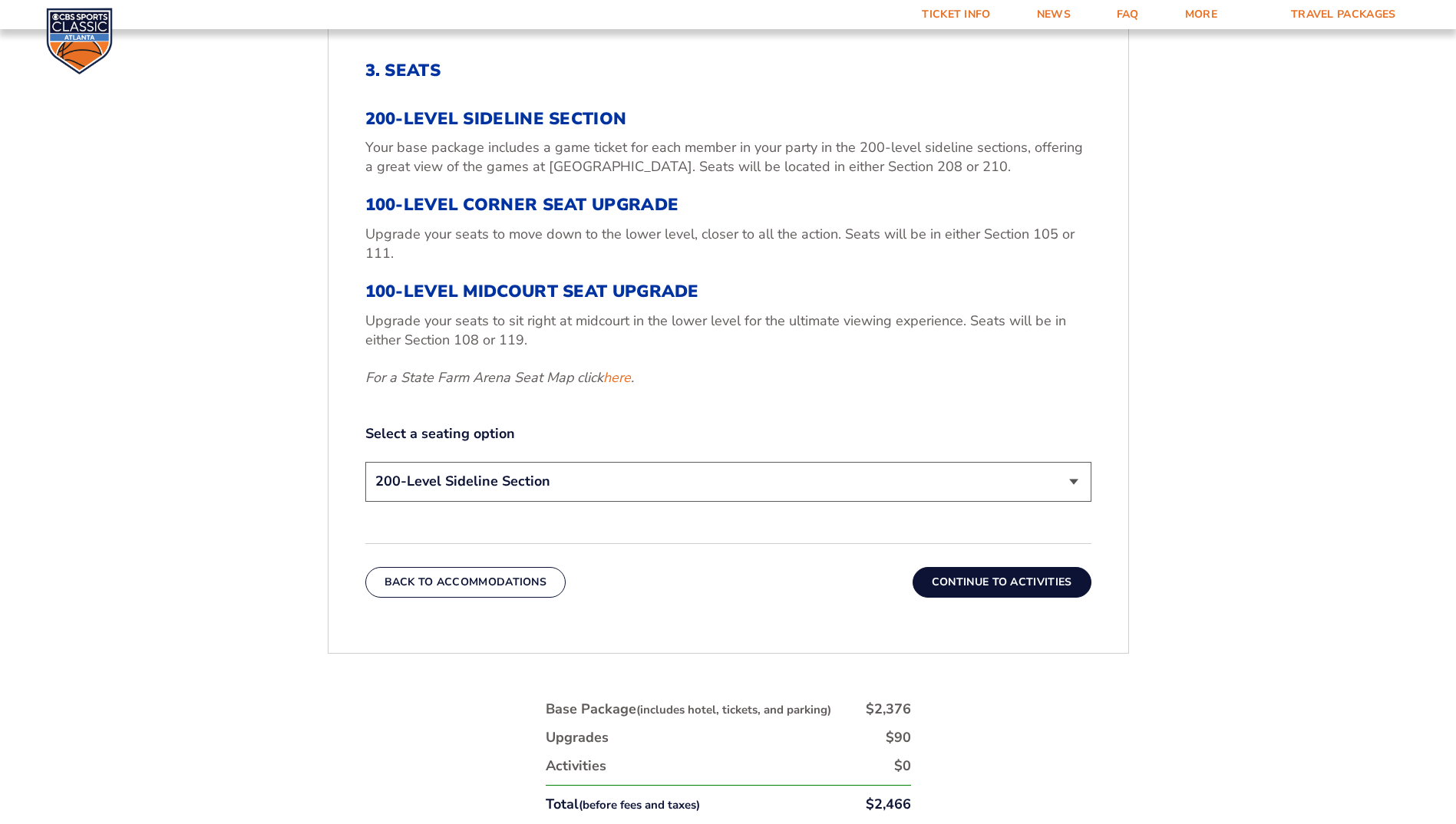
click at [1023, 582] on button "Continue To Activities" at bounding box center [1002, 583] width 179 height 31
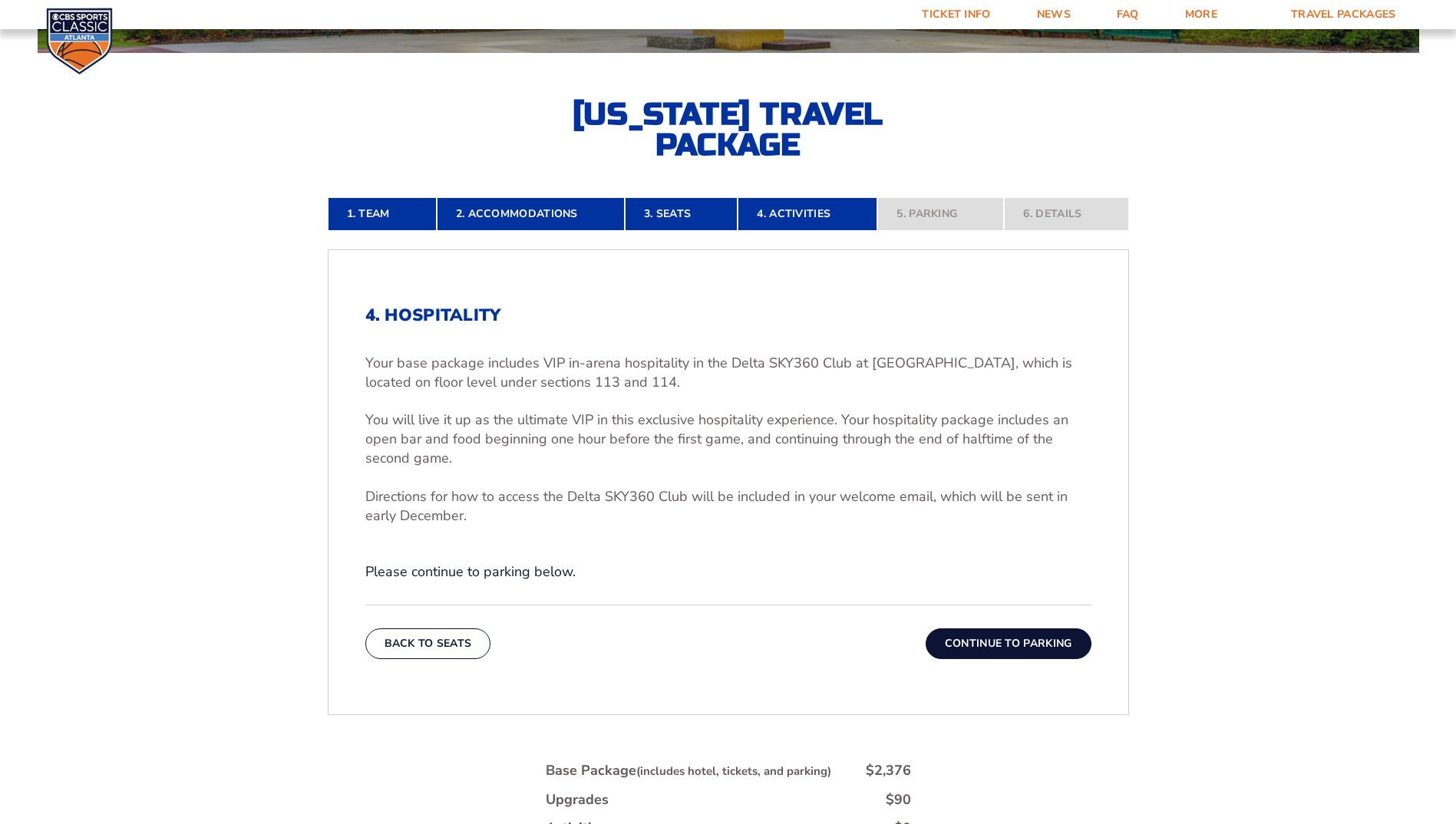
scroll to position [461, 0]
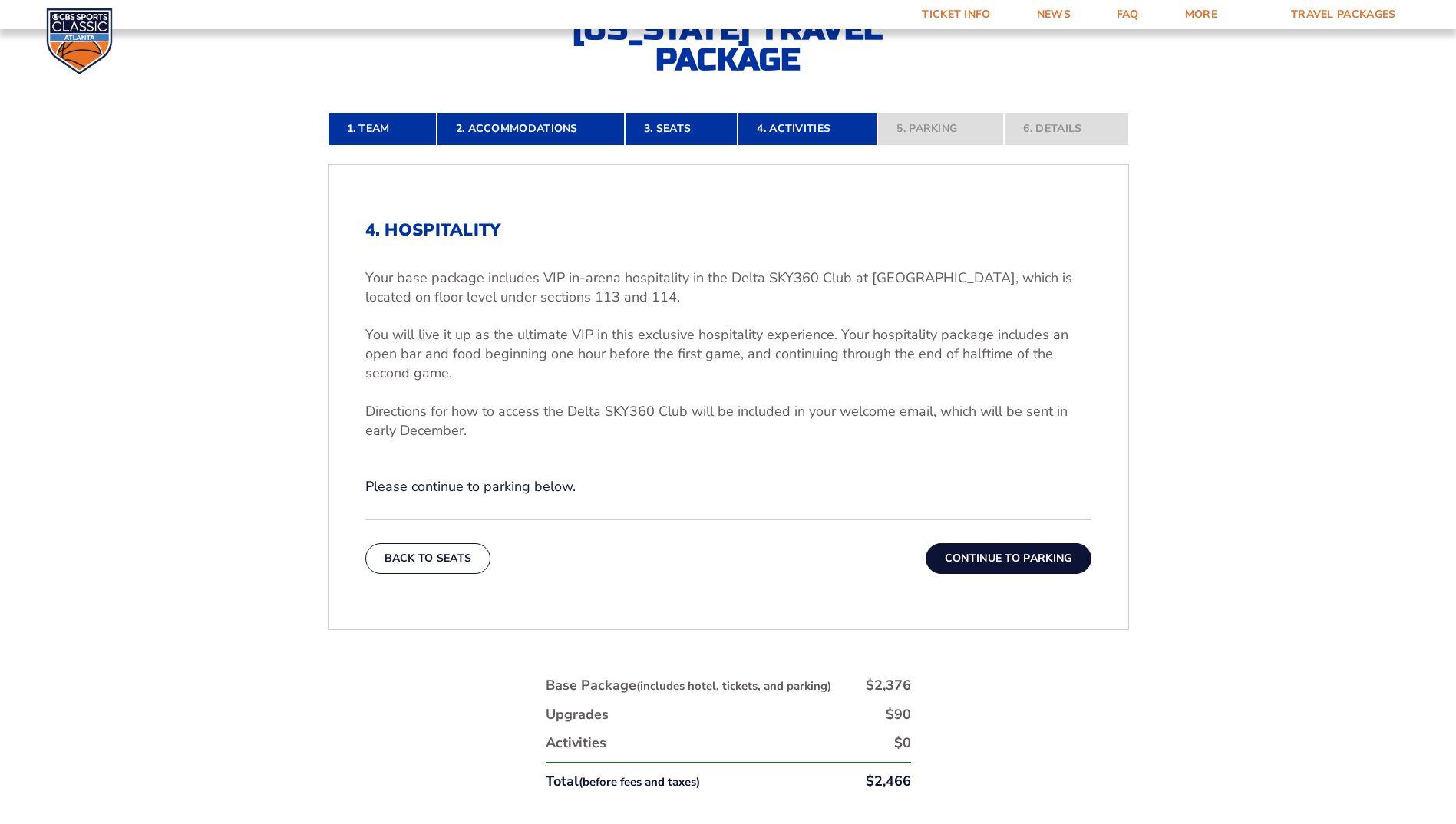
click at [997, 555] on button "Continue To Parking" at bounding box center [1008, 559] width 166 height 31
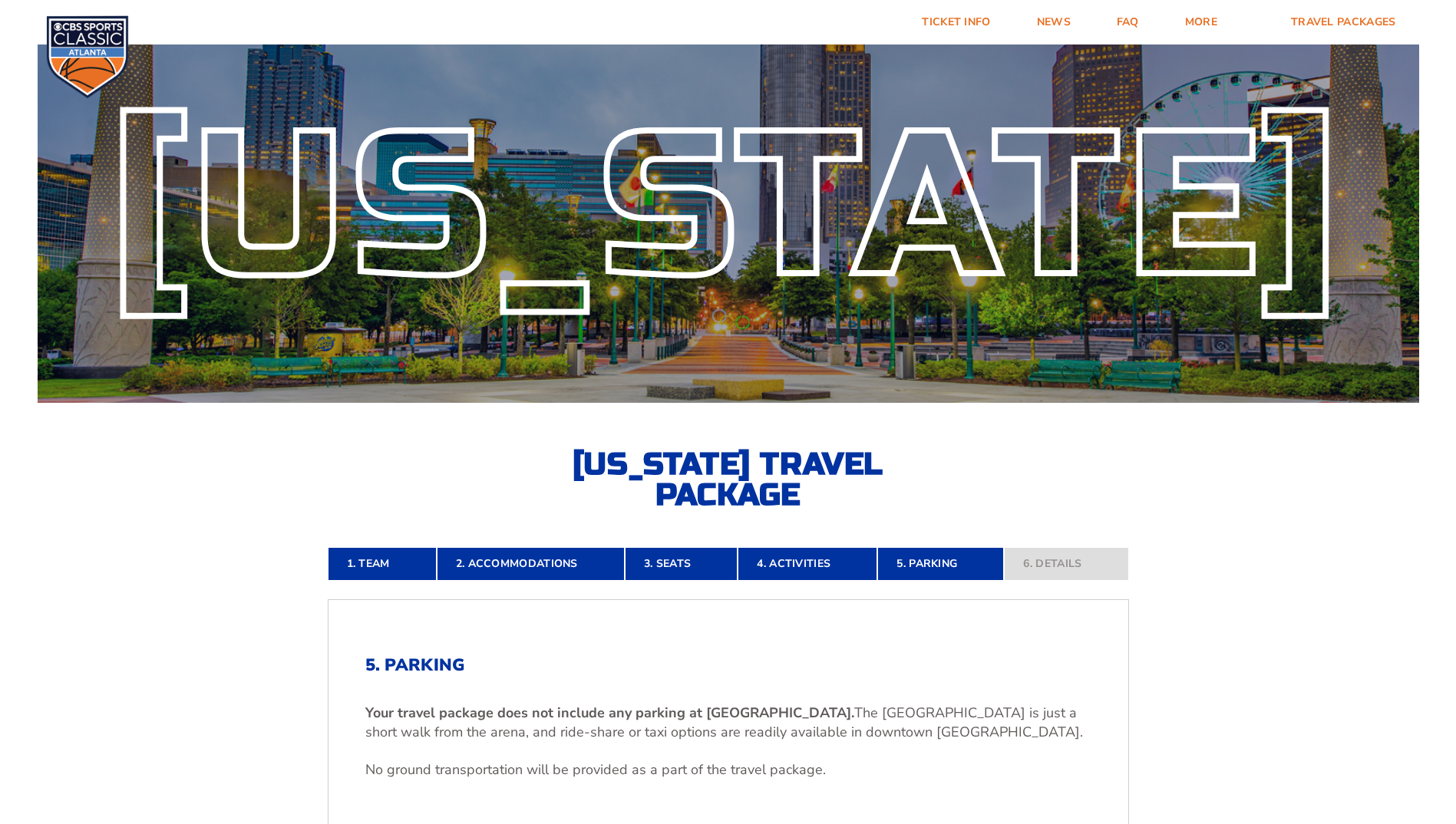
scroll to position [0, 0]
